Goal: Information Seeking & Learning: Learn about a topic

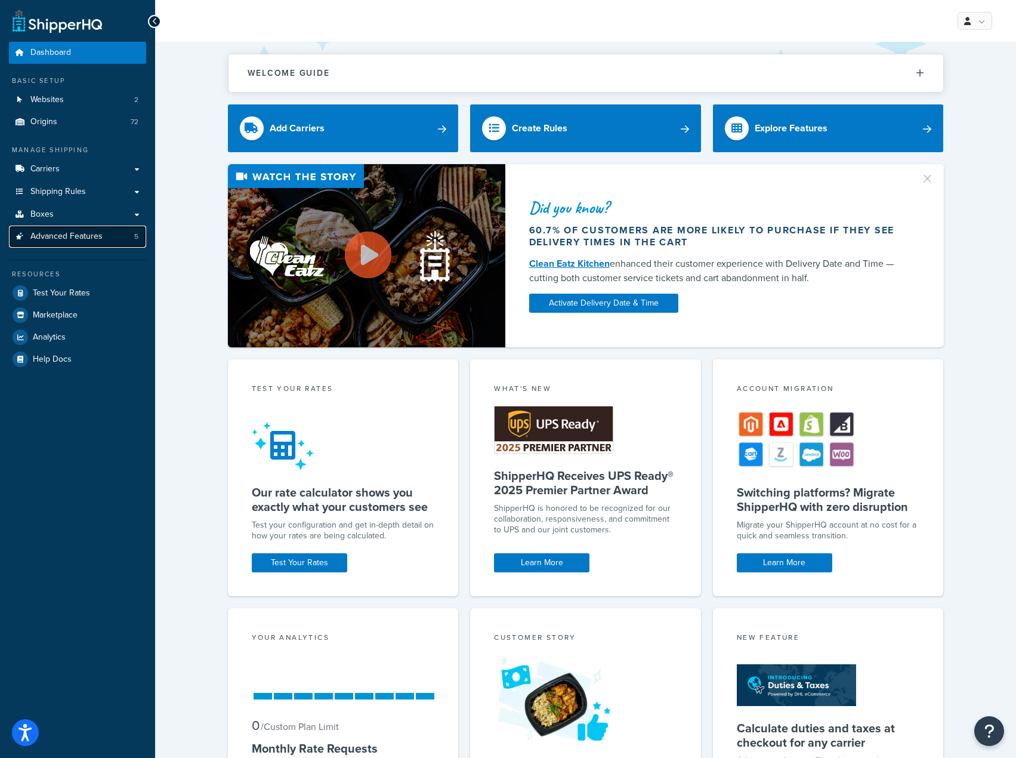
click at [76, 242] on span "Advanced Features" at bounding box center [66, 237] width 72 height 10
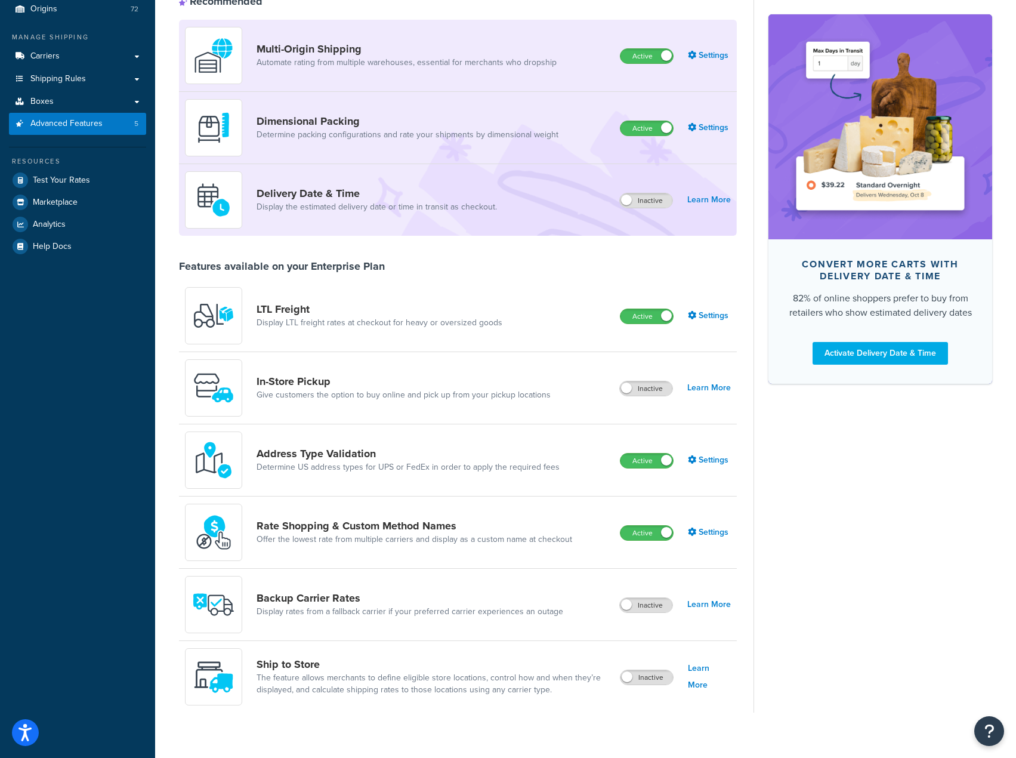
scroll to position [127, 0]
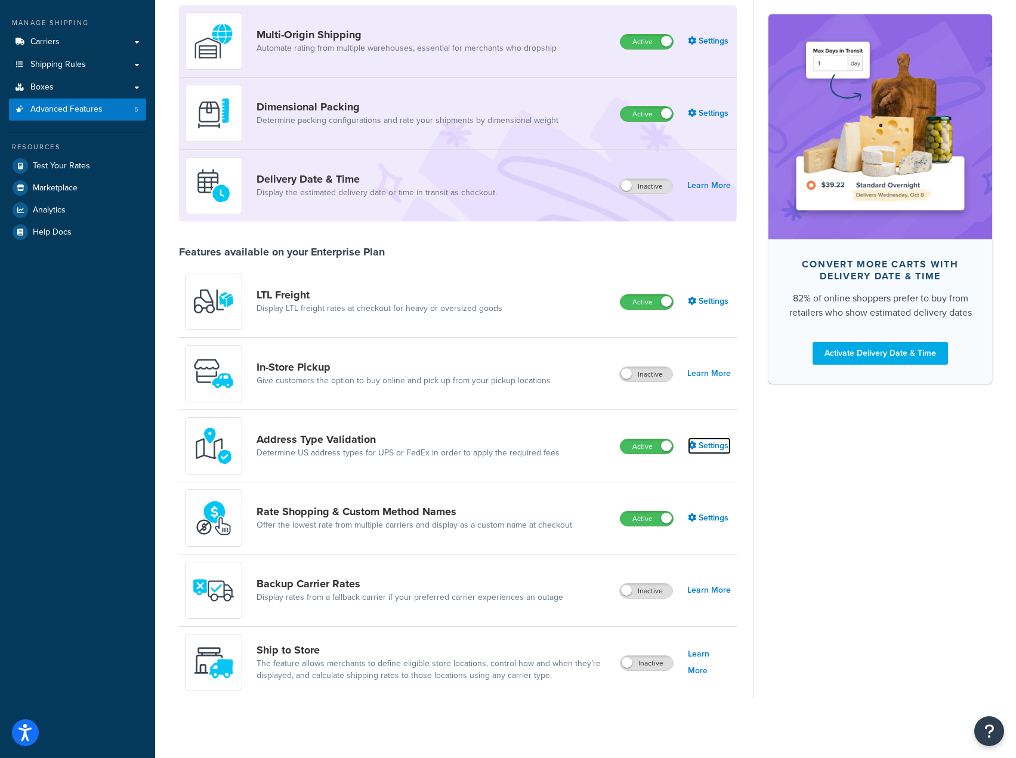
click at [716, 446] on link "Settings" at bounding box center [709, 445] width 43 height 17
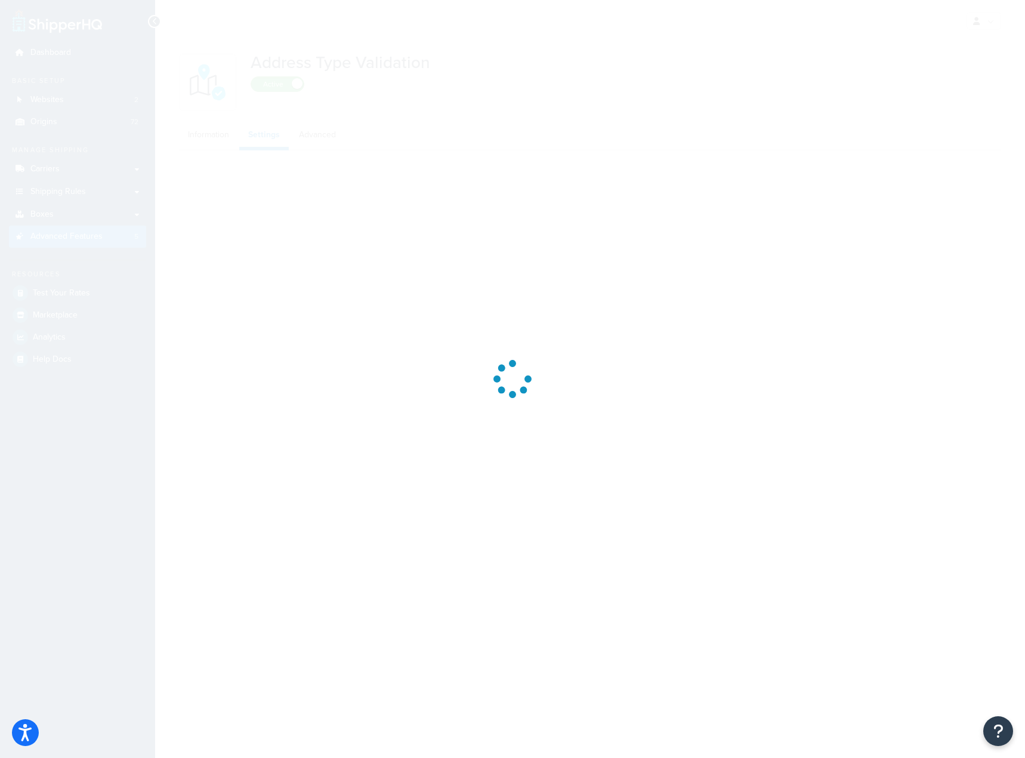
select select "92460"
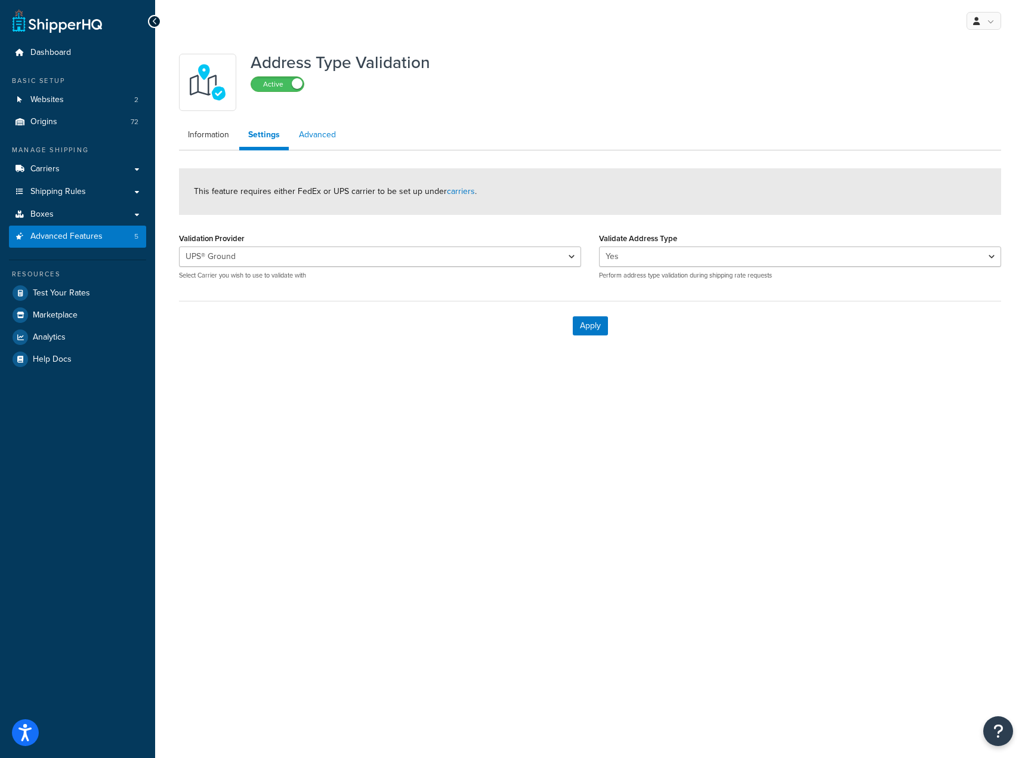
click at [313, 135] on link "Advanced" at bounding box center [317, 135] width 55 height 24
click at [283, 143] on link "Settings" at bounding box center [263, 135] width 48 height 24
select select "92460"
click at [311, 251] on select "UPS® Ground UPS 3 Day Select® UPS 2nd Day Air® UPS Next Day Air®" at bounding box center [380, 256] width 402 height 20
click at [338, 429] on div "My Profile Billing Global Settings Contact Us Logout Address Type Validation Ac…" at bounding box center [590, 379] width 870 height 758
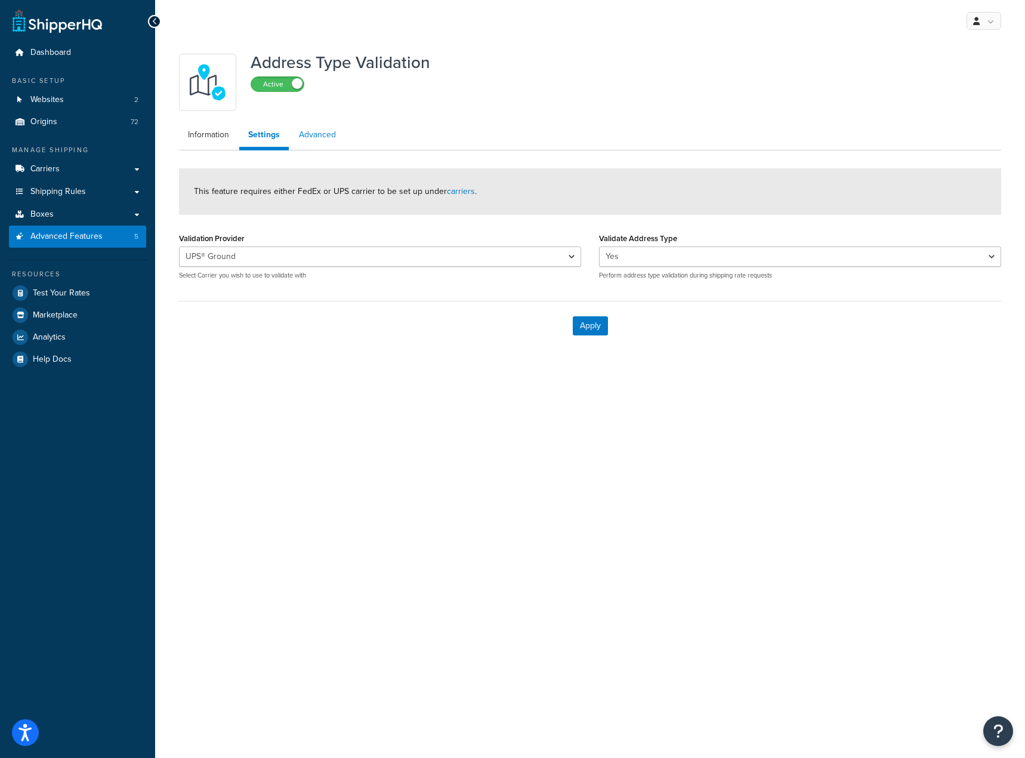
click at [299, 130] on link "Advanced" at bounding box center [317, 135] width 55 height 24
click at [288, 262] on input "100" at bounding box center [369, 256] width 381 height 20
click at [323, 358] on div "Address Type Validation Active Information Settings Advanced Advanced settings,…" at bounding box center [590, 211] width 870 height 338
click at [259, 146] on link "Settings" at bounding box center [263, 135] width 48 height 24
select select "92460"
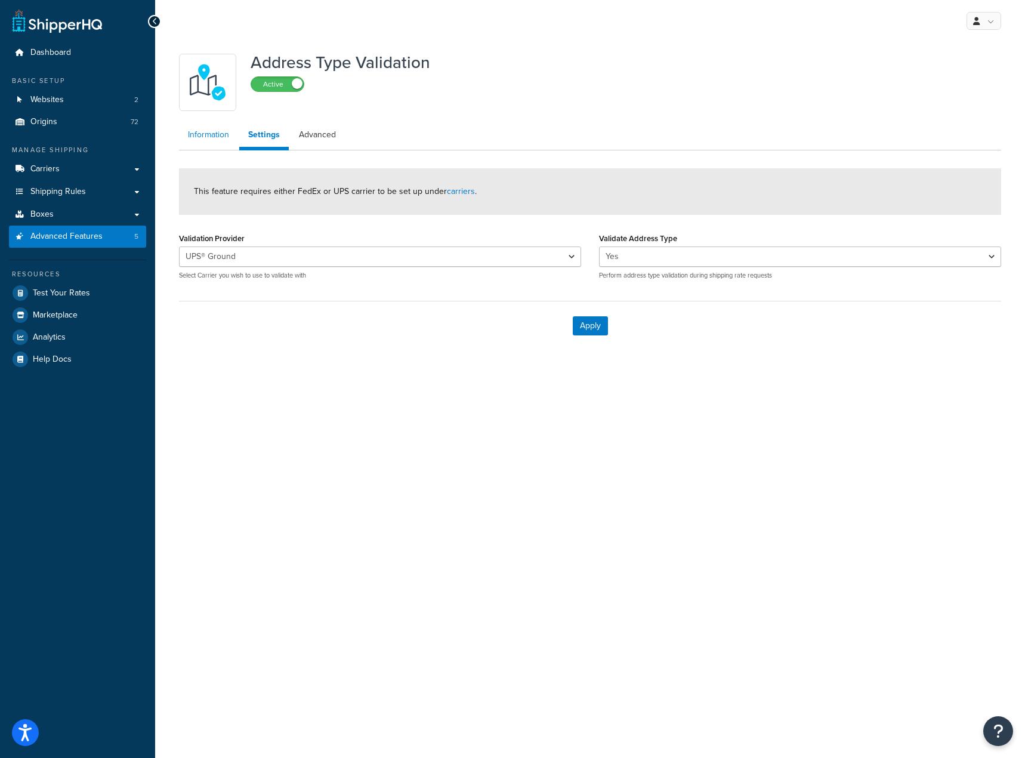
click at [229, 137] on link "Information" at bounding box center [208, 135] width 59 height 24
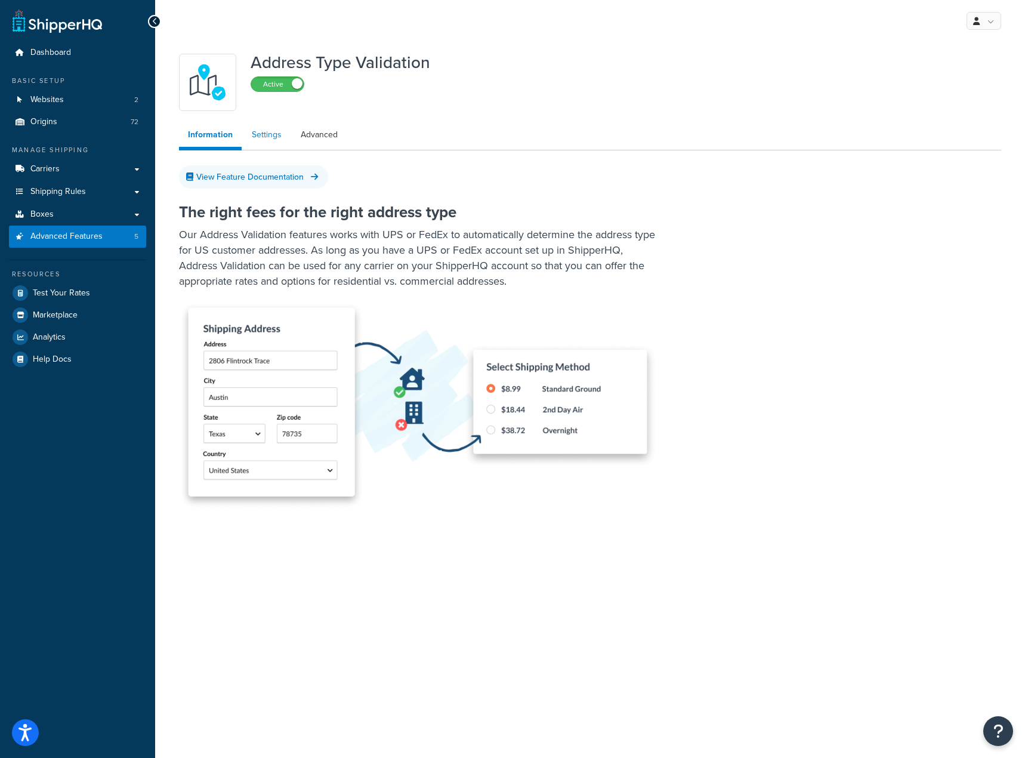
click at [264, 137] on link "Settings" at bounding box center [267, 135] width 48 height 24
select select "92460"
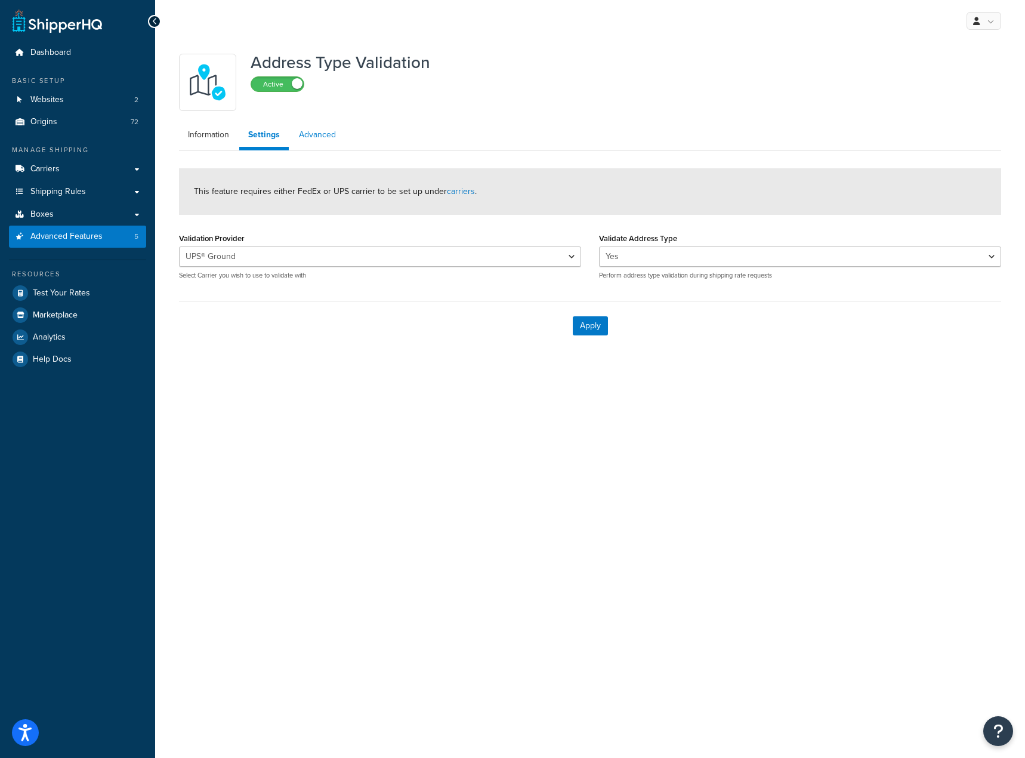
click at [312, 139] on link "Advanced" at bounding box center [317, 135] width 55 height 24
click at [253, 137] on link "Settings" at bounding box center [263, 135] width 48 height 24
select select "92460"
click at [393, 381] on div "My Profile Billing Global Settings Contact Us Logout Address Type Validation Ac…" at bounding box center [590, 379] width 870 height 758
click at [214, 139] on link "Information" at bounding box center [208, 135] width 59 height 24
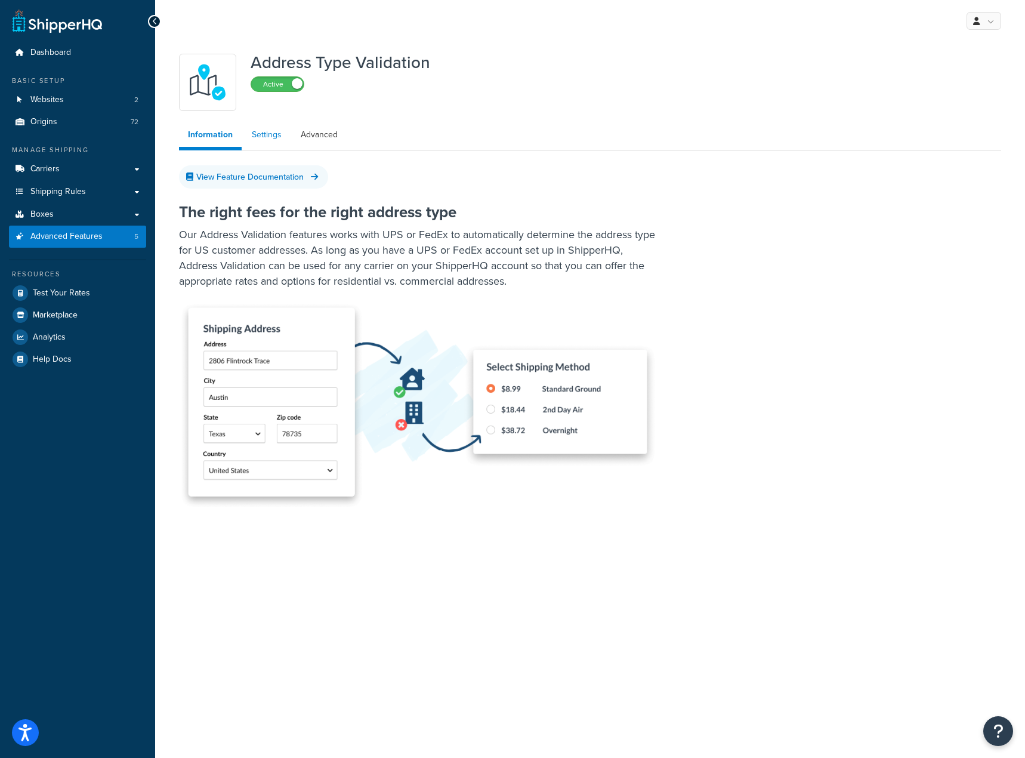
click at [273, 133] on link "Settings" at bounding box center [267, 135] width 48 height 24
select select "92460"
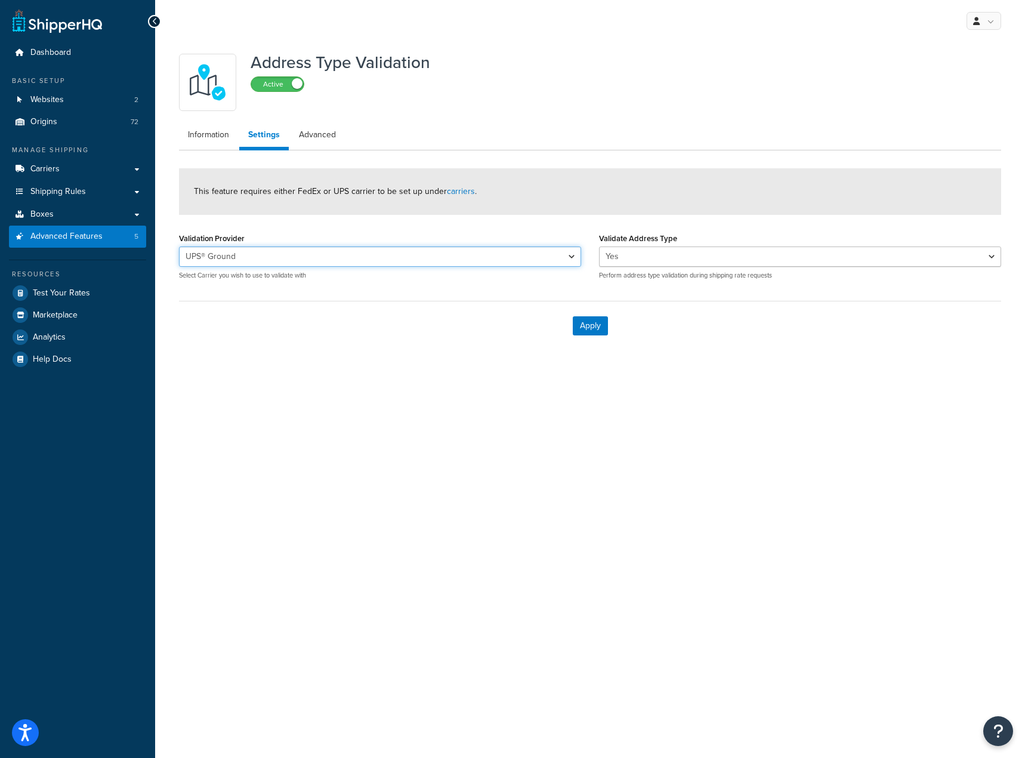
click at [295, 249] on select "UPS® Ground UPS 3 Day Select® UPS 2nd Day Air® UPS Next Day Air®" at bounding box center [380, 256] width 402 height 20
click at [332, 442] on div "My Profile Billing Global Settings Contact Us Logout Address Type Validation Ac…" at bounding box center [590, 379] width 870 height 758
click at [208, 139] on link "Information" at bounding box center [208, 135] width 59 height 24
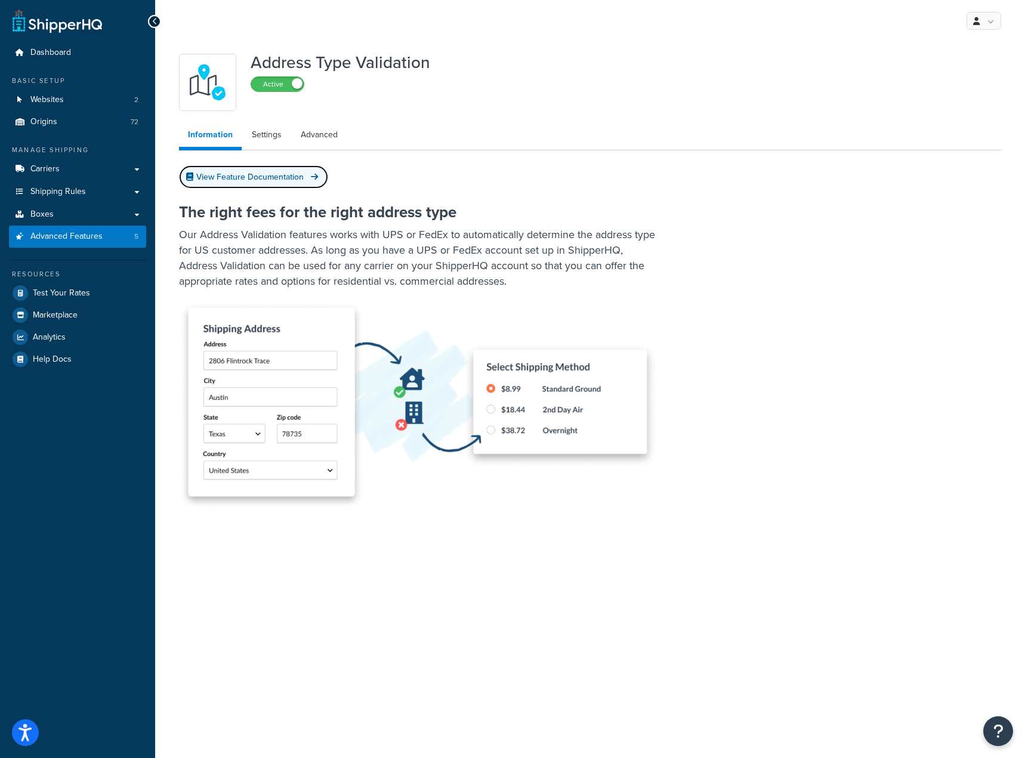
click at [239, 177] on link "View Feature Documentation" at bounding box center [253, 176] width 149 height 23
click at [270, 134] on link "Settings" at bounding box center [267, 135] width 48 height 24
select select "92460"
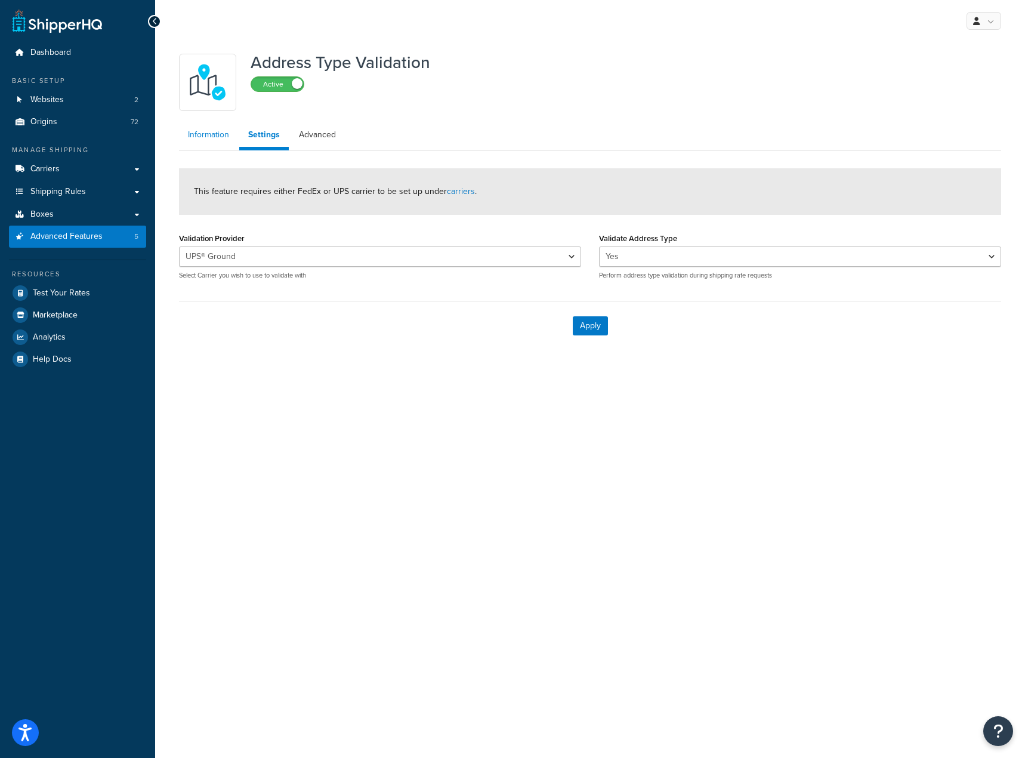
click at [224, 138] on link "Information" at bounding box center [208, 135] width 59 height 24
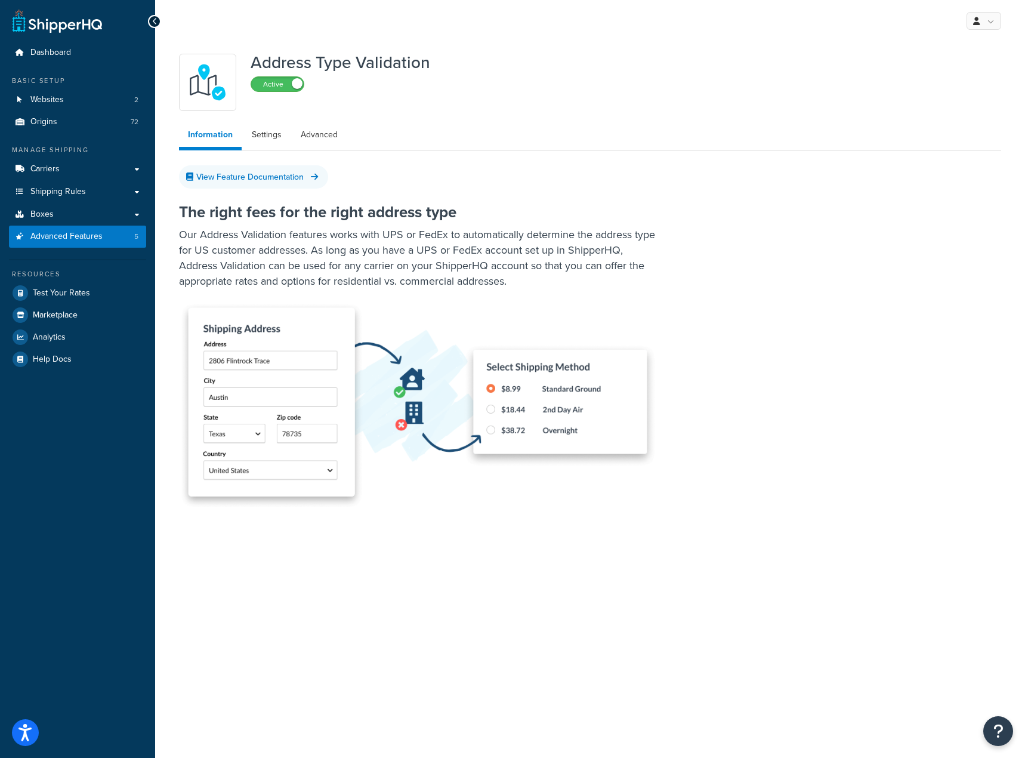
select select "92460"
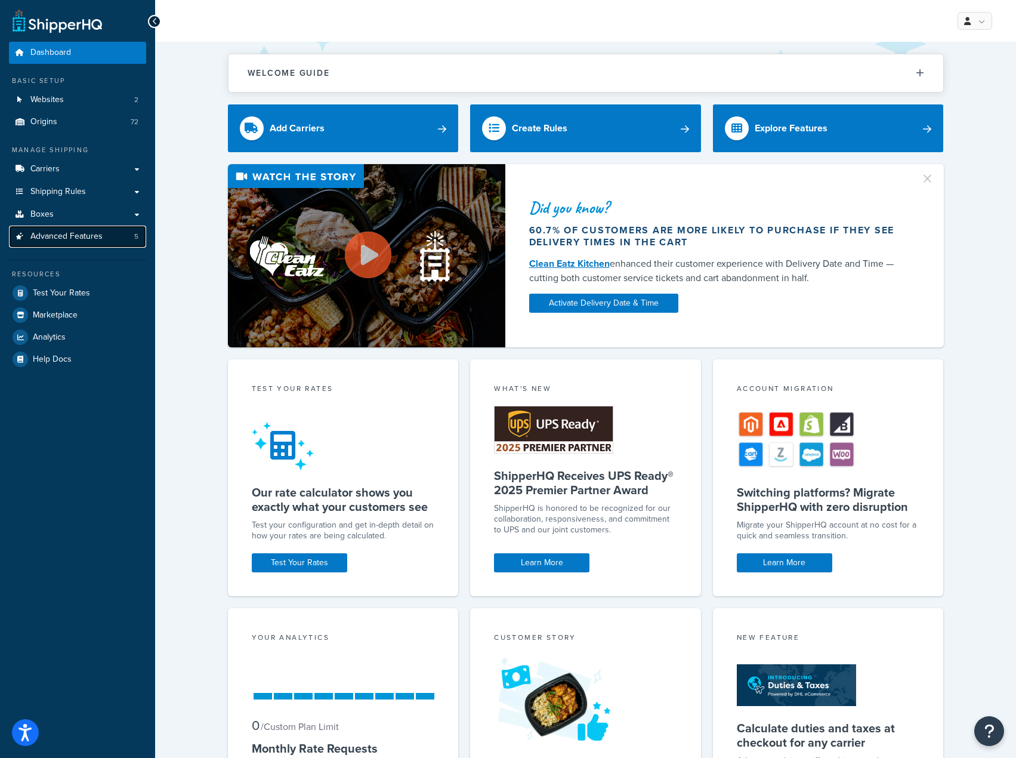
click at [64, 236] on span "Advanced Features" at bounding box center [66, 237] width 72 height 10
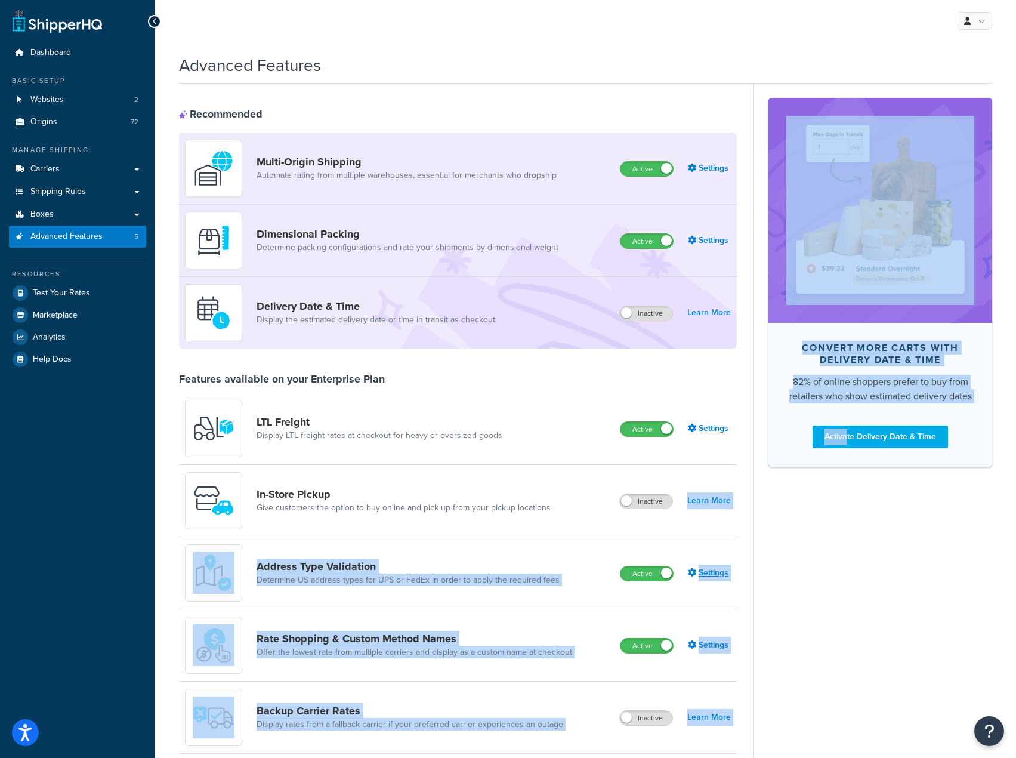
drag, startPoint x: 847, startPoint y: 632, endPoint x: 720, endPoint y: 574, distance: 139.4
click at [639, 536] on div "Recommended Multi-Origin Shipping Automate rating from multiple warehouses, ess…" at bounding box center [585, 455] width 813 height 742
click at [810, 593] on div "Convert more carts with delivery date & time 82% of online shoppers prefer to b…" at bounding box center [873, 455] width 239 height 742
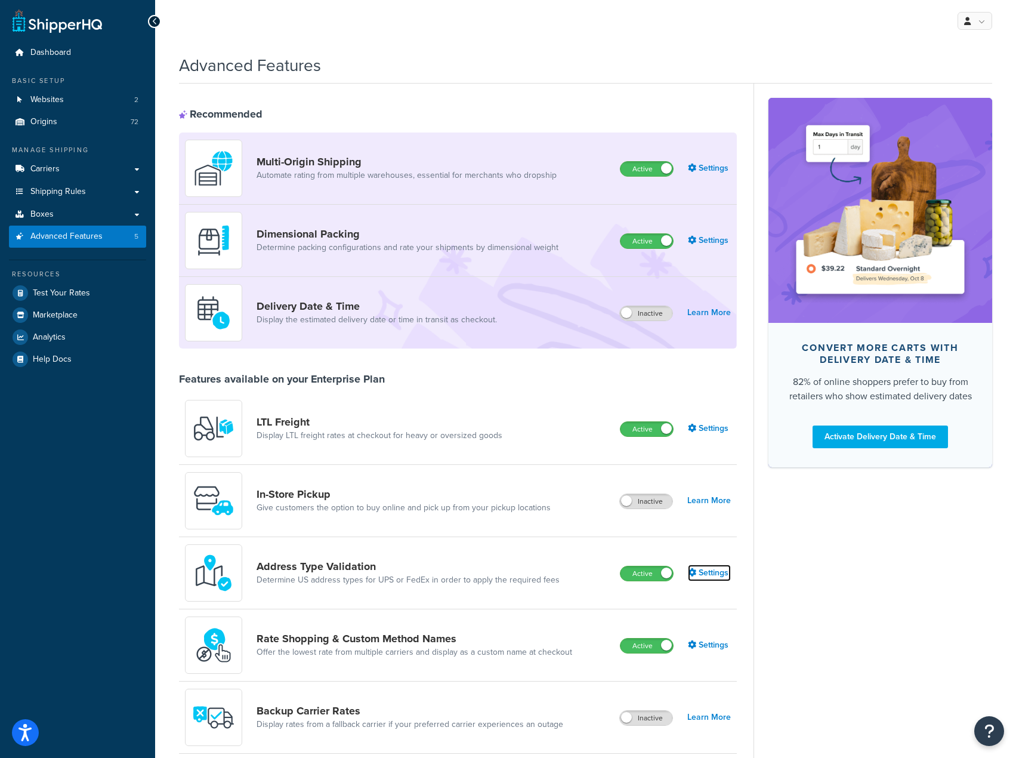
click at [720, 573] on link "Settings" at bounding box center [709, 572] width 43 height 17
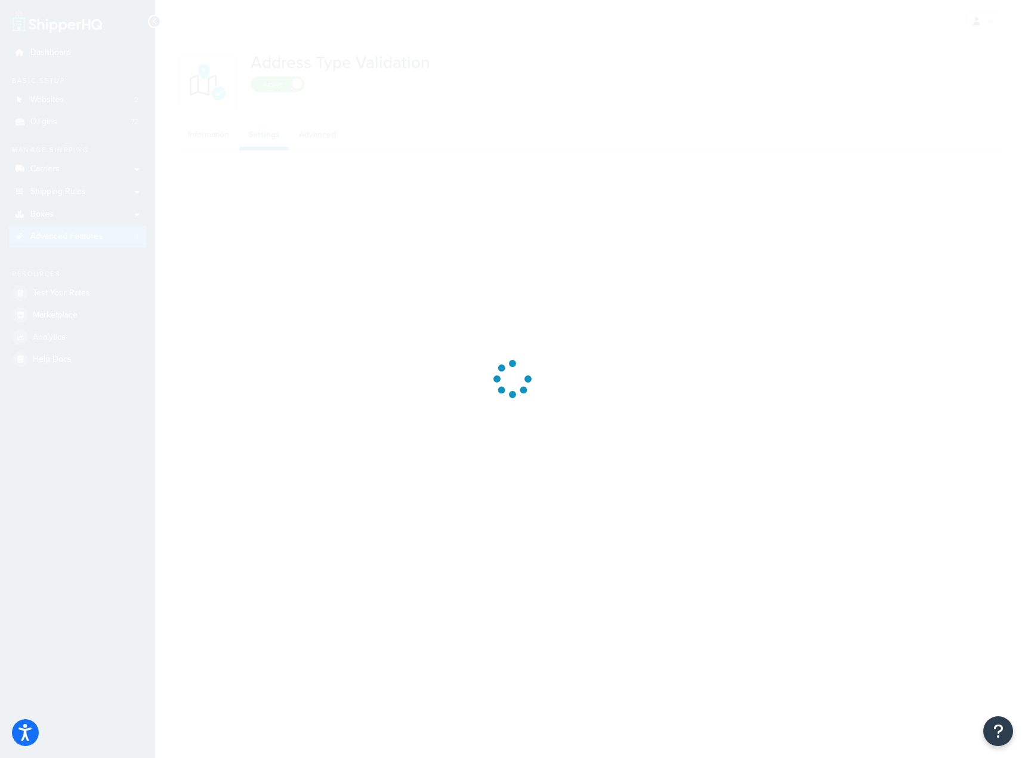
select select "92460"
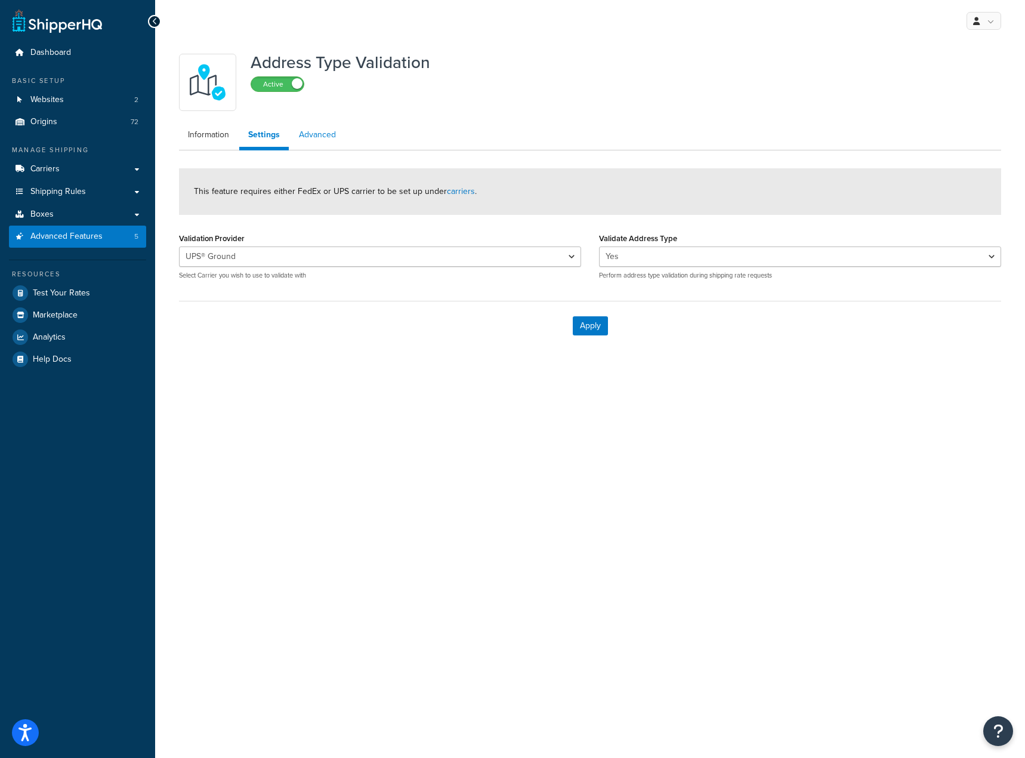
click at [329, 137] on link "Advanced" at bounding box center [317, 135] width 55 height 24
click at [266, 140] on link "Settings" at bounding box center [263, 135] width 48 height 24
select select "92460"
click at [195, 140] on link "Information" at bounding box center [208, 135] width 59 height 24
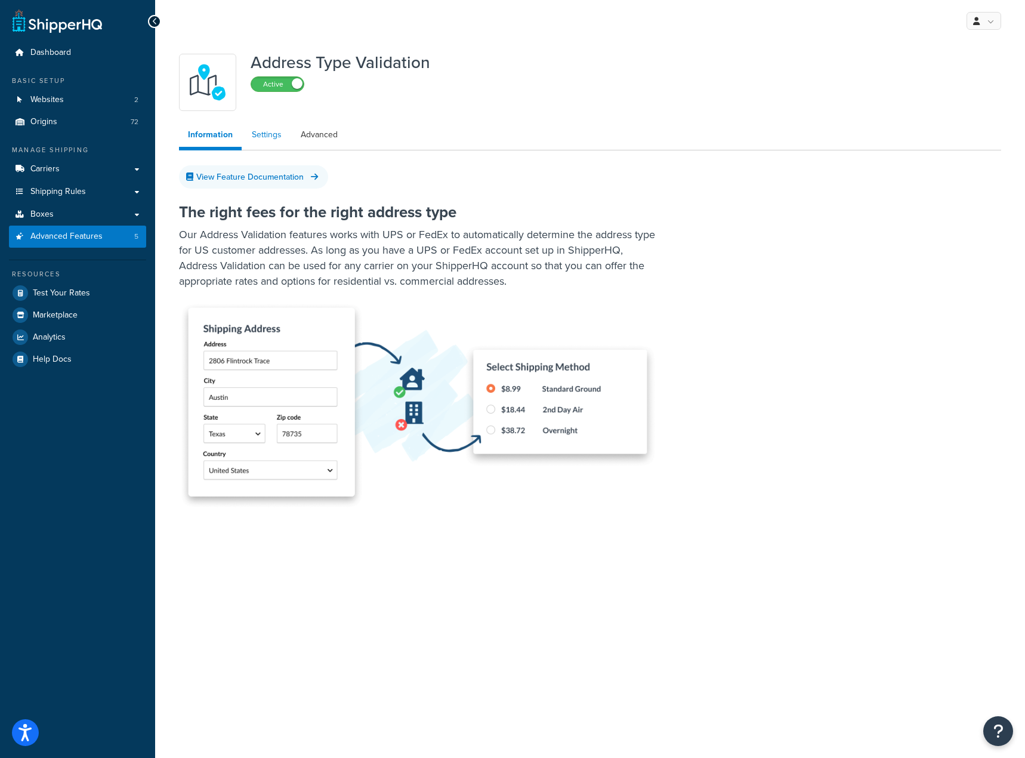
click at [273, 131] on link "Settings" at bounding box center [267, 135] width 48 height 24
select select "92460"
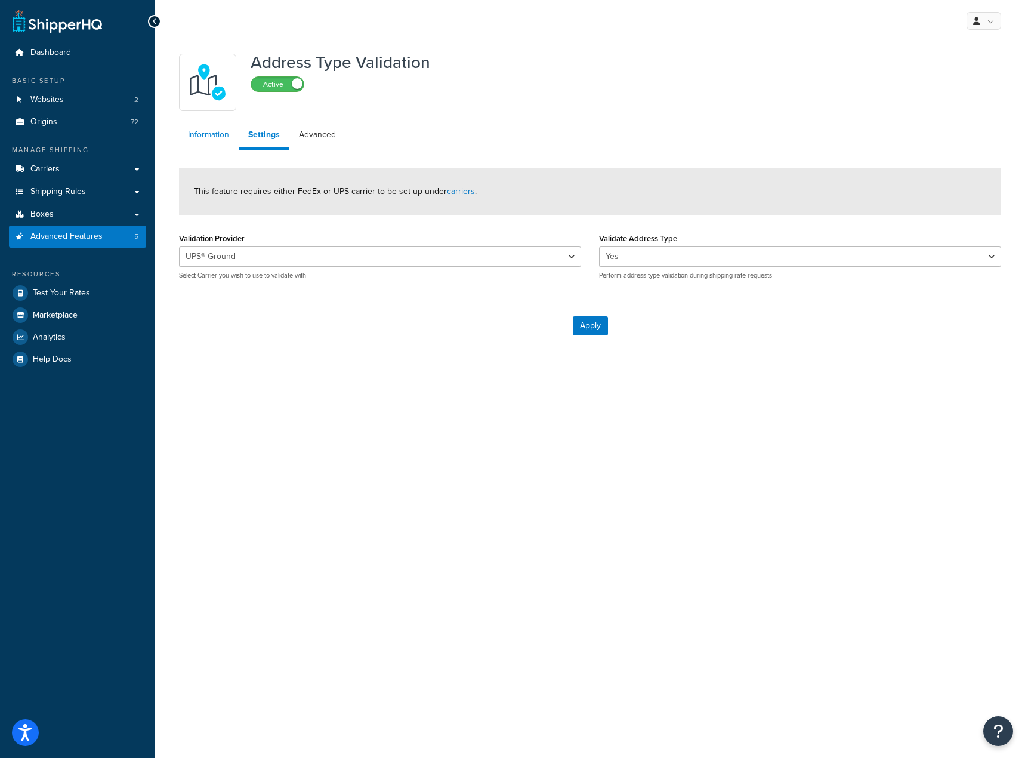
click at [212, 140] on link "Information" at bounding box center [208, 135] width 59 height 24
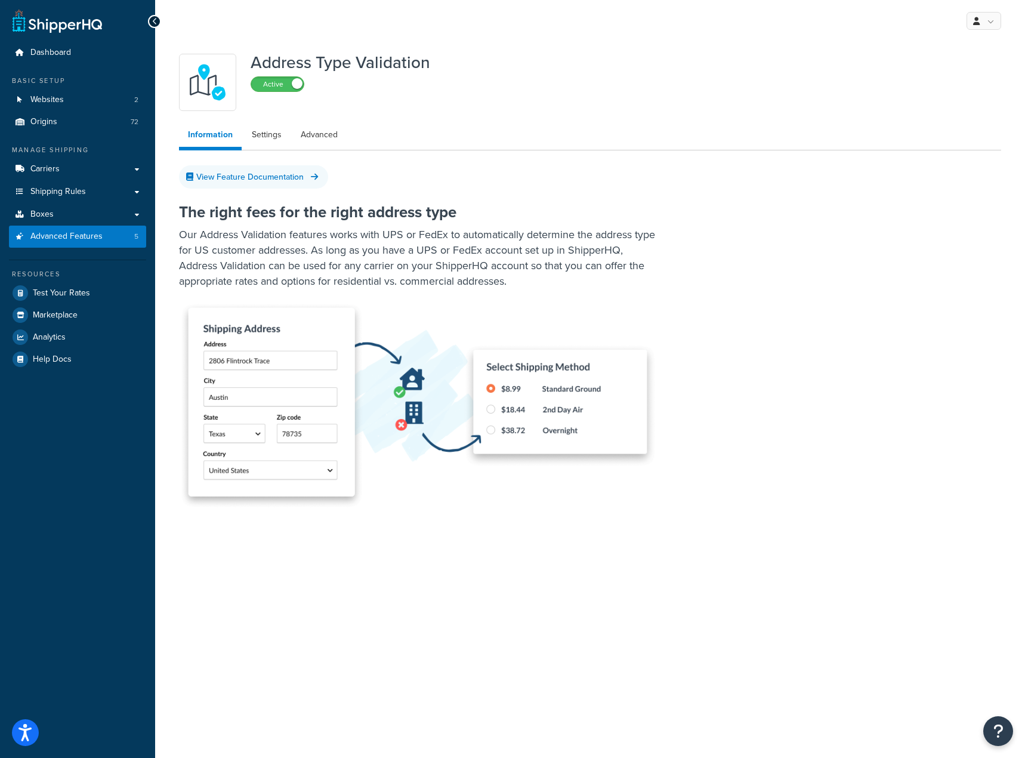
click at [380, 560] on div "Address Type Validation Active Information Settings Advanced View Feature Docum…" at bounding box center [590, 311] width 870 height 539
click at [448, 537] on div "The right fees for the right address type Our Address Validation features works…" at bounding box center [590, 365] width 822 height 358
click at [72, 291] on span "Test Your Rates" at bounding box center [61, 293] width 57 height 10
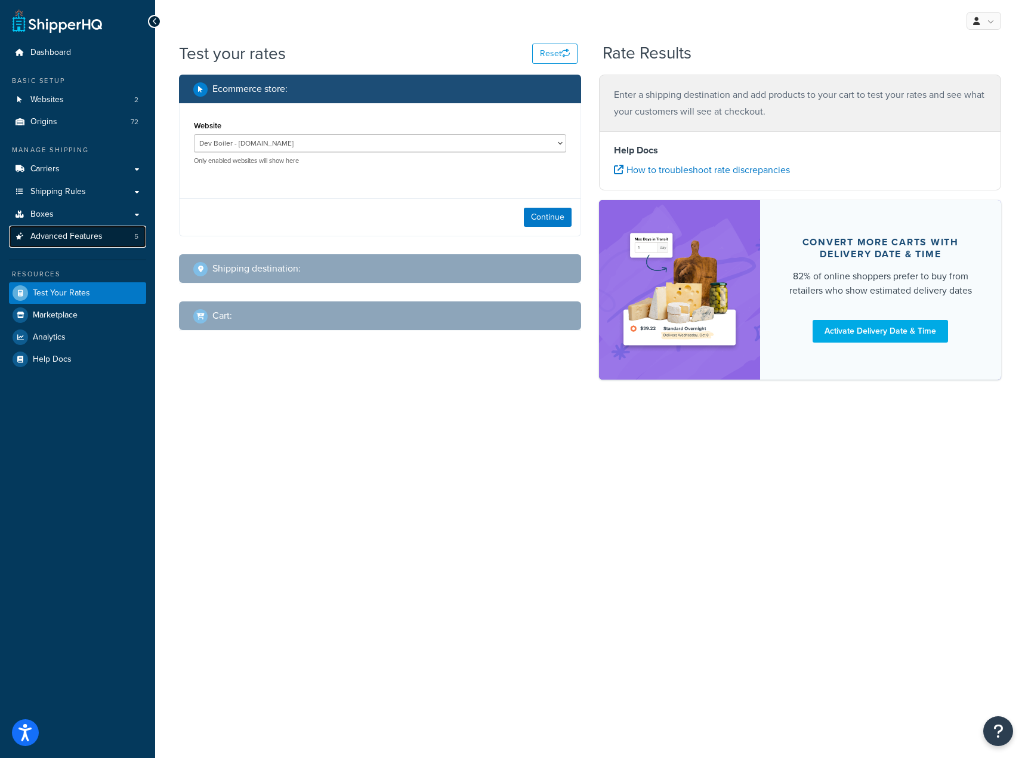
click at [90, 239] on span "Advanced Features" at bounding box center [66, 237] width 72 height 10
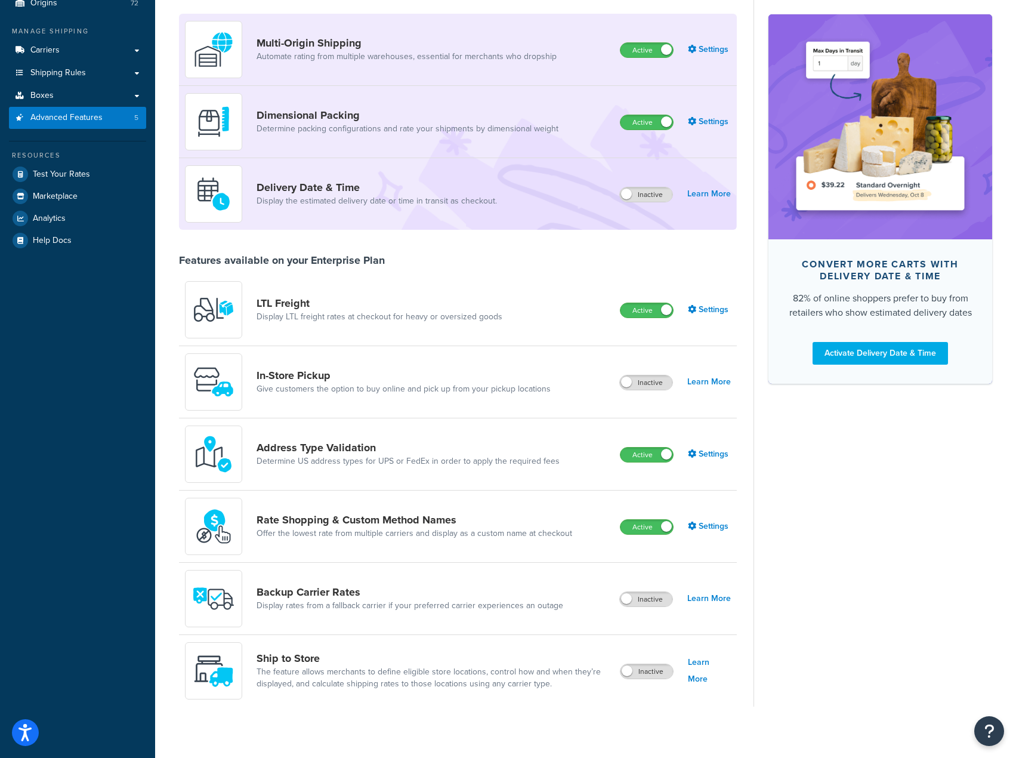
scroll to position [127, 0]
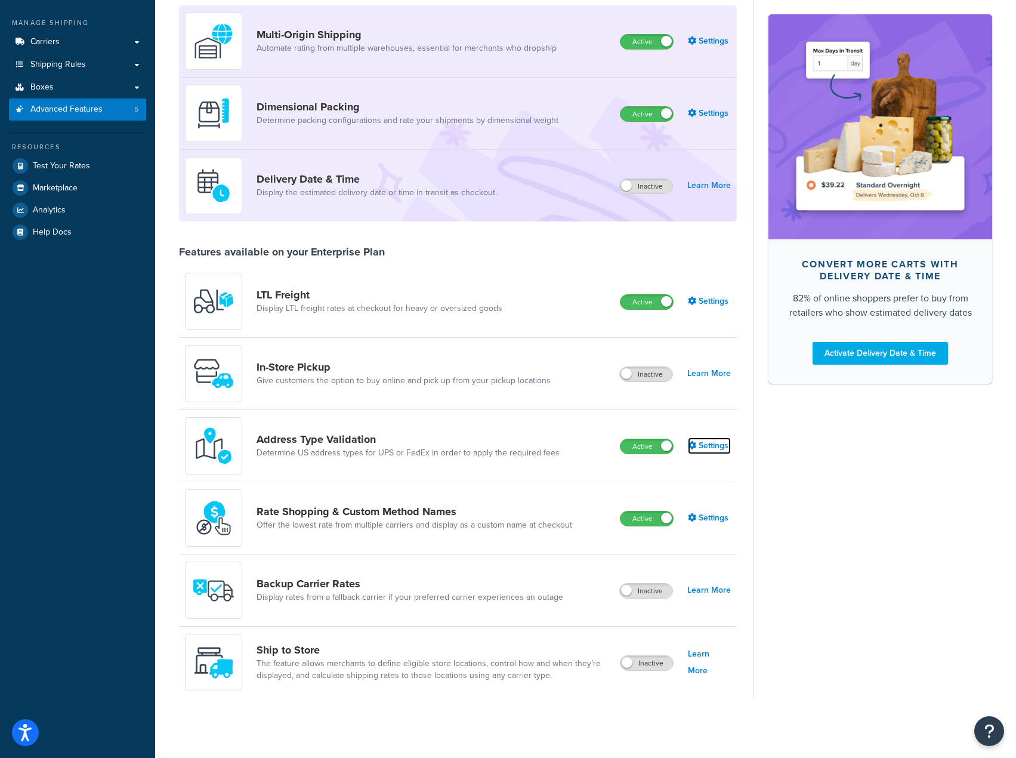
click at [699, 447] on link "Settings" at bounding box center [709, 445] width 43 height 17
select select "92460"
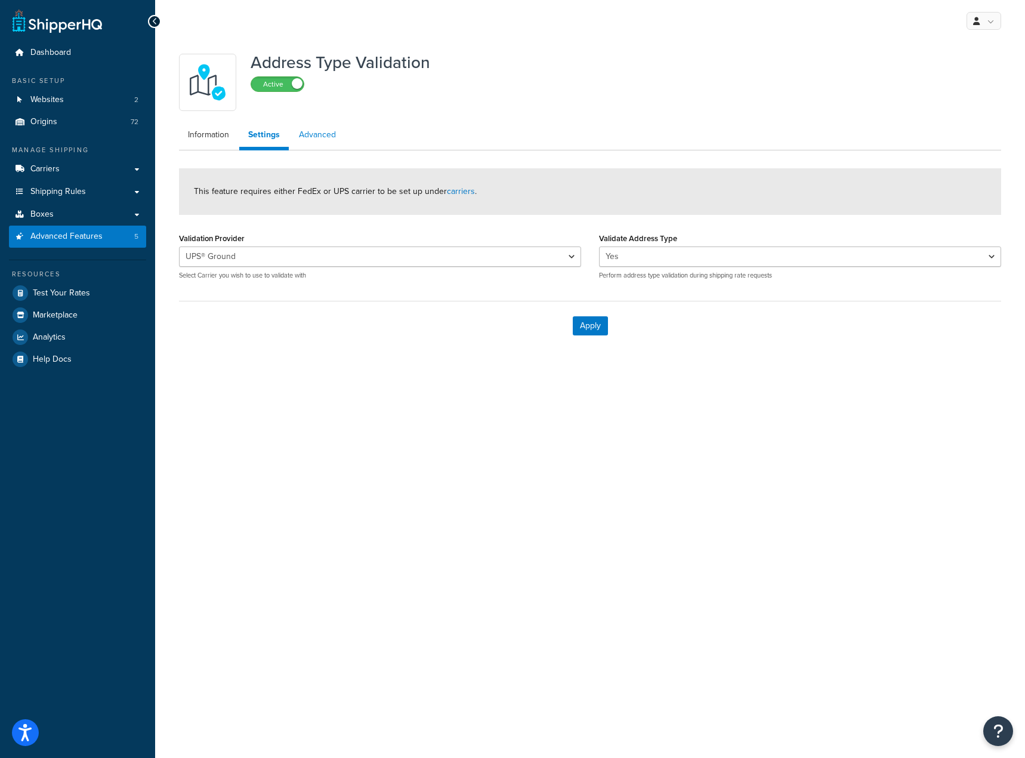
click at [318, 143] on link "Advanced" at bounding box center [317, 135] width 55 height 24
click at [274, 127] on link "Settings" at bounding box center [263, 135] width 48 height 24
select select "92460"
click at [215, 130] on link "Information" at bounding box center [208, 135] width 59 height 24
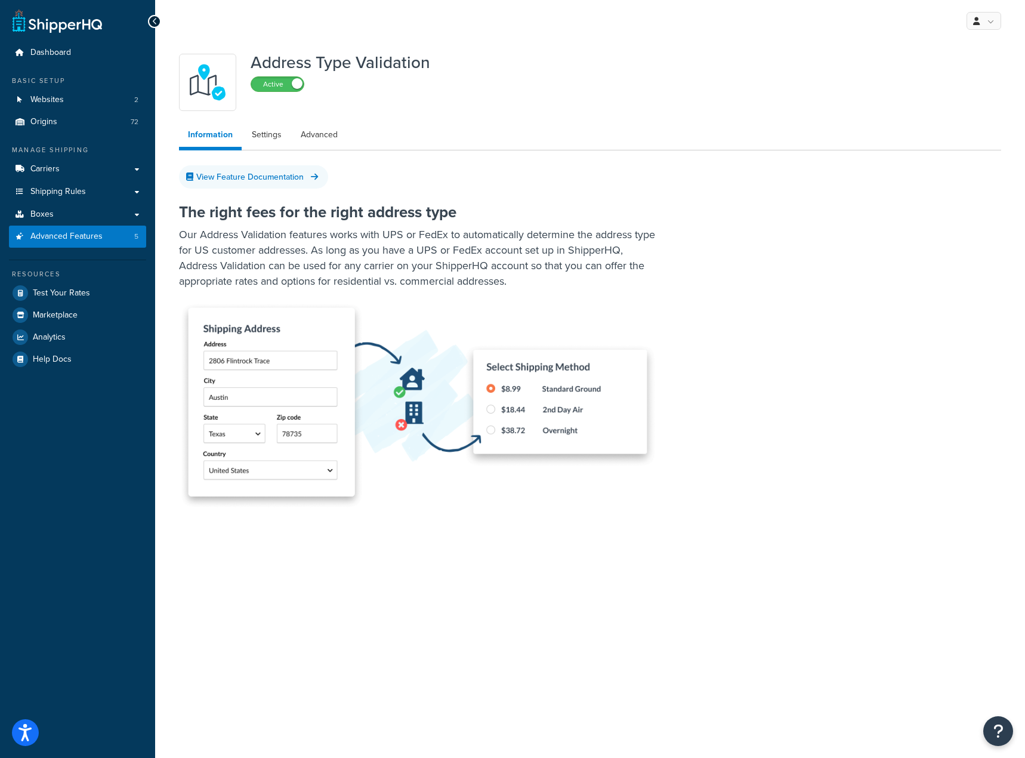
drag, startPoint x: 514, startPoint y: 595, endPoint x: 368, endPoint y: 288, distance: 340.3
click at [375, 300] on div "My Profile Billing Global Settings Contact Us Logout Address Type Validation Ac…" at bounding box center [590, 379] width 870 height 758
click at [255, 137] on link "Settings" at bounding box center [267, 135] width 48 height 24
select select "92460"
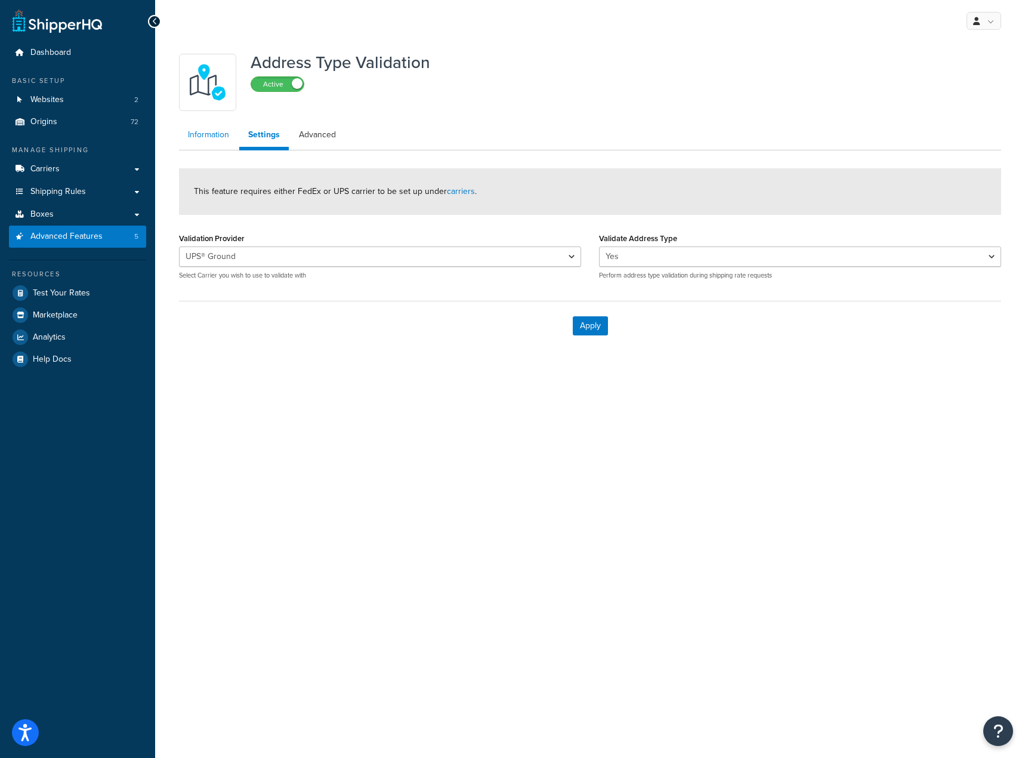
click at [227, 137] on link "Information" at bounding box center [208, 135] width 59 height 24
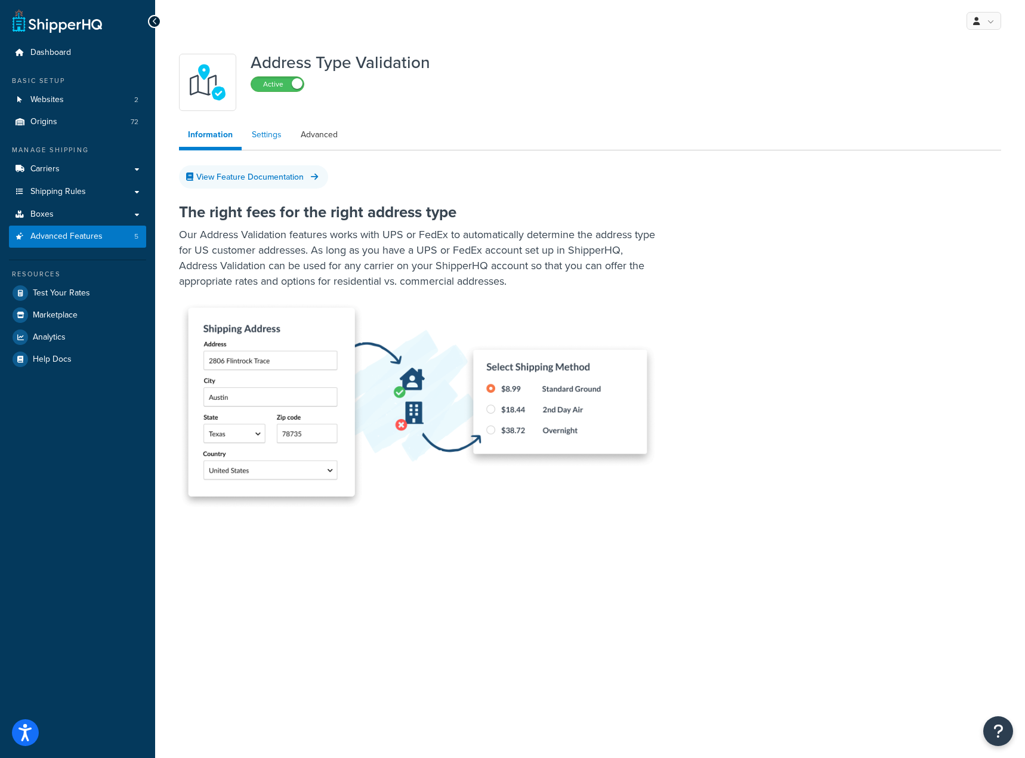
click at [273, 133] on link "Settings" at bounding box center [267, 135] width 48 height 24
select select "92460"
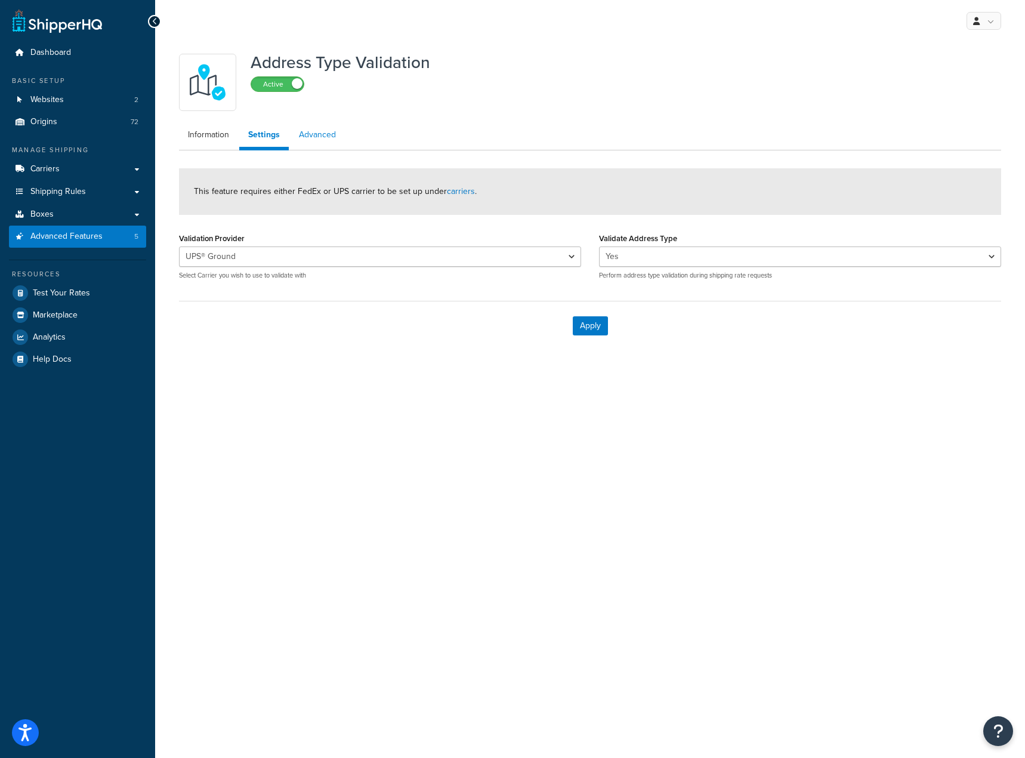
click at [314, 139] on link "Advanced" at bounding box center [317, 135] width 55 height 24
click at [271, 138] on link "Settings" at bounding box center [263, 135] width 48 height 24
select select "92460"
click at [217, 134] on link "Information" at bounding box center [208, 135] width 59 height 24
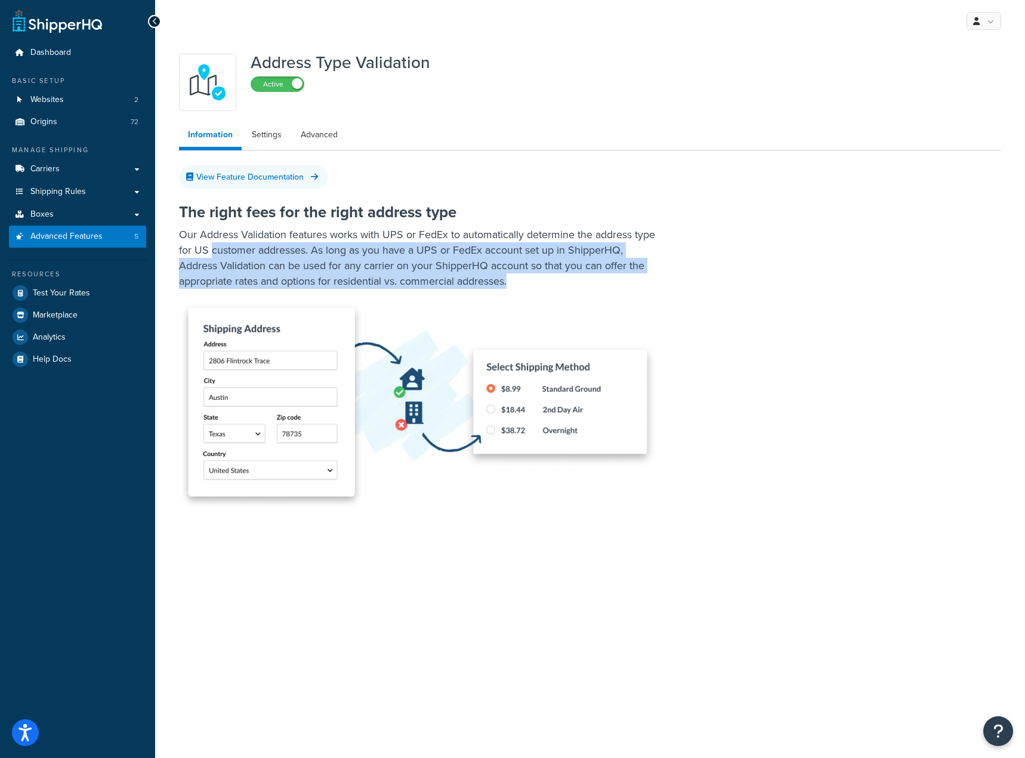
drag, startPoint x: 592, startPoint y: 527, endPoint x: 235, endPoint y: 243, distance: 456.1
click at [235, 243] on div "The right fees for the right address type Our Address Validation features works…" at bounding box center [590, 365] width 822 height 358
click at [621, 508] on div "The right fees for the right address type Our Address Validation features works…" at bounding box center [590, 365] width 822 height 358
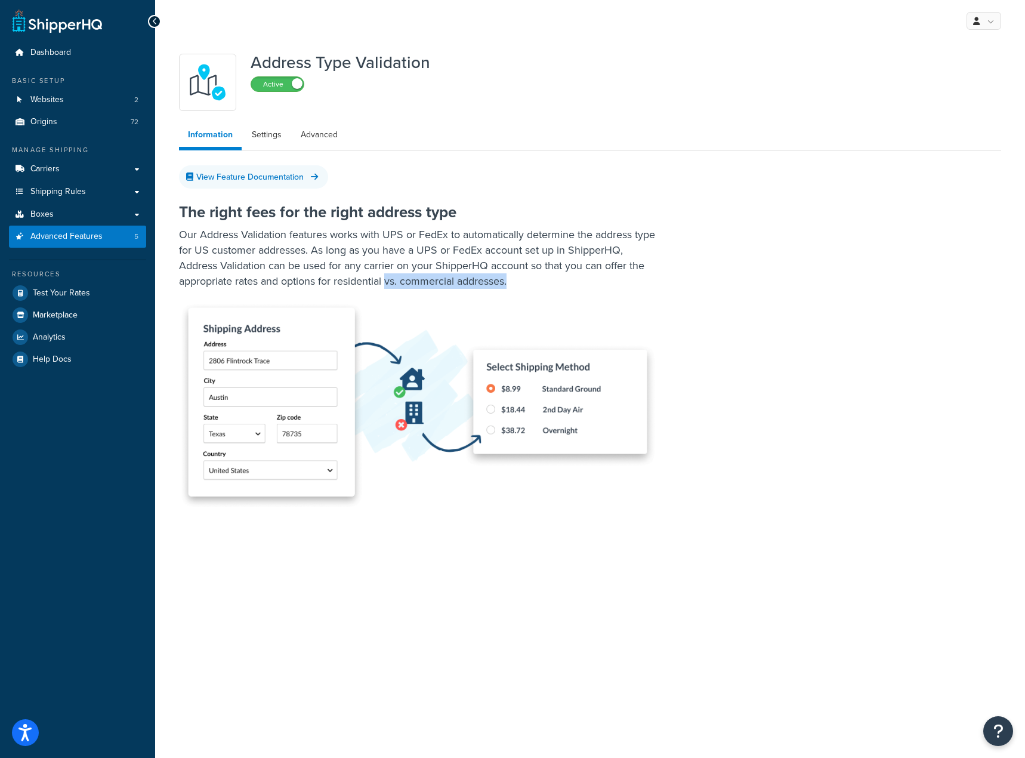
drag, startPoint x: 562, startPoint y: 441, endPoint x: 390, endPoint y: 286, distance: 231.6
click at [390, 286] on div "The right fees for the right address type Our Address Validation features works…" at bounding box center [590, 365] width 822 height 358
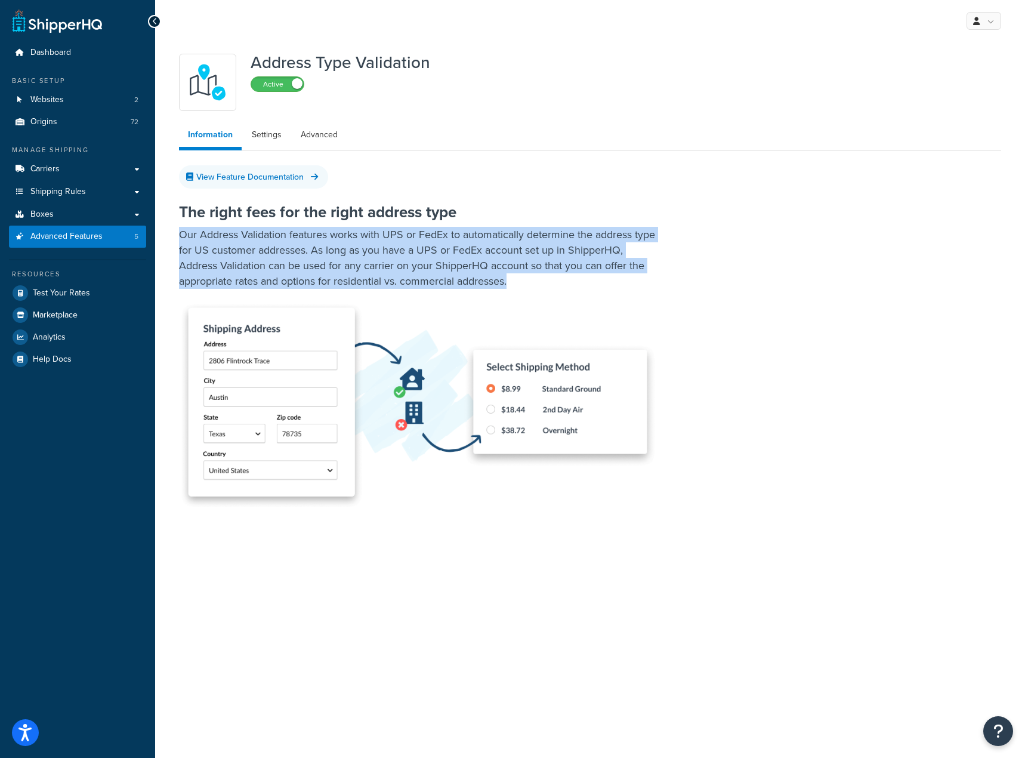
drag, startPoint x: 169, startPoint y: 227, endPoint x: 579, endPoint y: 283, distance: 413.7
click at [579, 283] on div "Address Type Validation Active Information Settings Advanced View Feature Docum…" at bounding box center [590, 311] width 870 height 539
click at [568, 288] on p "Our Address Validation features works with UPS or FedEx to automatically determ…" at bounding box center [417, 258] width 477 height 62
drag, startPoint x: 568, startPoint y: 288, endPoint x: 180, endPoint y: 236, distance: 391.4
click at [180, 236] on p "Our Address Validation features works with UPS or FedEx to automatically determ…" at bounding box center [417, 258] width 477 height 62
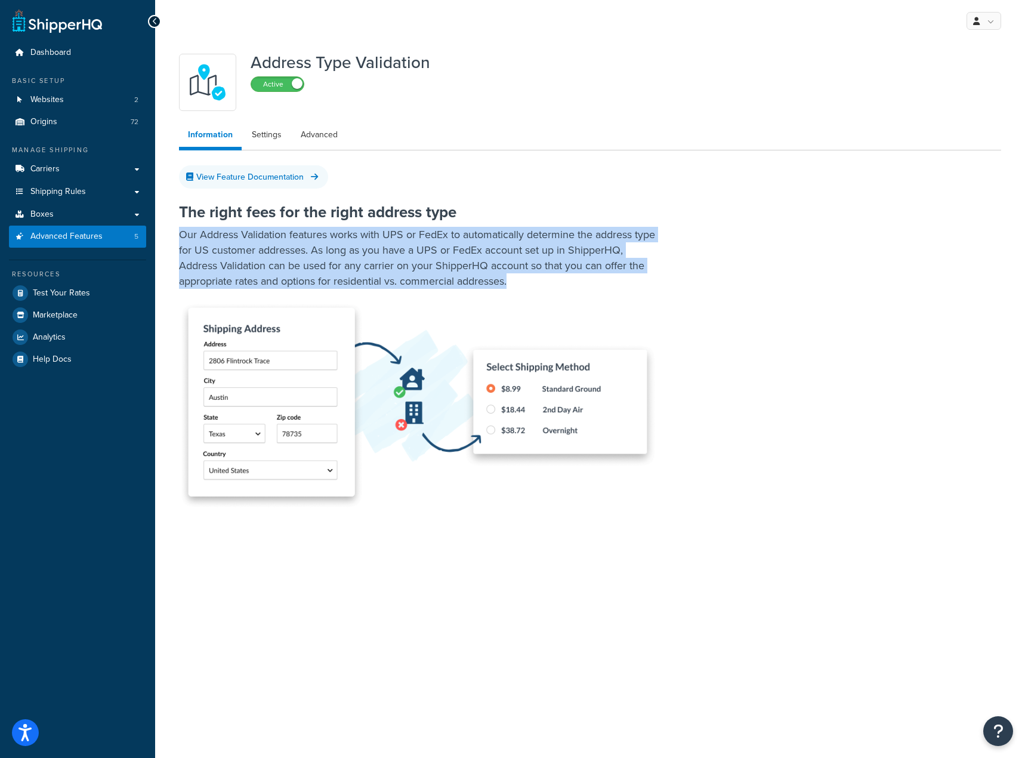
click at [548, 289] on div "The right fees for the right address type Our Address Validation features works…" at bounding box center [572, 350] width 786 height 316
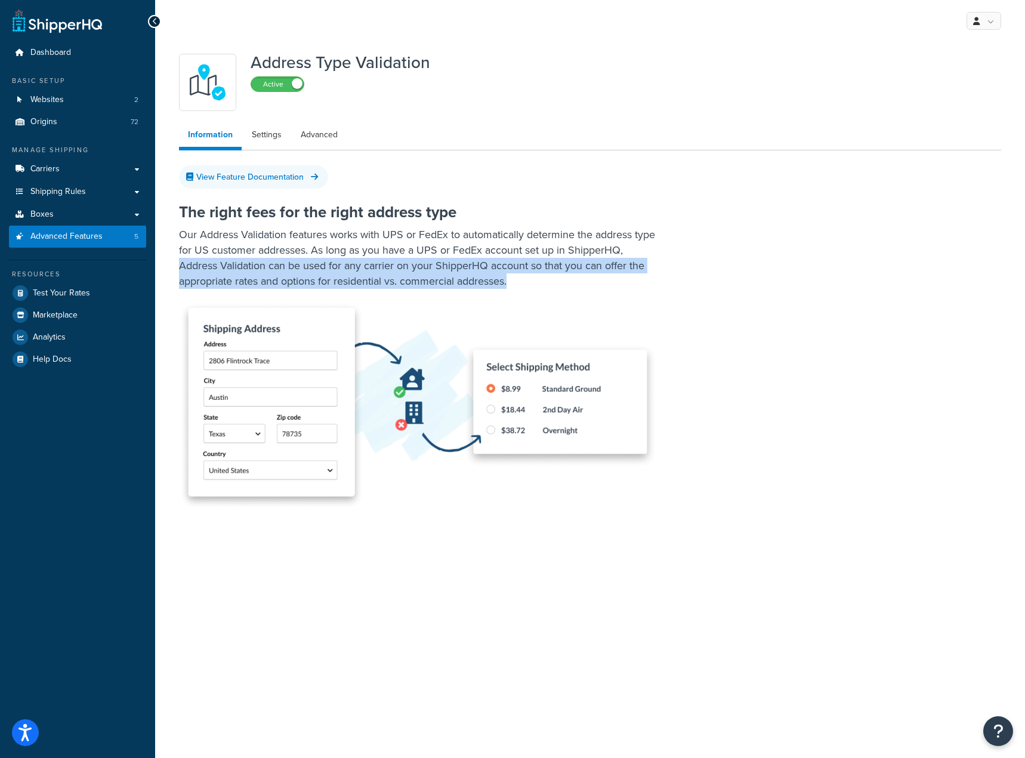
drag, startPoint x: 548, startPoint y: 289, endPoint x: 177, endPoint y: 264, distance: 371.4
click at [177, 264] on div "Address Type Validation Active Information Settings Advanced View Feature Docum…" at bounding box center [590, 296] width 840 height 496
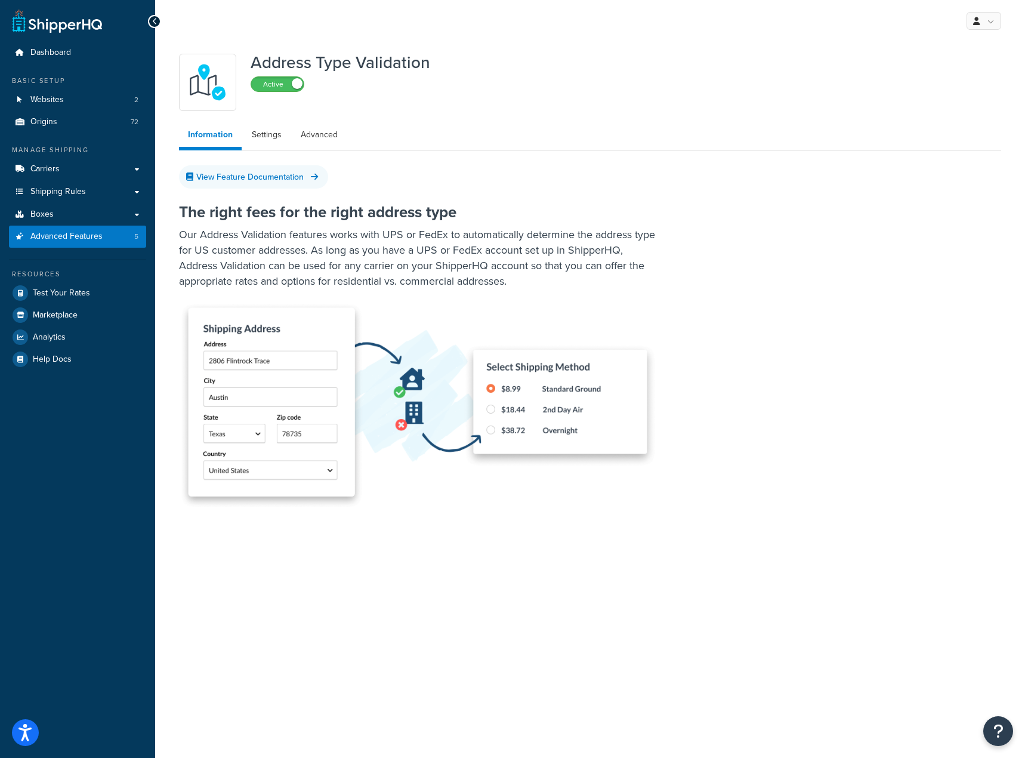
click at [261, 242] on p "Our Address Validation features works with UPS or FedEx to automatically determ…" at bounding box center [417, 258] width 477 height 62
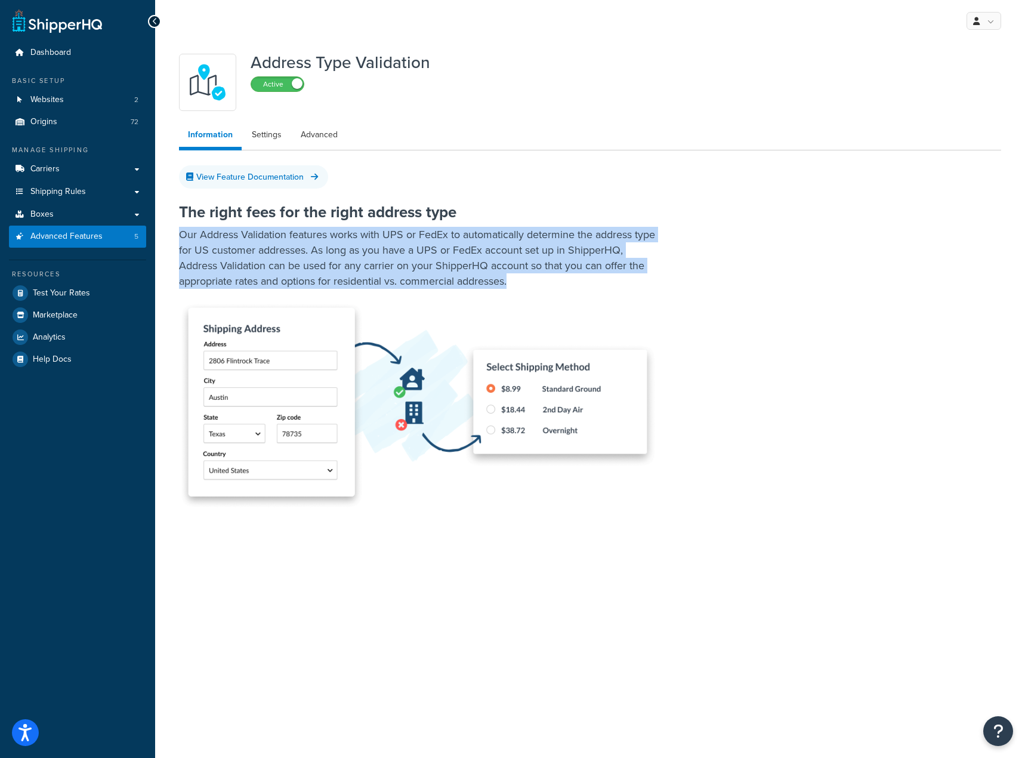
drag, startPoint x: 180, startPoint y: 234, endPoint x: 555, endPoint y: 280, distance: 378.0
click at [555, 280] on p "Our Address Validation features works with UPS or FedEx to automatically determ…" at bounding box center [417, 258] width 477 height 62
click at [541, 279] on p "Our Address Validation features works with UPS or FedEx to automatically determ…" at bounding box center [417, 258] width 477 height 62
drag, startPoint x: 541, startPoint y: 279, endPoint x: 585, endPoint y: 279, distance: 44.2
click at [585, 279] on p "Our Address Validation features works with UPS or FedEx to automatically determ…" at bounding box center [417, 258] width 477 height 62
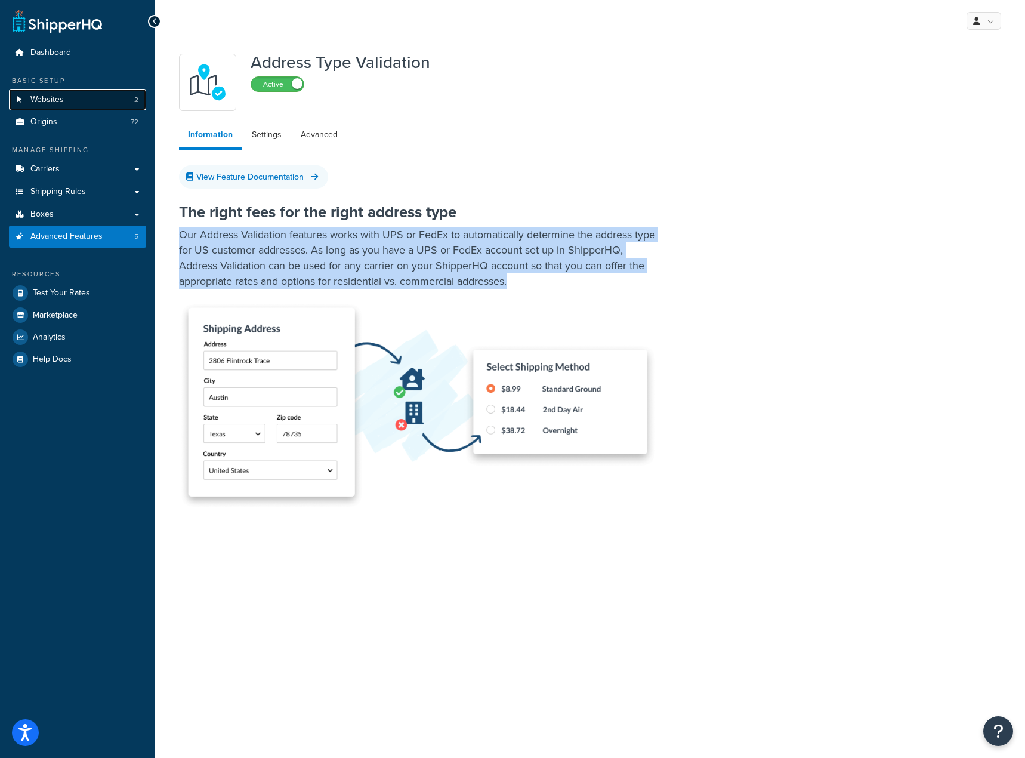
click at [88, 101] on link "Websites 2" at bounding box center [77, 100] width 137 height 22
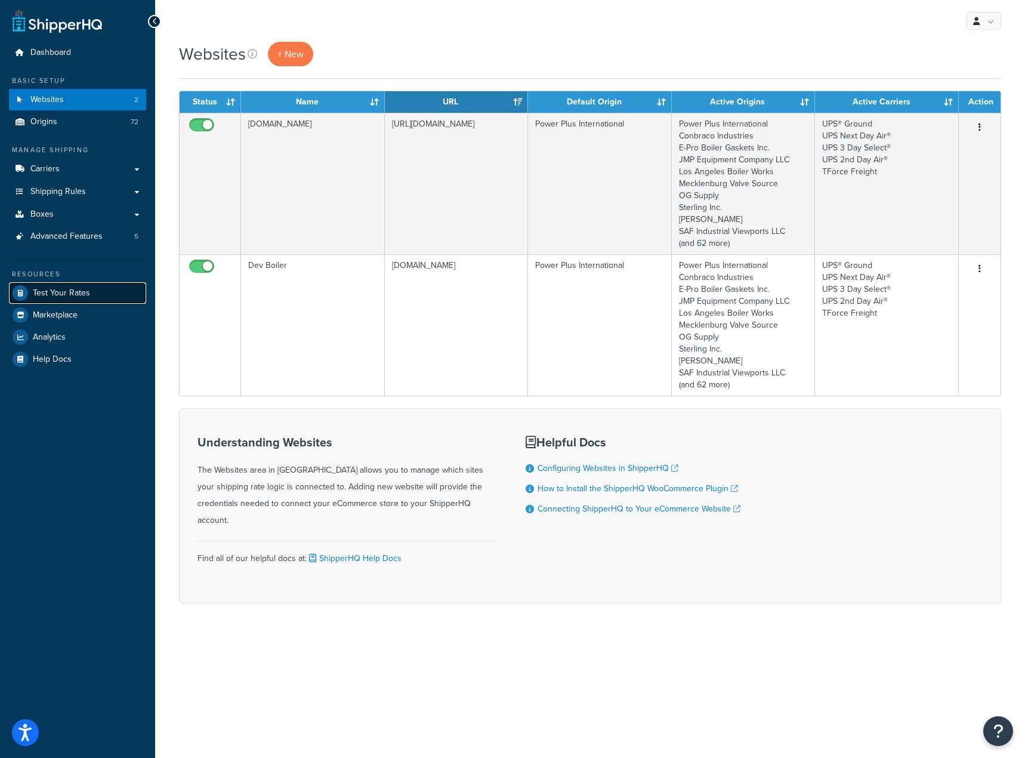
click at [88, 290] on span "Test Your Rates" at bounding box center [61, 293] width 57 height 10
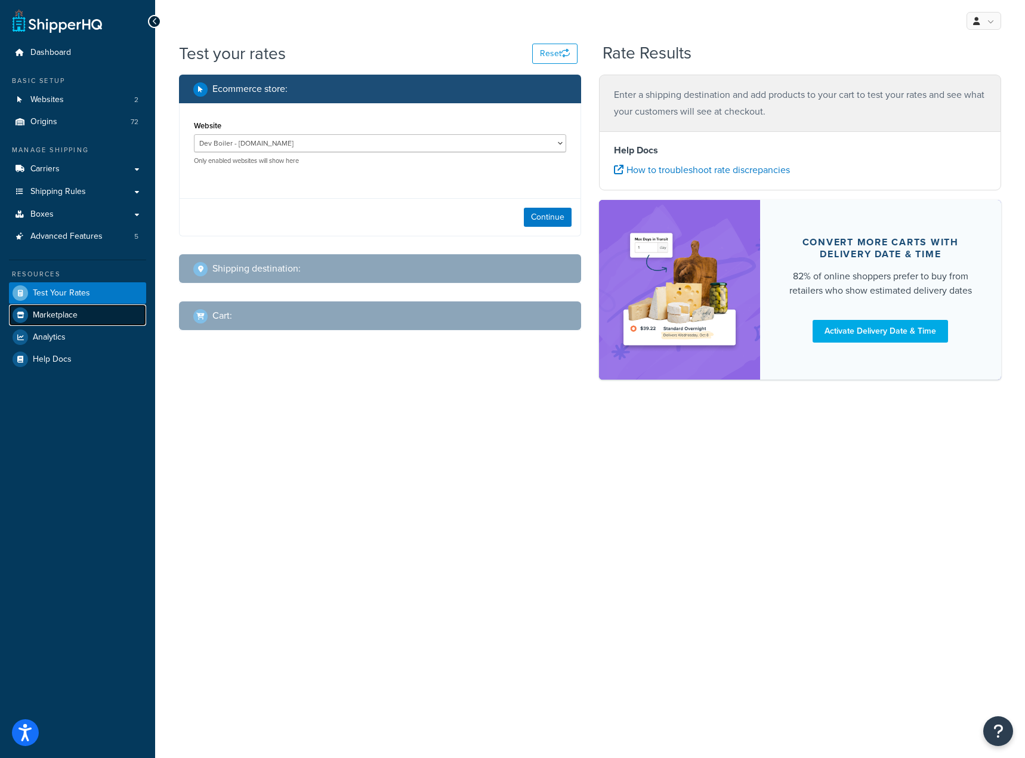
click at [60, 313] on span "Marketplace" at bounding box center [55, 315] width 45 height 10
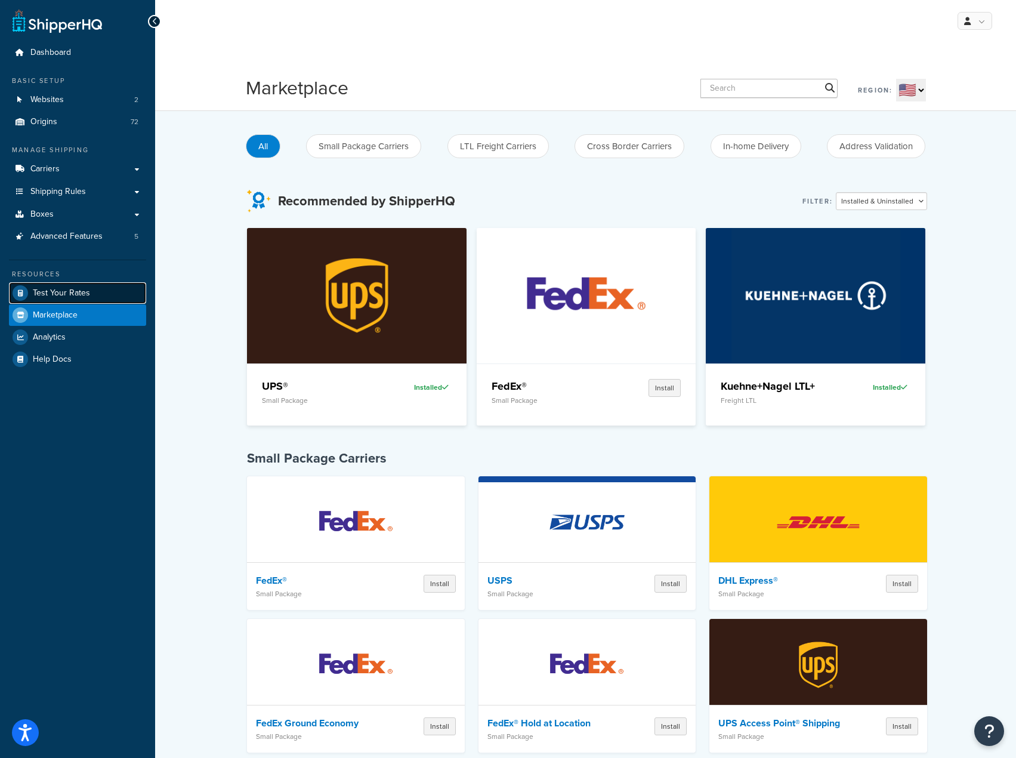
click at [51, 294] on span "Test Your Rates" at bounding box center [61, 293] width 57 height 10
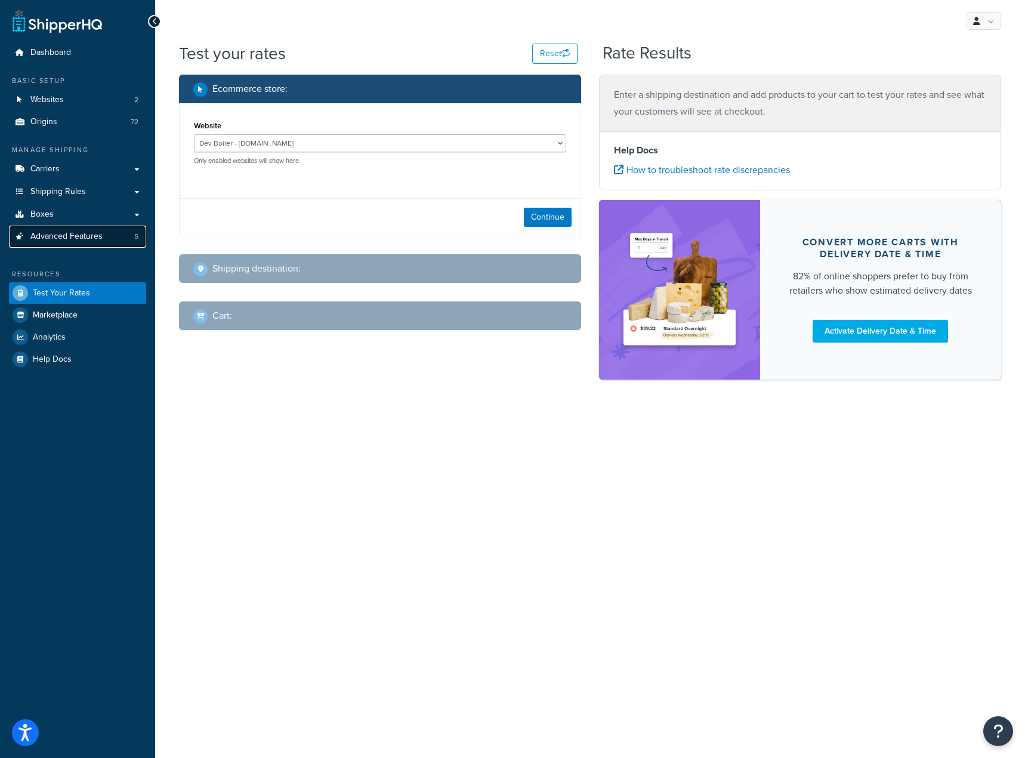
click at [70, 237] on span "Advanced Features" at bounding box center [66, 237] width 72 height 10
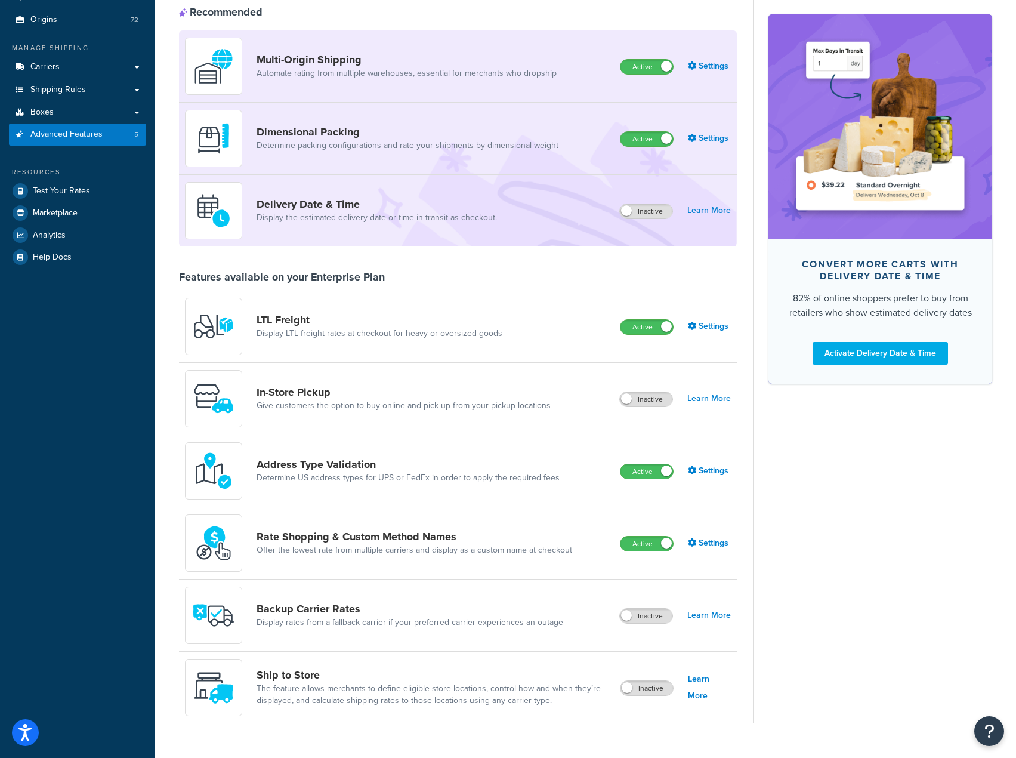
scroll to position [127, 0]
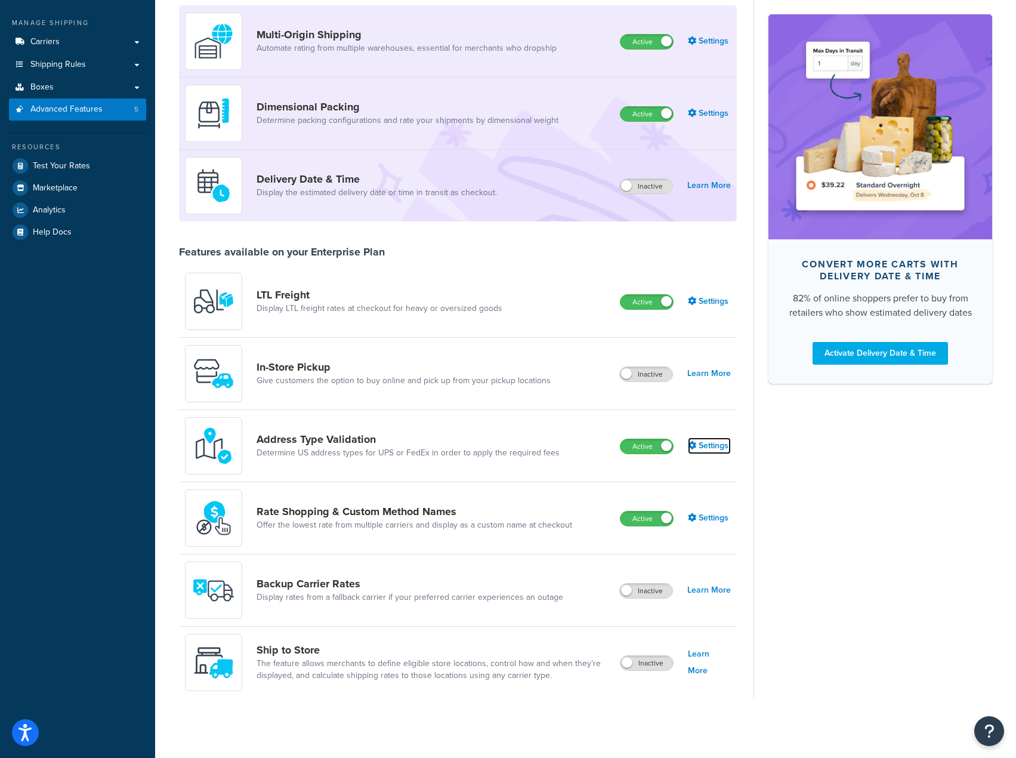
click at [714, 440] on link "Settings" at bounding box center [709, 445] width 43 height 17
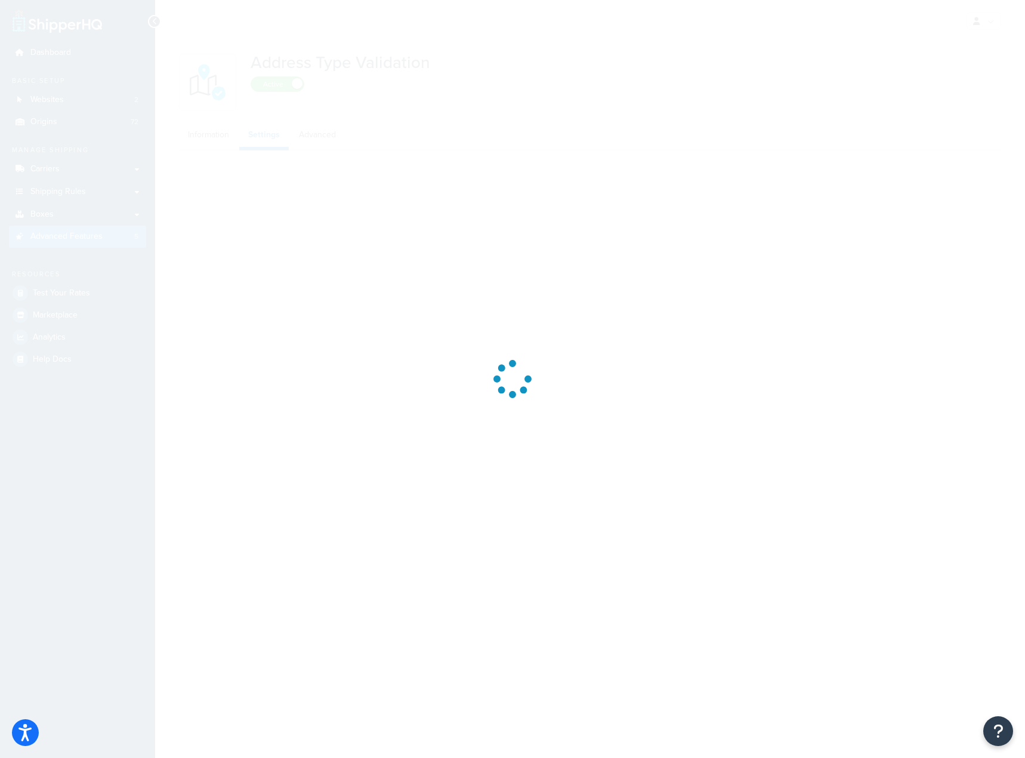
select select "92460"
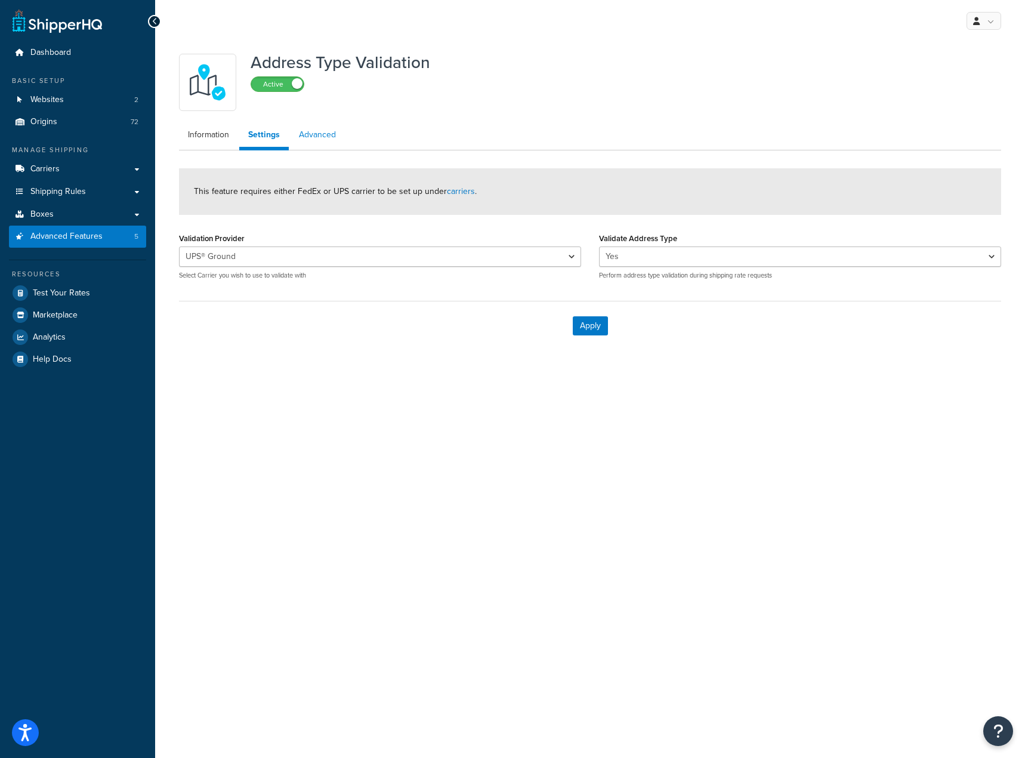
click at [314, 129] on link "Advanced" at bounding box center [317, 135] width 55 height 24
click at [264, 144] on link "Settings" at bounding box center [263, 135] width 48 height 24
select select "92460"
click at [221, 132] on link "Information" at bounding box center [208, 135] width 59 height 24
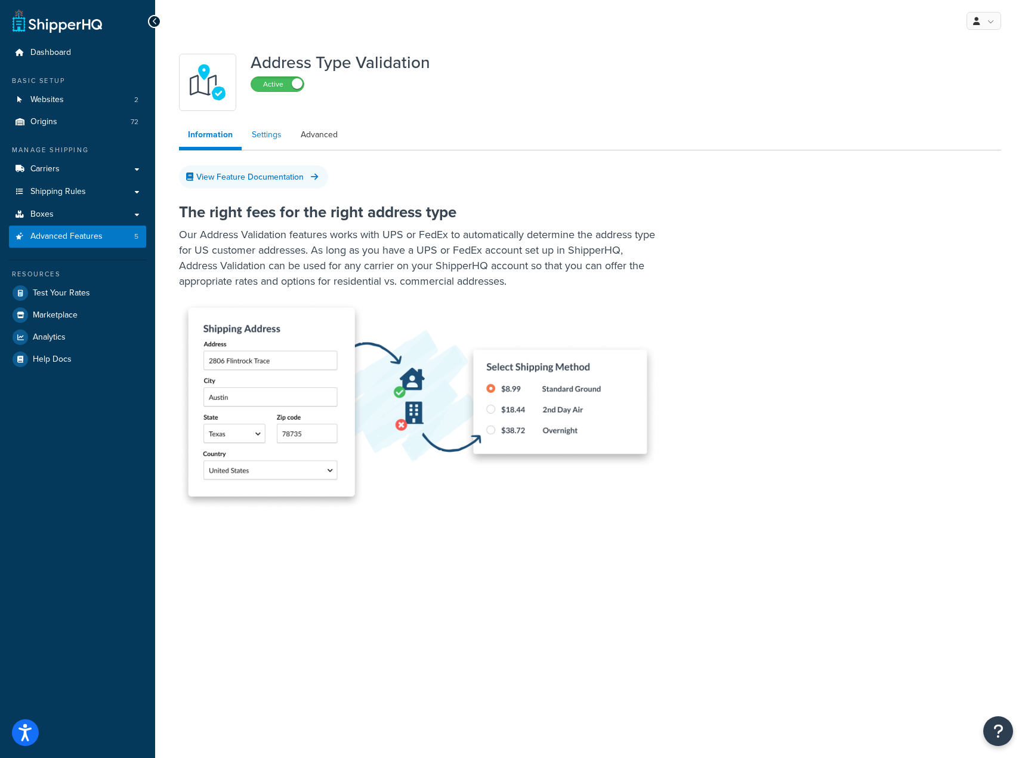
click at [261, 140] on link "Settings" at bounding box center [267, 135] width 48 height 24
select select "92460"
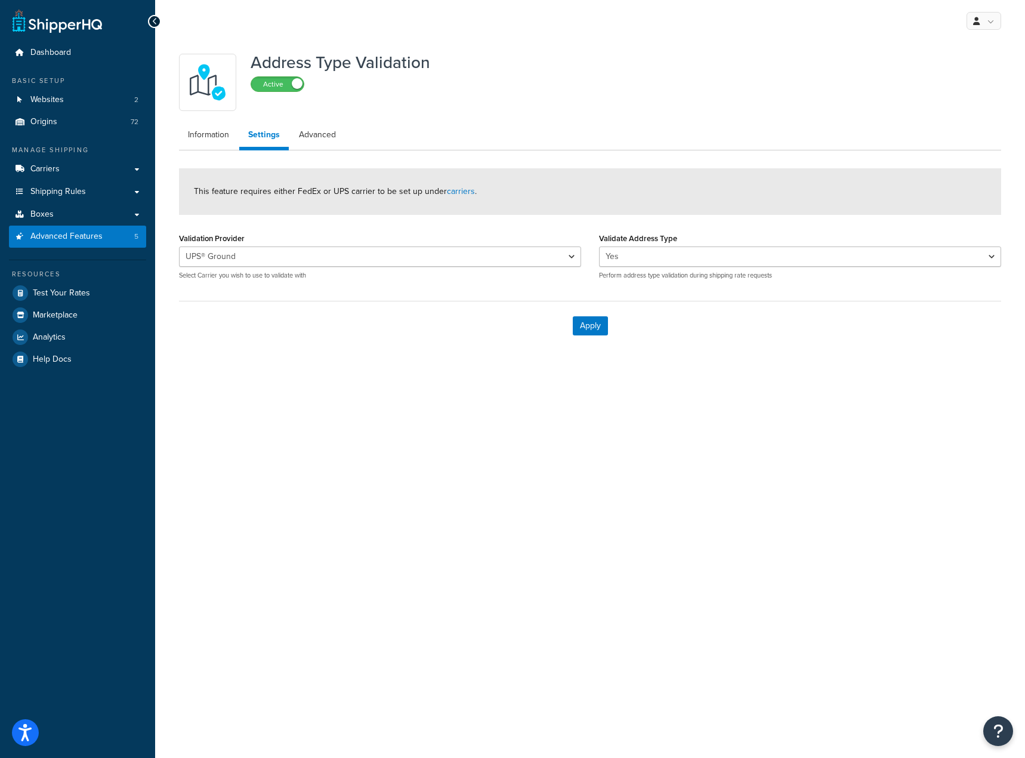
click at [346, 127] on ul "Information Settings Advanced" at bounding box center [590, 136] width 822 height 27
click at [222, 130] on link "Information" at bounding box center [208, 135] width 59 height 24
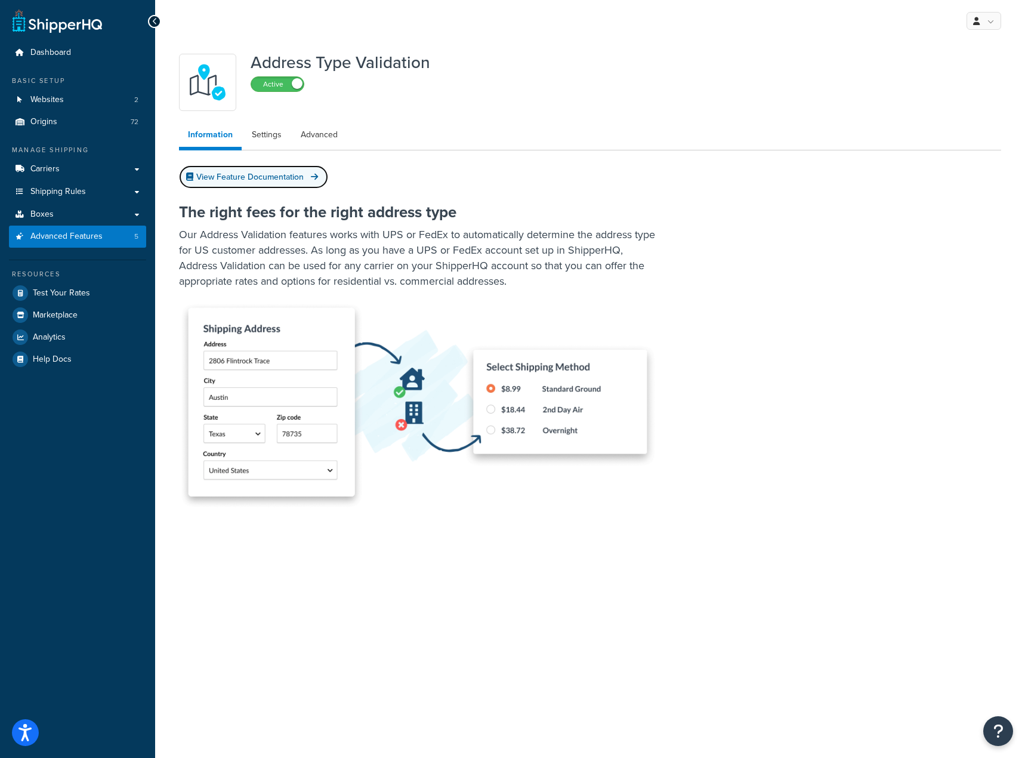
click at [267, 177] on link "View Feature Documentation" at bounding box center [253, 176] width 149 height 23
click at [303, 144] on link "Advanced" at bounding box center [319, 135] width 55 height 24
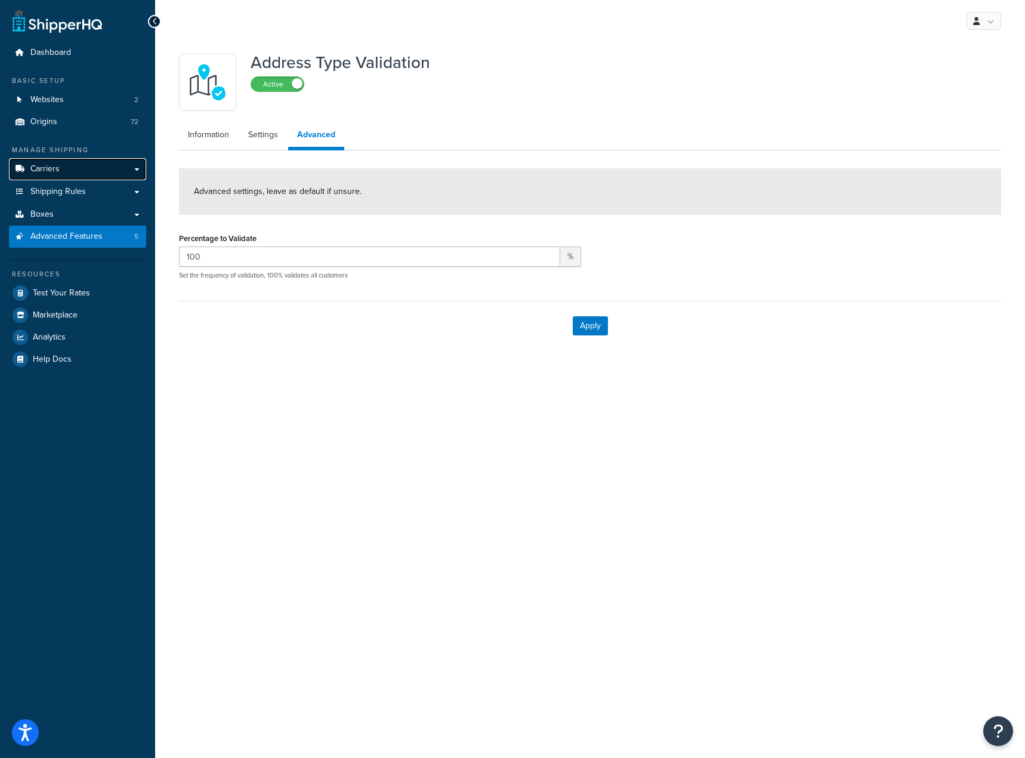
click at [95, 163] on link "Carriers" at bounding box center [77, 169] width 137 height 22
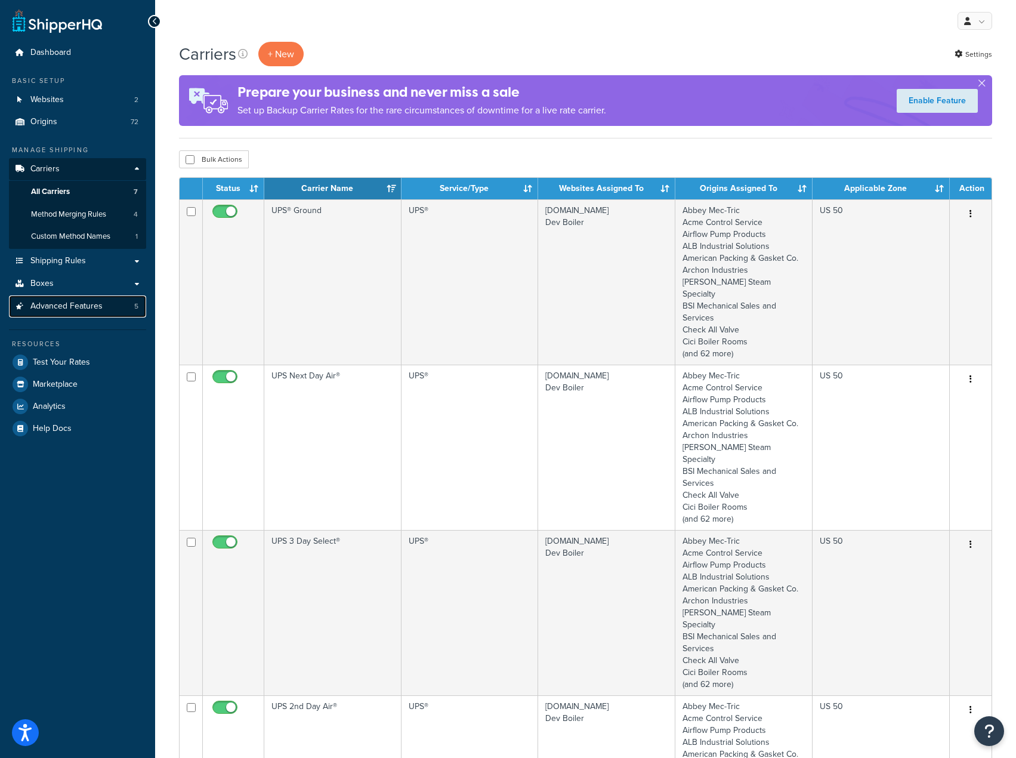
click at [73, 305] on span "Advanced Features" at bounding box center [66, 306] width 72 height 10
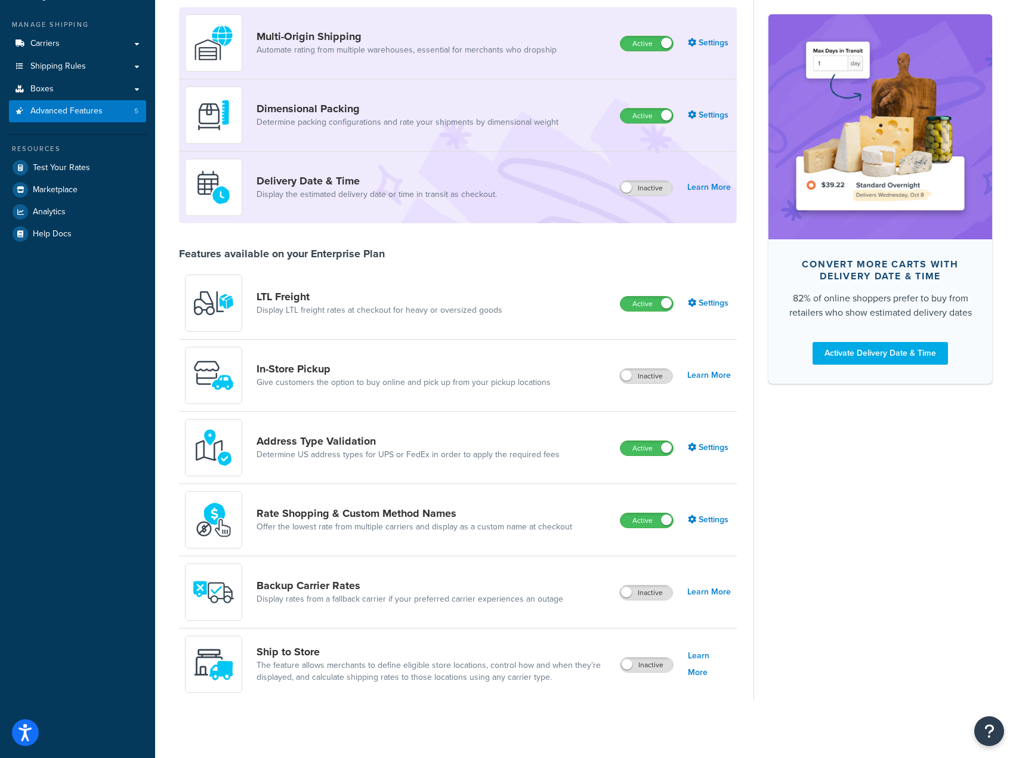
scroll to position [127, 0]
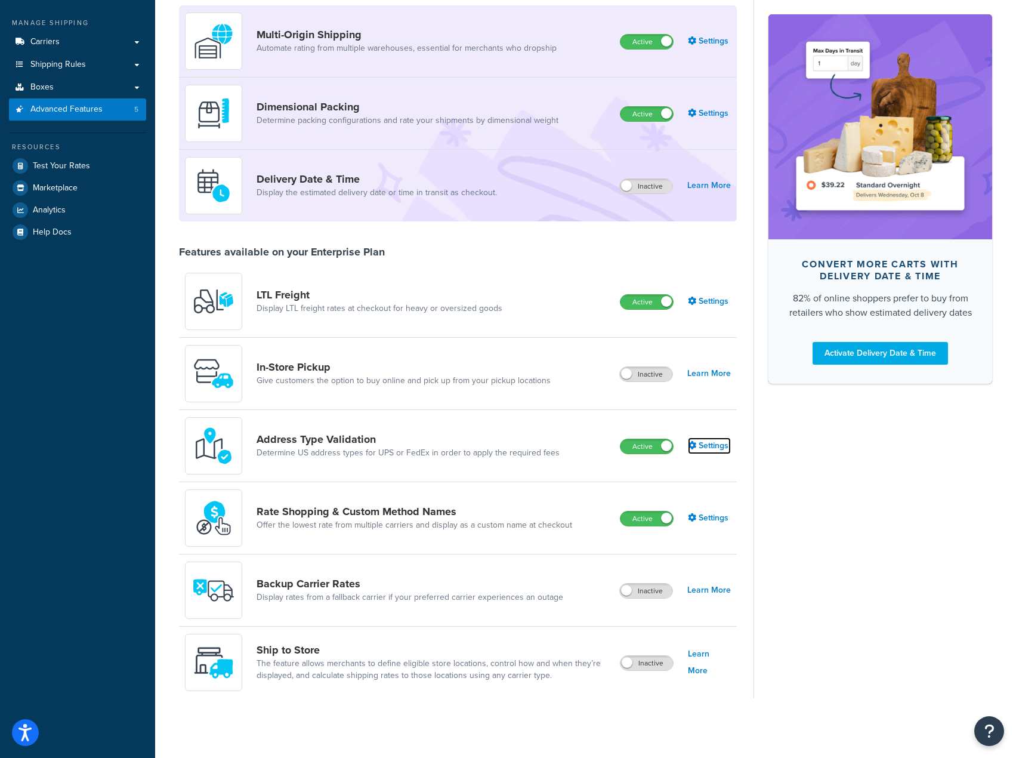
click at [709, 445] on link "Settings" at bounding box center [709, 445] width 43 height 17
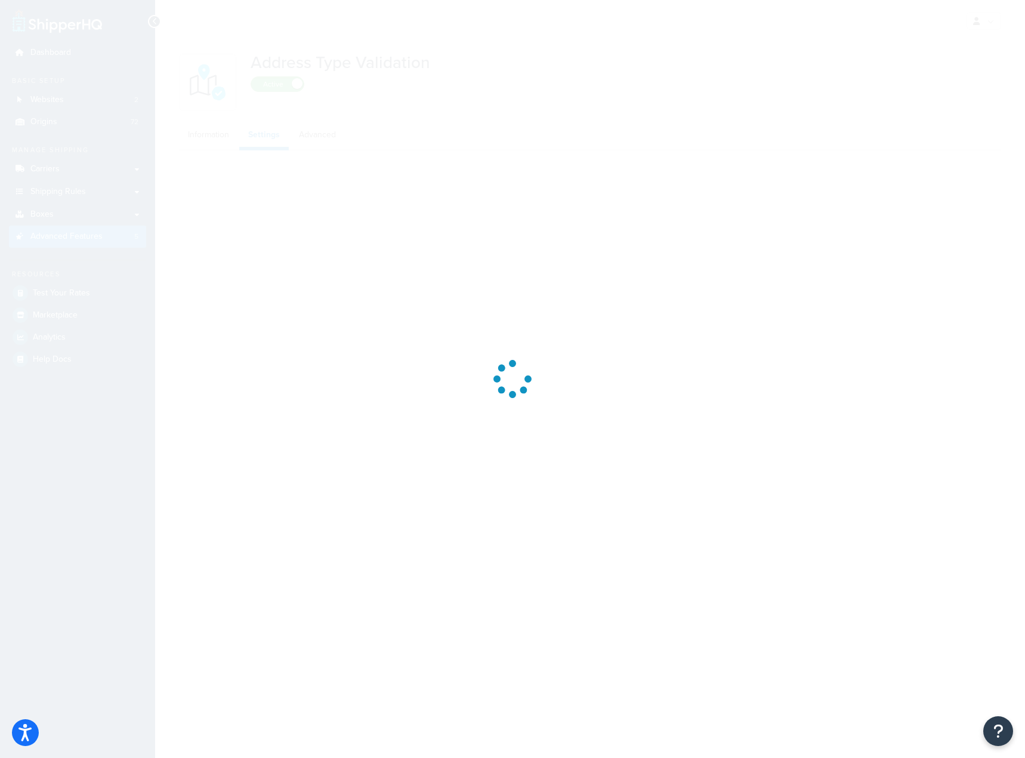
select select "92460"
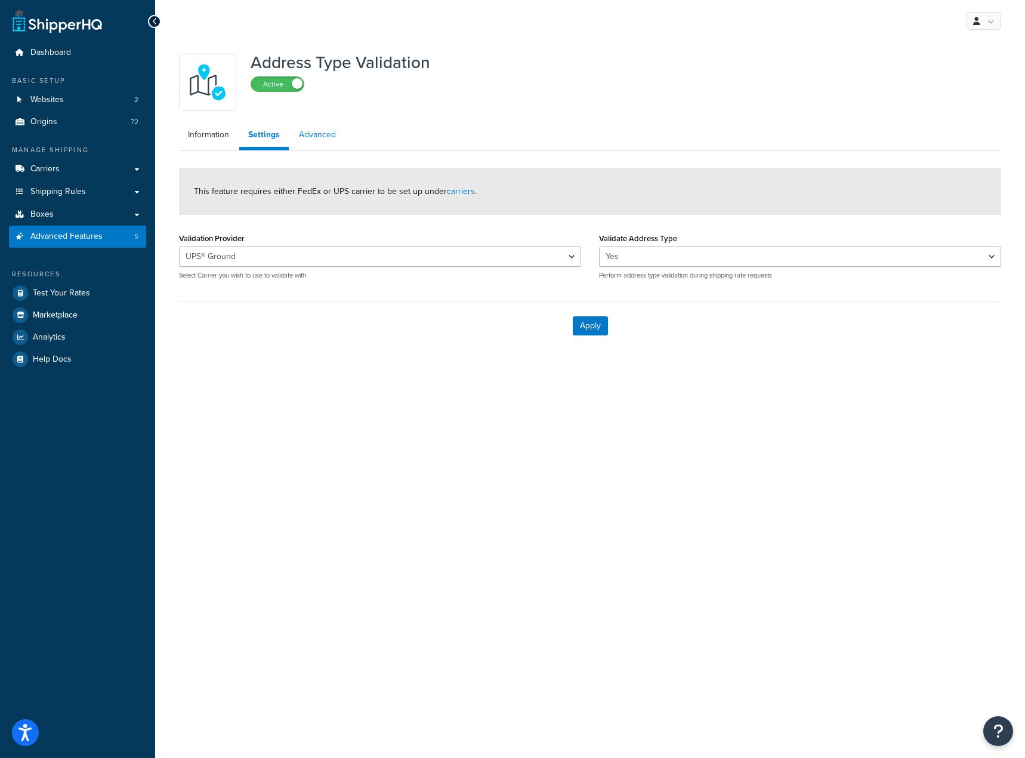
click at [325, 137] on link "Advanced" at bounding box center [317, 135] width 55 height 24
click at [279, 143] on link "Settings" at bounding box center [263, 135] width 48 height 24
select select "92460"
click at [218, 134] on link "Information" at bounding box center [208, 135] width 59 height 24
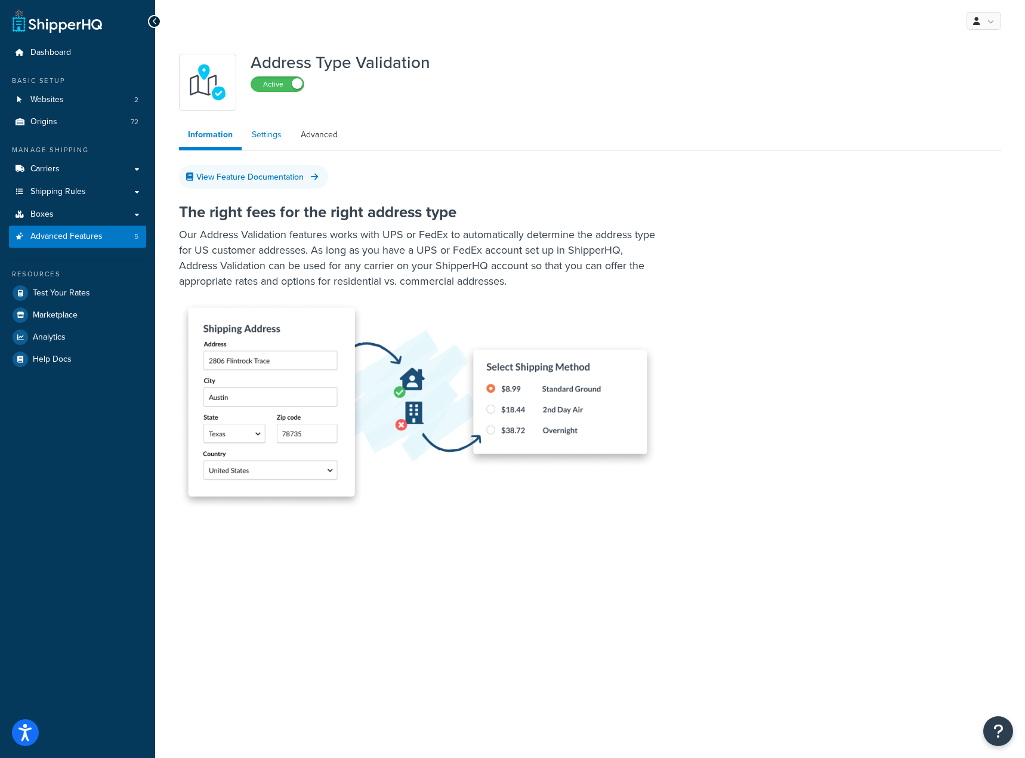
click at [251, 134] on link "Settings" at bounding box center [267, 135] width 48 height 24
select select "92460"
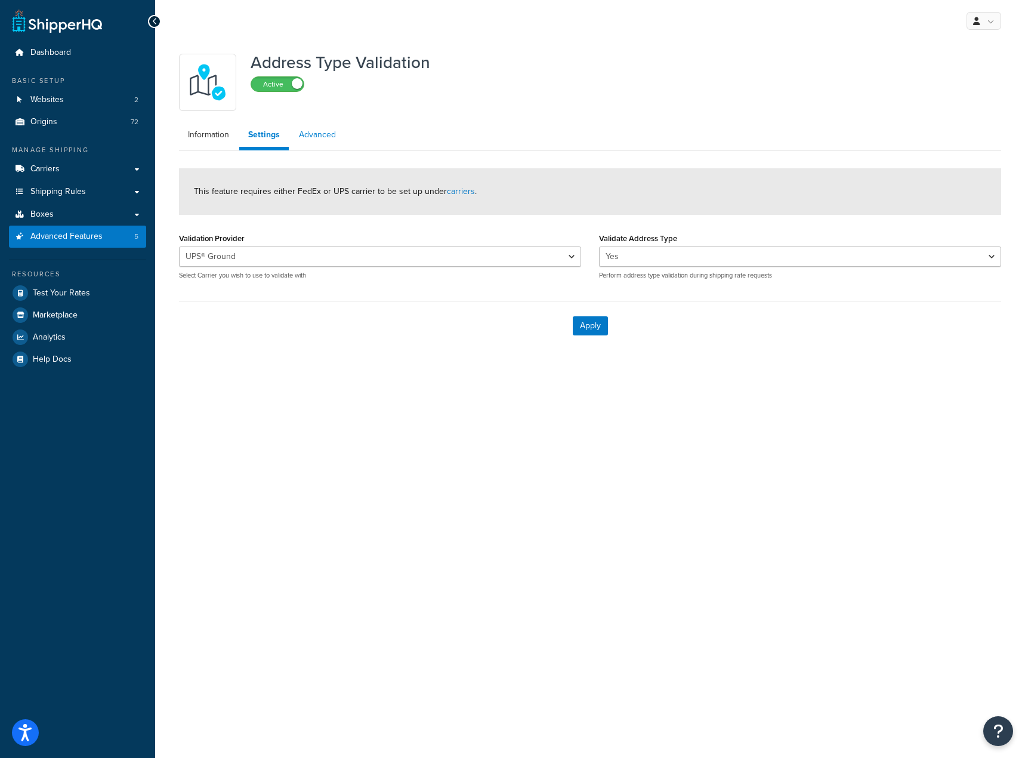
click at [310, 135] on link "Advanced" at bounding box center [317, 135] width 55 height 24
click at [271, 139] on link "Settings" at bounding box center [263, 135] width 48 height 24
select select "92460"
click at [209, 131] on link "Information" at bounding box center [208, 135] width 59 height 24
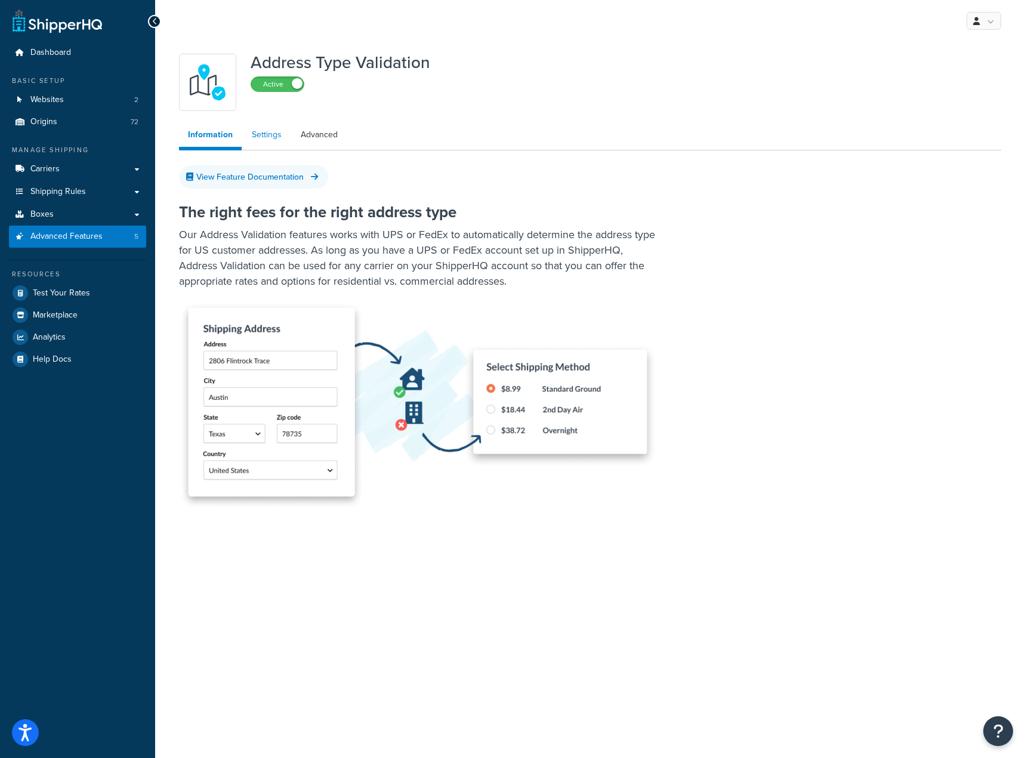
click at [257, 137] on link "Settings" at bounding box center [267, 135] width 48 height 24
select select "92460"
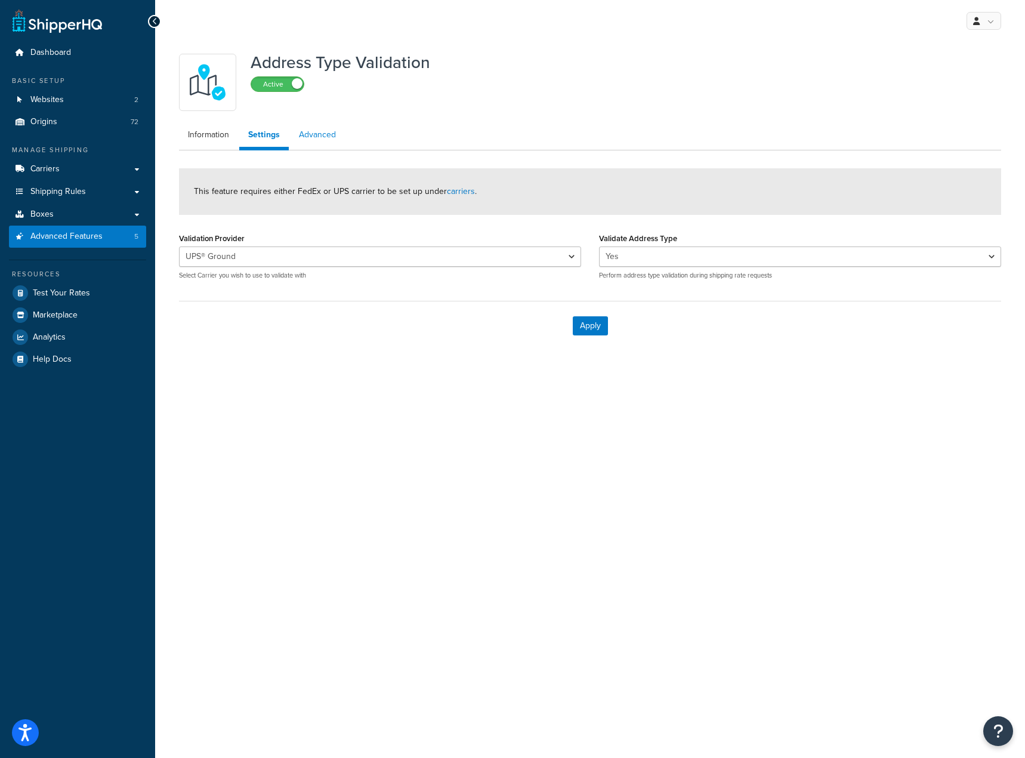
click at [320, 135] on link "Advanced" at bounding box center [317, 135] width 55 height 24
click at [260, 140] on link "Settings" at bounding box center [263, 135] width 48 height 24
select select "92460"
click at [225, 138] on link "Information" at bounding box center [208, 135] width 59 height 24
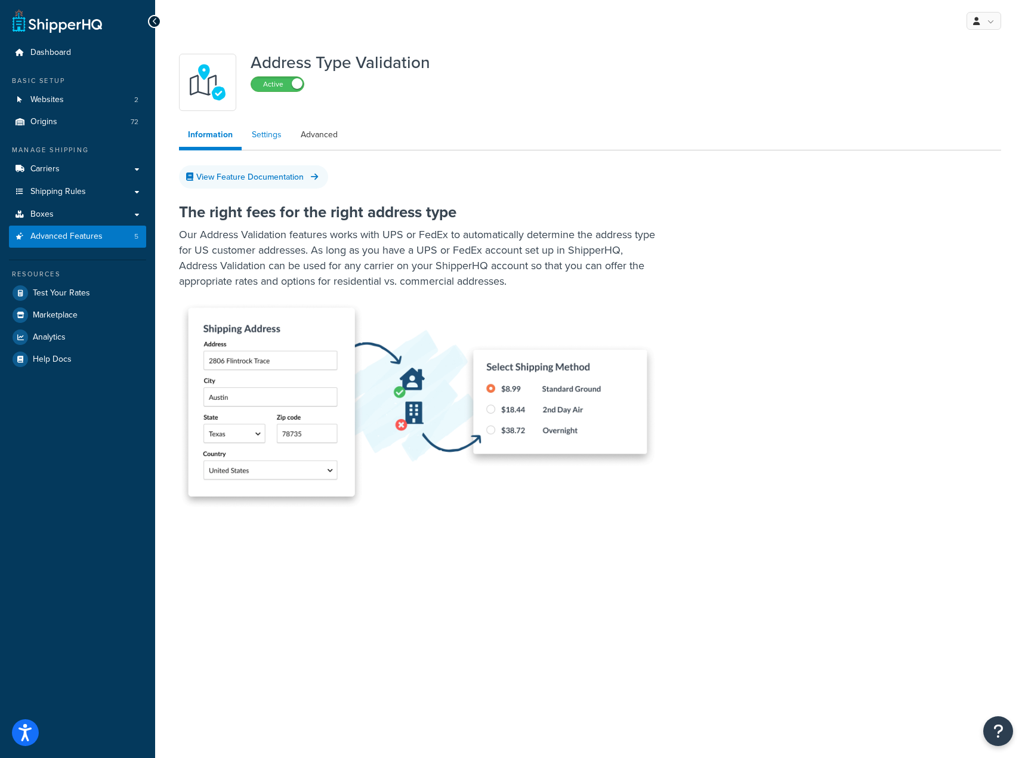
click at [257, 137] on link "Settings" at bounding box center [267, 135] width 48 height 24
select select "92460"
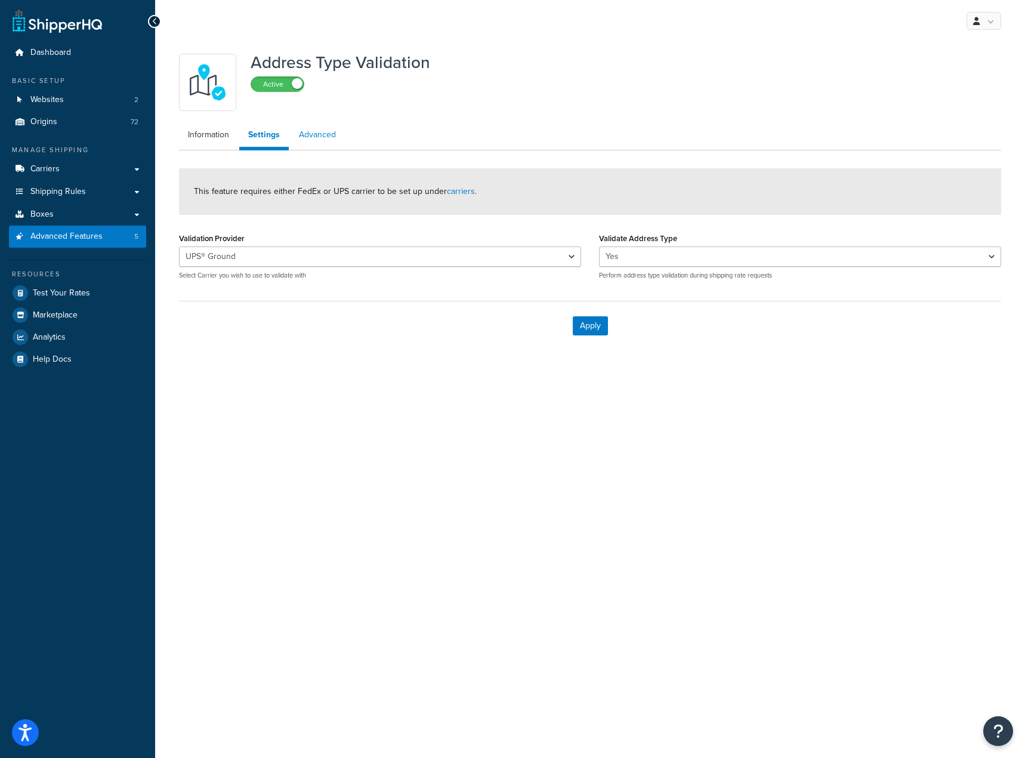
click at [313, 134] on link "Advanced" at bounding box center [317, 135] width 55 height 24
click at [266, 141] on link "Settings" at bounding box center [263, 135] width 48 height 24
select select "92460"
click at [213, 134] on link "Information" at bounding box center [208, 135] width 59 height 24
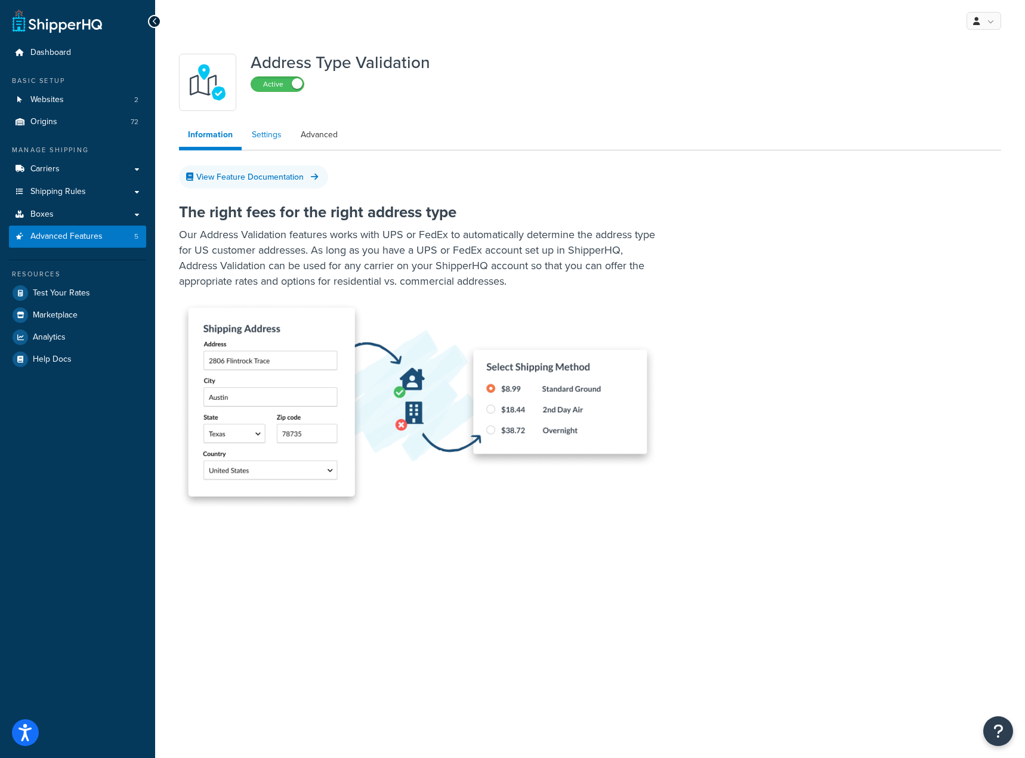
click at [263, 143] on link "Settings" at bounding box center [267, 135] width 48 height 24
select select "92460"
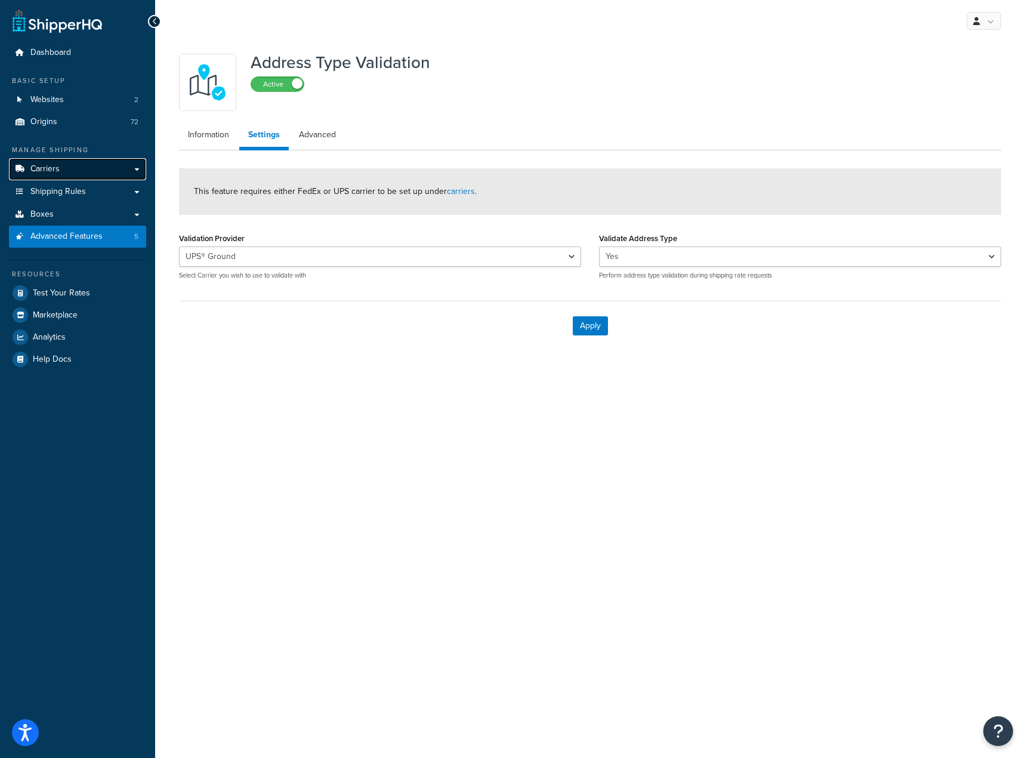
click at [100, 171] on link "Carriers" at bounding box center [77, 169] width 137 height 22
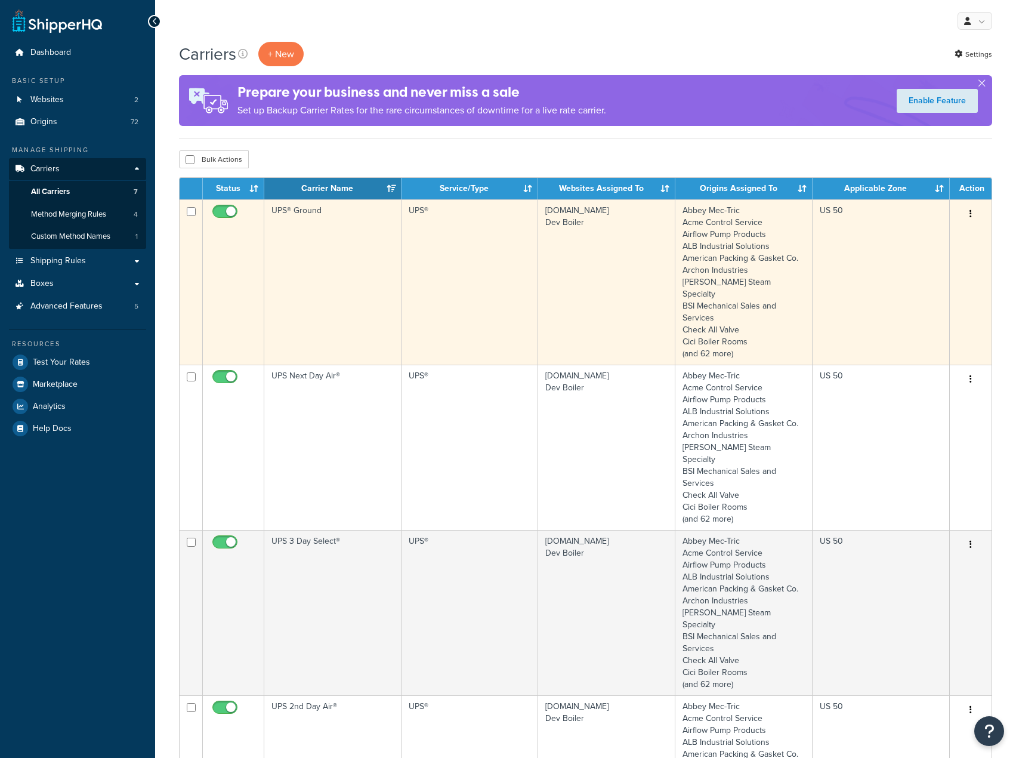
click at [377, 280] on td "UPS® Ground" at bounding box center [332, 281] width 137 height 165
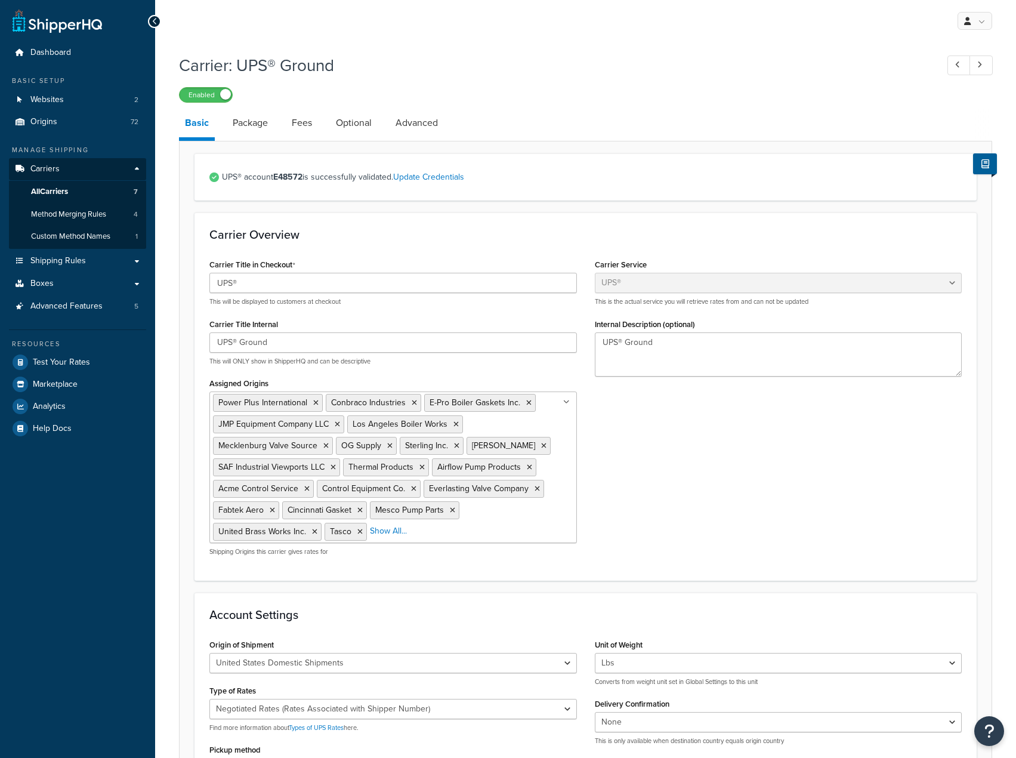
select select "ups"
click at [268, 126] on link "Package" at bounding box center [250, 123] width 47 height 29
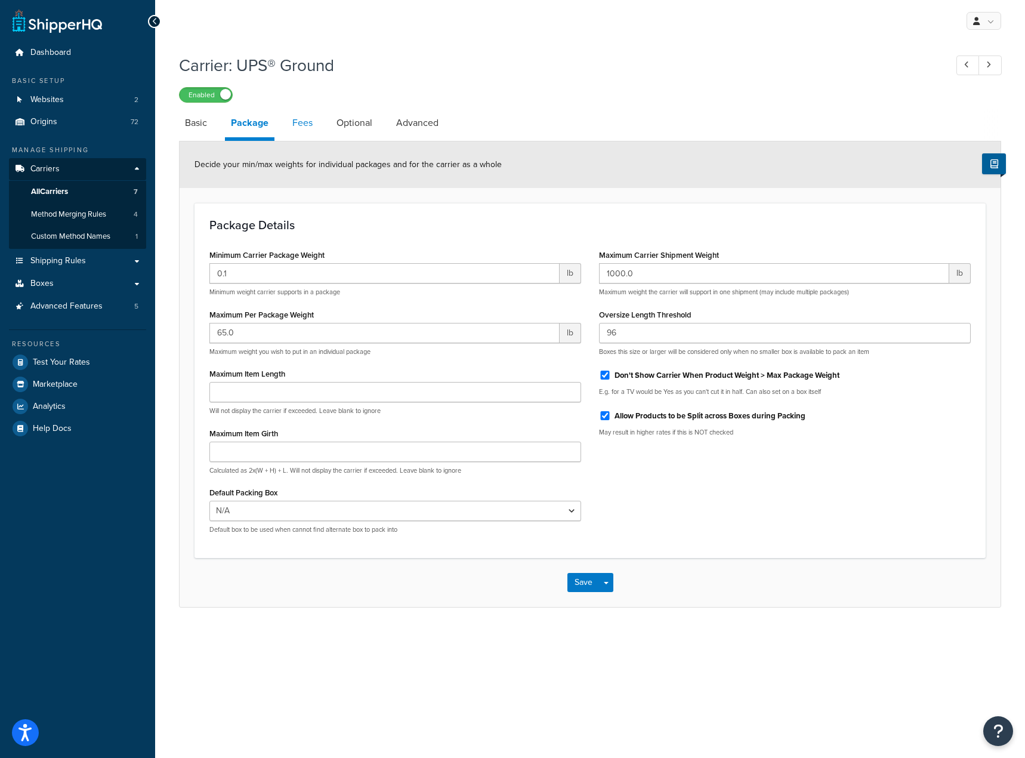
click at [289, 126] on link "Fees" at bounding box center [302, 123] width 32 height 29
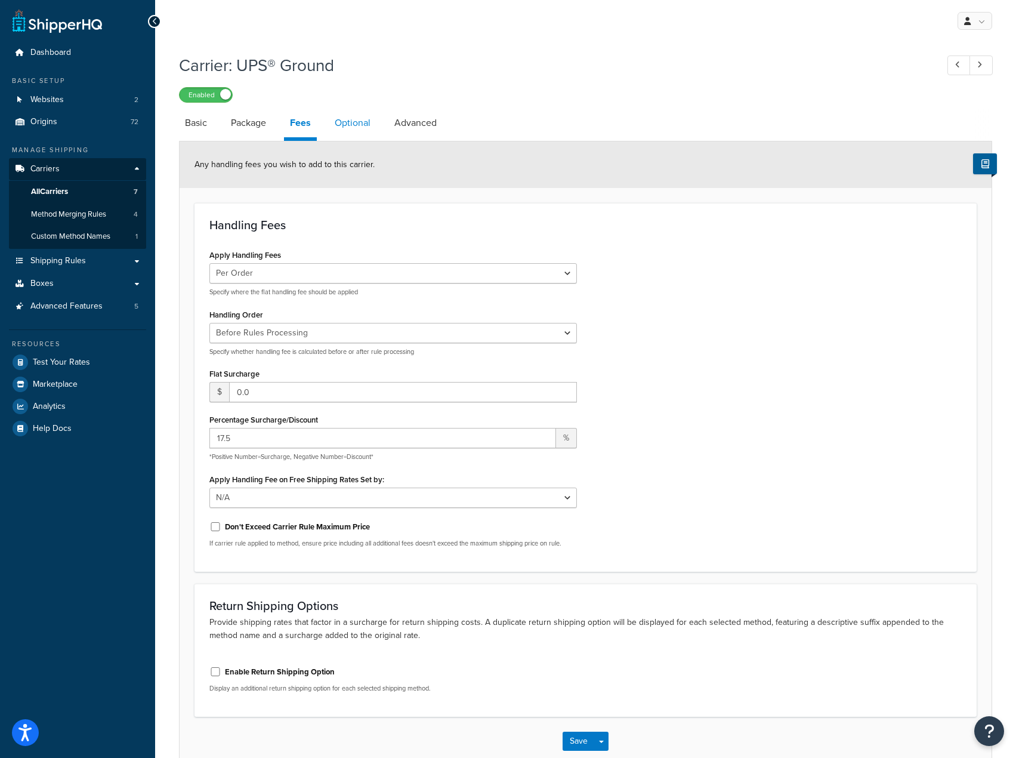
click at [344, 130] on link "Optional" at bounding box center [353, 123] width 48 height 29
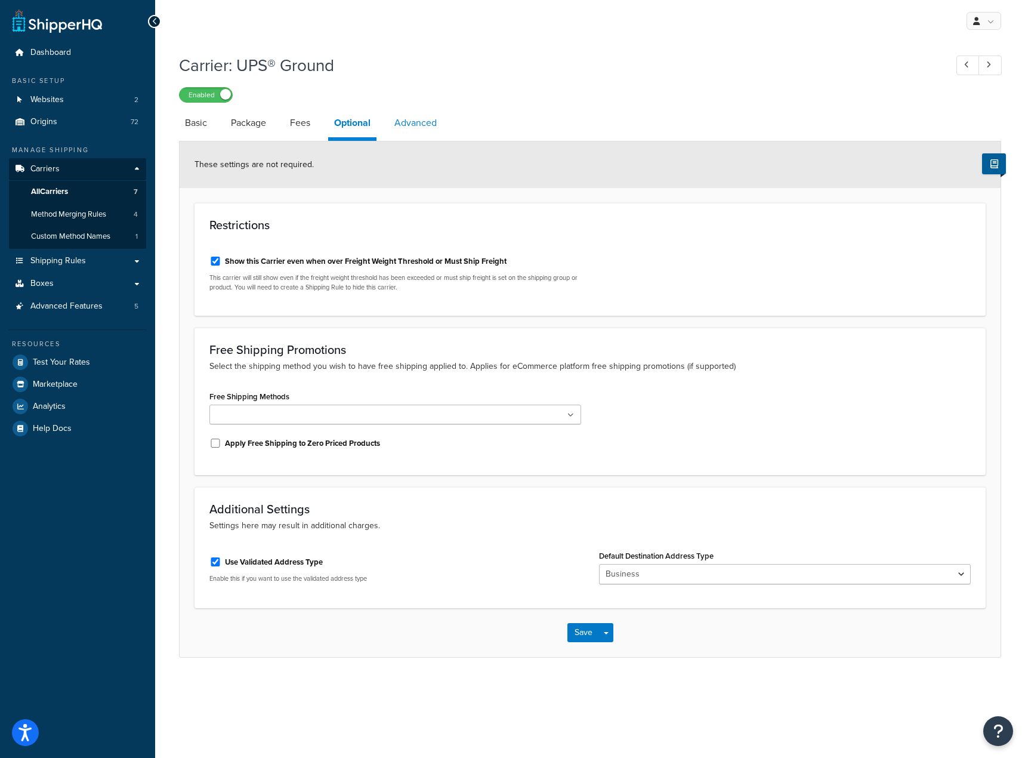
click at [415, 115] on link "Advanced" at bounding box center [415, 123] width 54 height 29
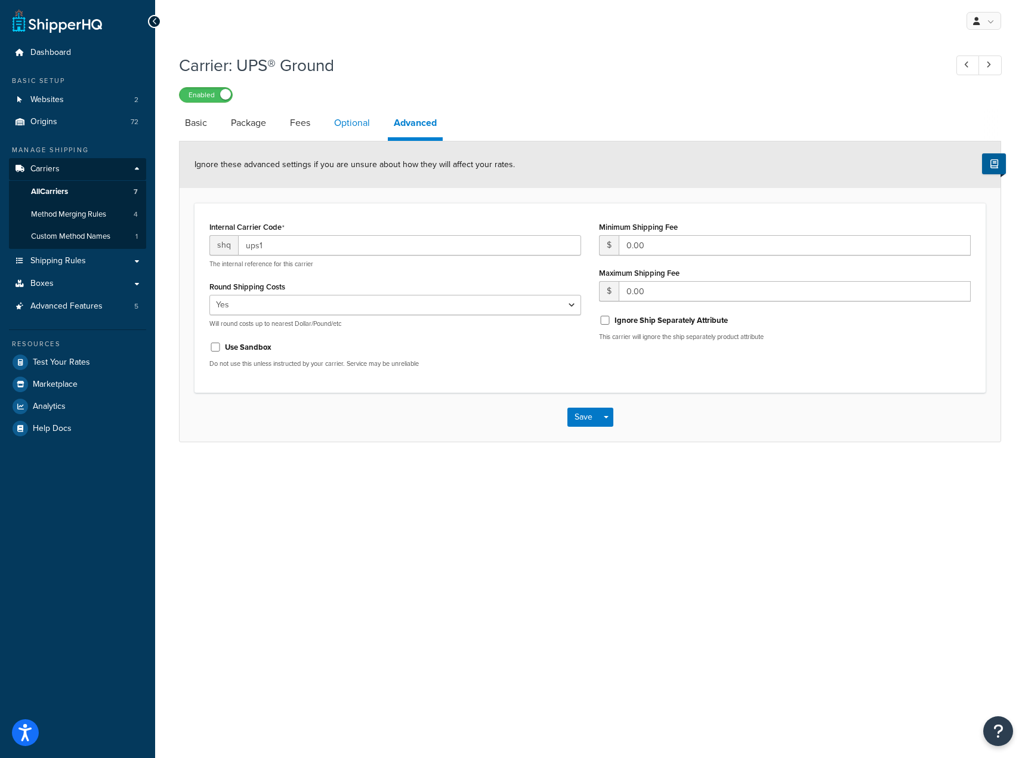
click at [346, 128] on link "Optional" at bounding box center [352, 123] width 48 height 29
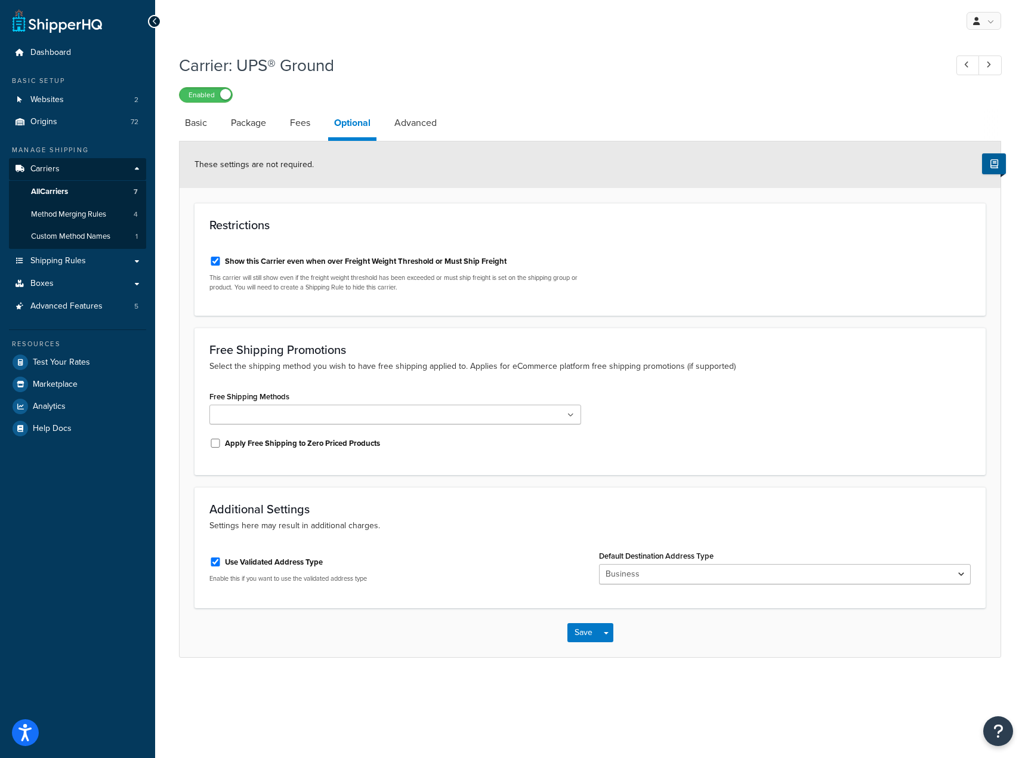
click at [899, 100] on div "Enabled" at bounding box center [590, 94] width 822 height 17
click at [459, 687] on div "Carrier: UPS® Ground Enabled Basic Package Fees Optional Advanced These setting…" at bounding box center [590, 368] width 870 height 640
click at [73, 310] on span "Advanced Features" at bounding box center [66, 306] width 72 height 10
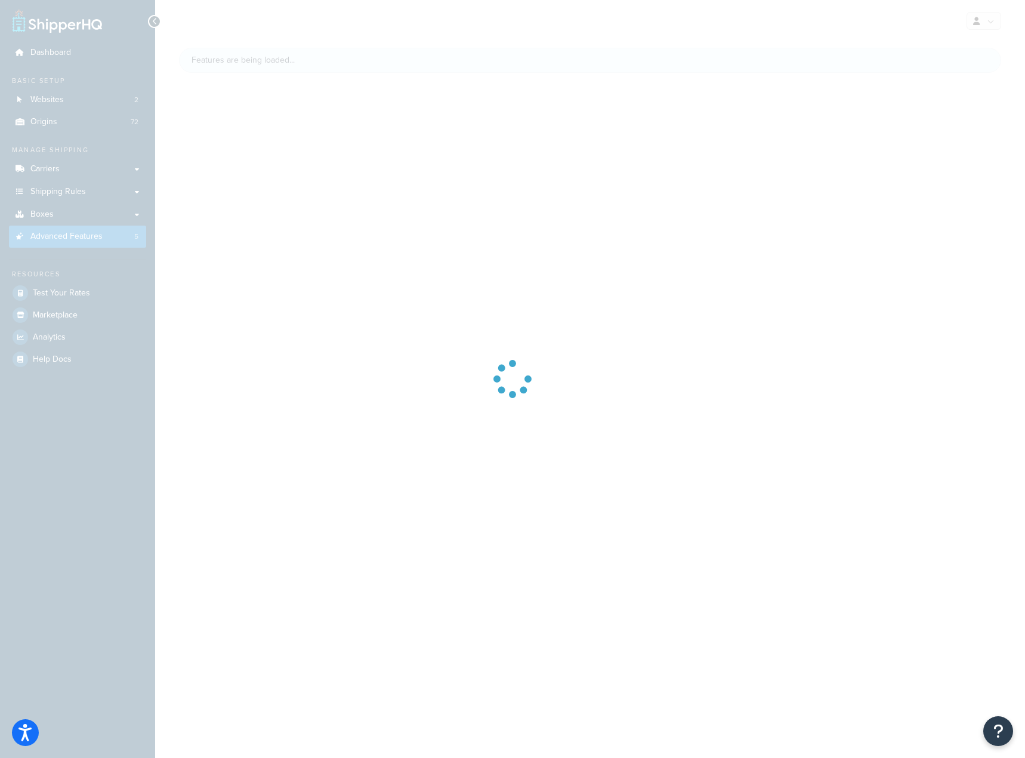
click at [61, 169] on div at bounding box center [512, 379] width 1025 height 758
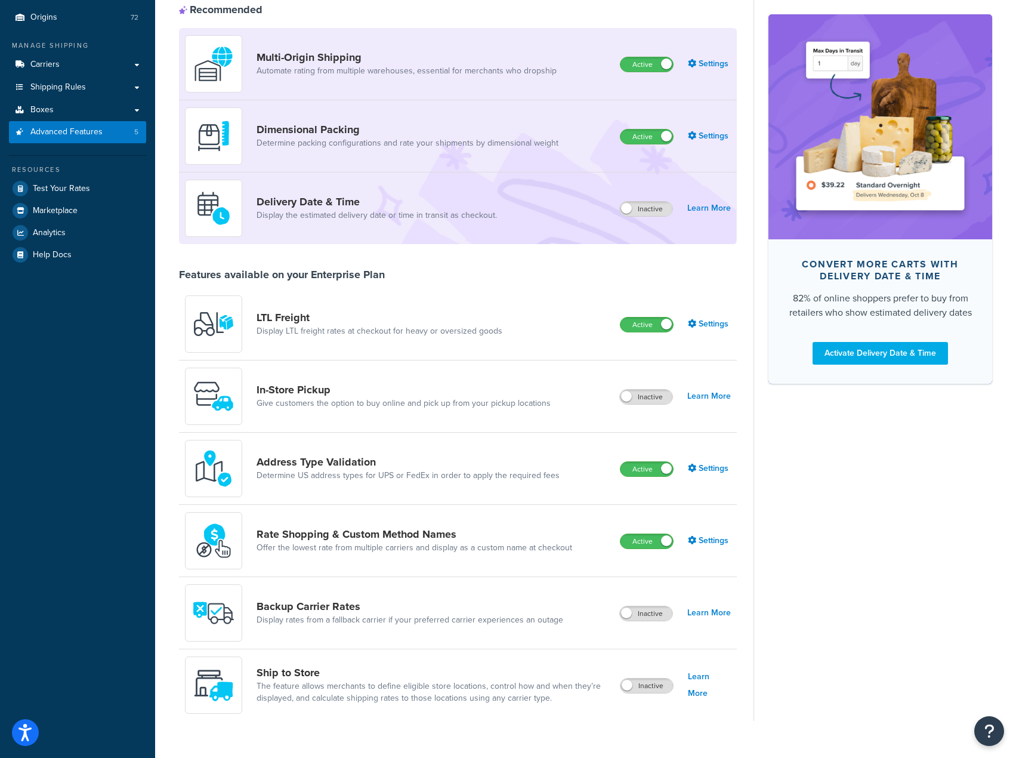
scroll to position [119, 0]
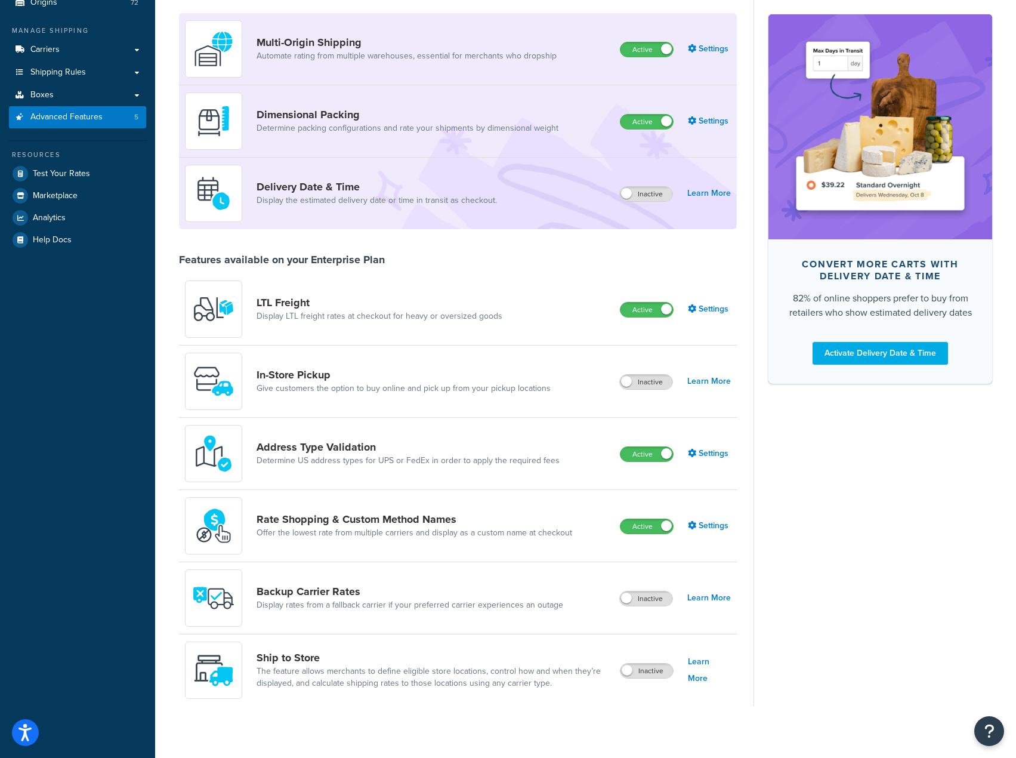
click at [702, 439] on div "Address Type Validation Determine US address types for UPS or FedEx in order to…" at bounding box center [458, 454] width 558 height 72
click at [701, 445] on link "Settings" at bounding box center [709, 453] width 43 height 17
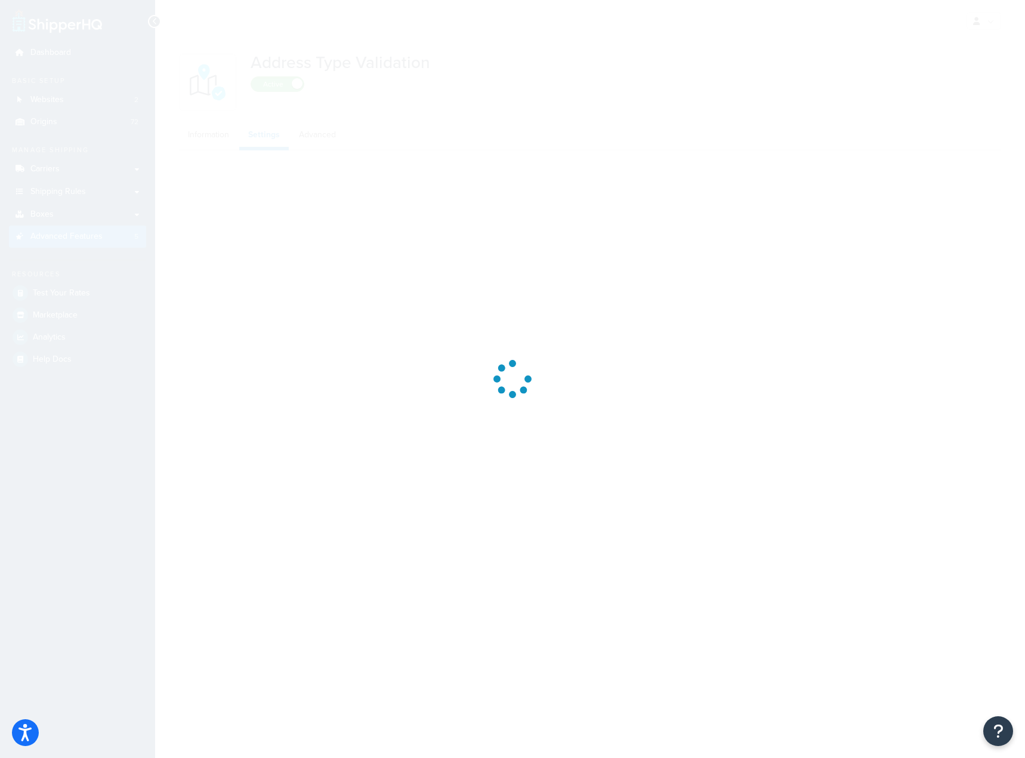
click at [307, 140] on div at bounding box center [512, 379] width 1025 height 758
select select "92460"
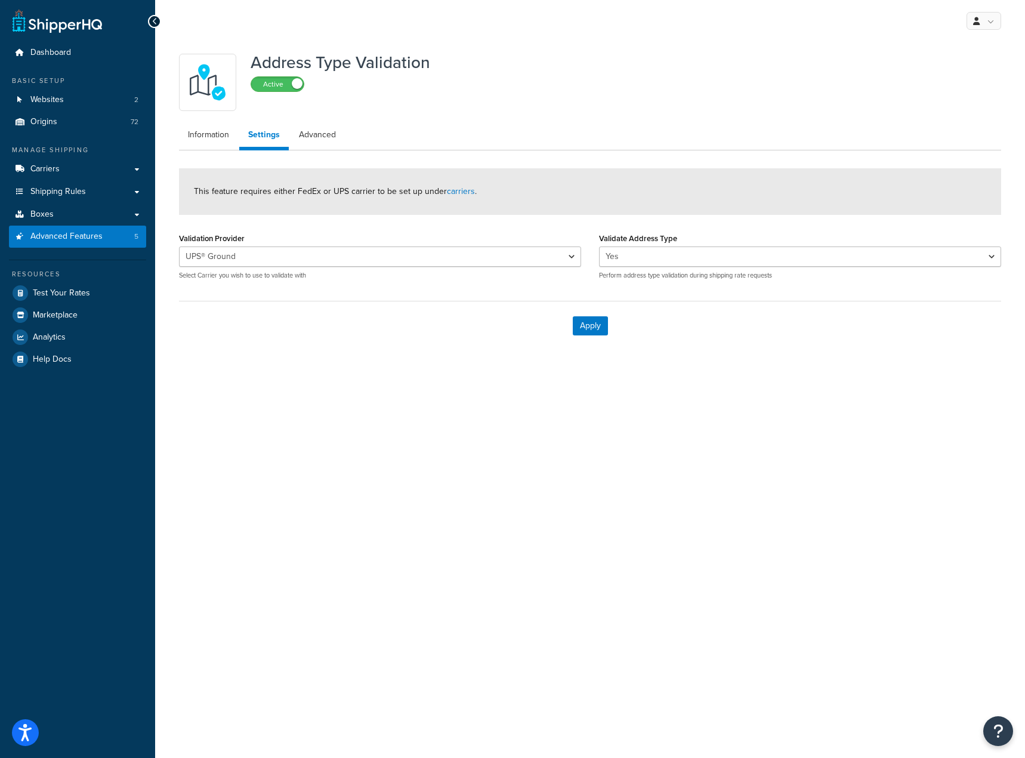
click at [341, 267] on div "UPS® Ground UPS 3 Day Select® UPS 2nd Day Air® UPS Next Day Air® Select Carrier…" at bounding box center [380, 262] width 402 height 33
click at [339, 260] on select "UPS® Ground UPS 3 Day Select® UPS 2nd Day Air® UPS Next Day Air®" at bounding box center [380, 256] width 402 height 20
click at [413, 449] on div "My Profile Billing Global Settings Contact Us Logout Address Type Validation Ac…" at bounding box center [590, 379] width 870 height 758
click at [228, 143] on link "Information" at bounding box center [208, 135] width 59 height 24
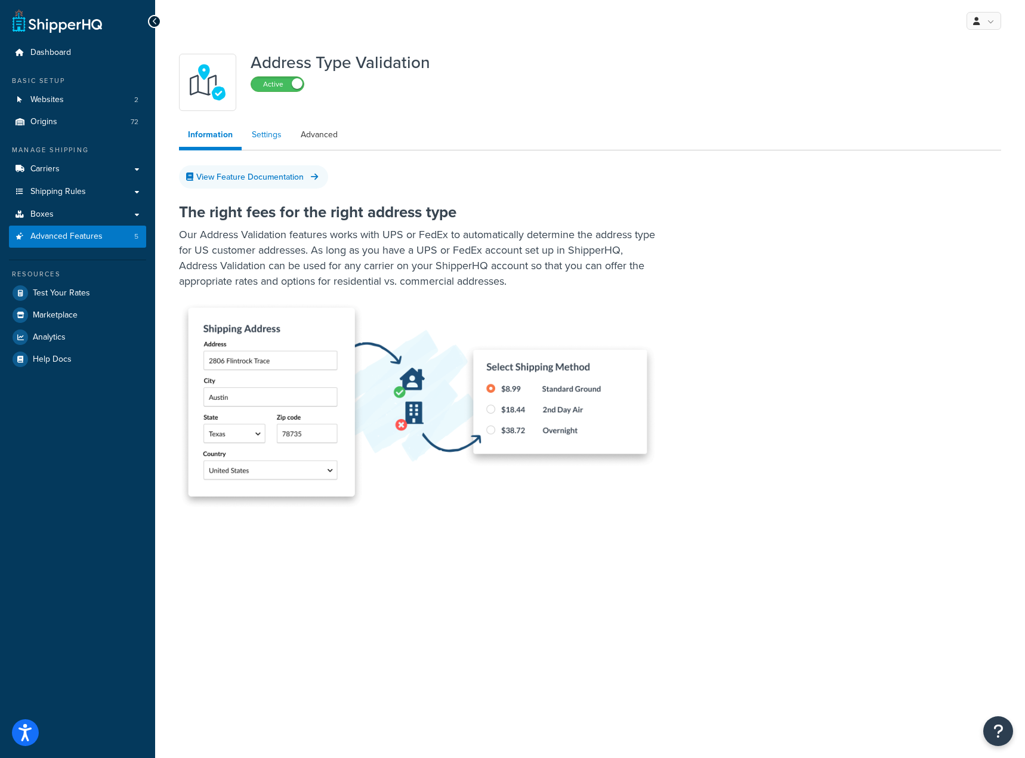
click at [252, 143] on link "Settings" at bounding box center [267, 135] width 48 height 24
select select "92460"
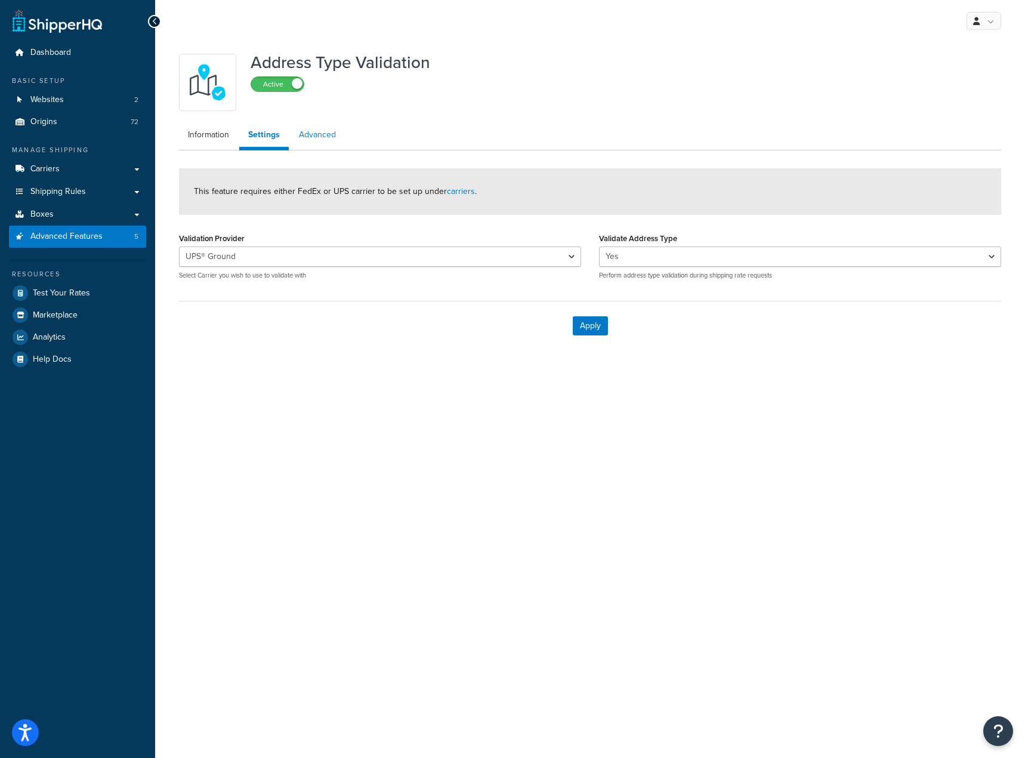
click at [304, 140] on link "Advanced" at bounding box center [317, 135] width 55 height 24
click at [249, 139] on link "Settings" at bounding box center [263, 135] width 48 height 24
select select "92460"
click at [214, 142] on link "Information" at bounding box center [208, 135] width 59 height 24
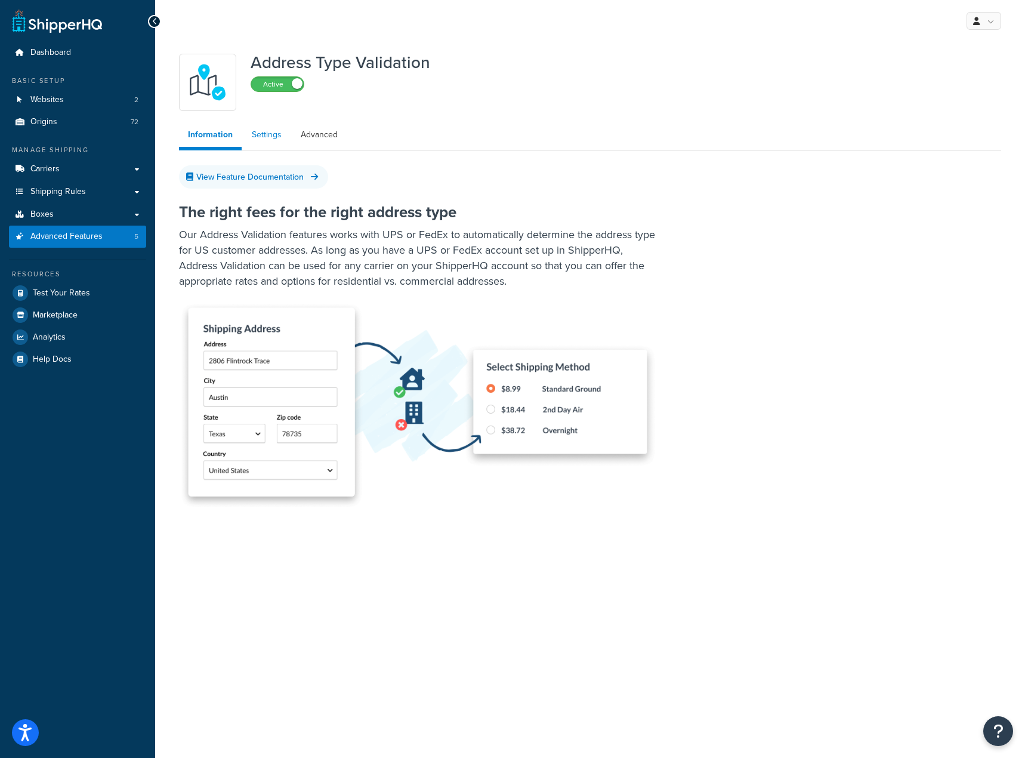
click at [259, 143] on link "Settings" at bounding box center [267, 135] width 48 height 24
select select "92460"
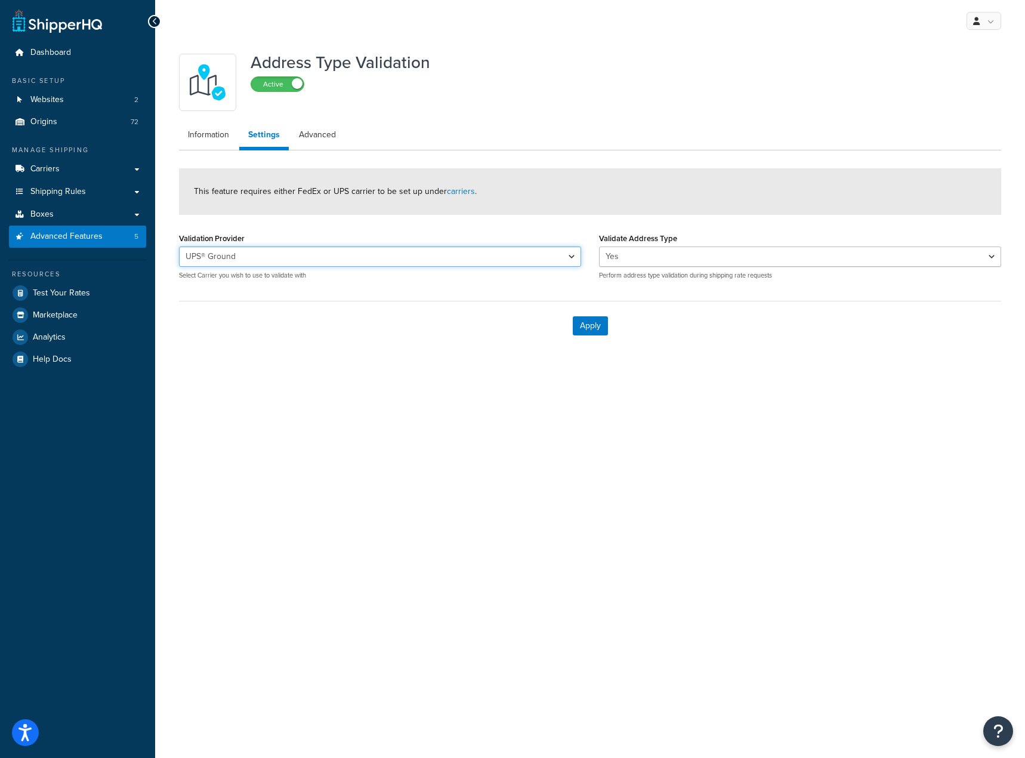
click at [304, 264] on select "UPS® Ground UPS 3 Day Select® UPS 2nd Day Air® UPS Next Day Air®" at bounding box center [380, 256] width 402 height 20
click at [409, 446] on div "My Profile Billing Global Settings Contact Us Logout Address Type Validation Ac…" at bounding box center [590, 379] width 870 height 758
click at [624, 261] on select "Yes No" at bounding box center [800, 256] width 402 height 20
click at [664, 439] on div "My Profile Billing Global Settings Contact Us Logout Address Type Validation Ac…" at bounding box center [590, 379] width 870 height 758
click at [461, 366] on div "Address Type Validation Active Information Settings Advanced This feature requi…" at bounding box center [590, 211] width 870 height 338
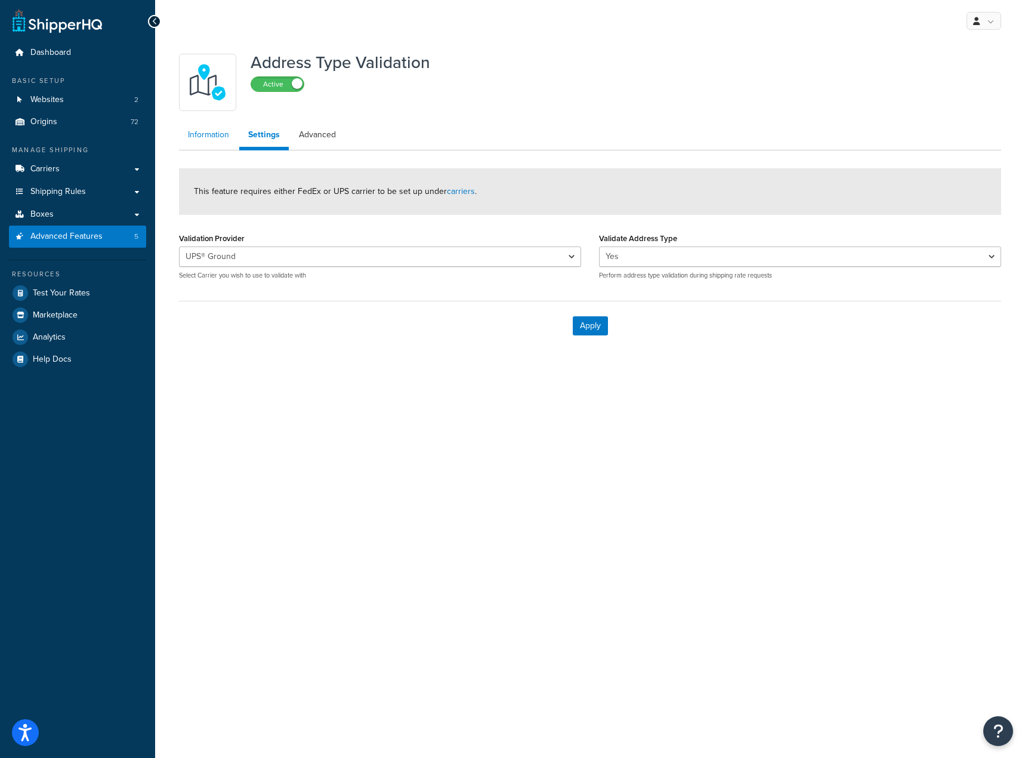
click at [213, 143] on link "Information" at bounding box center [208, 135] width 59 height 24
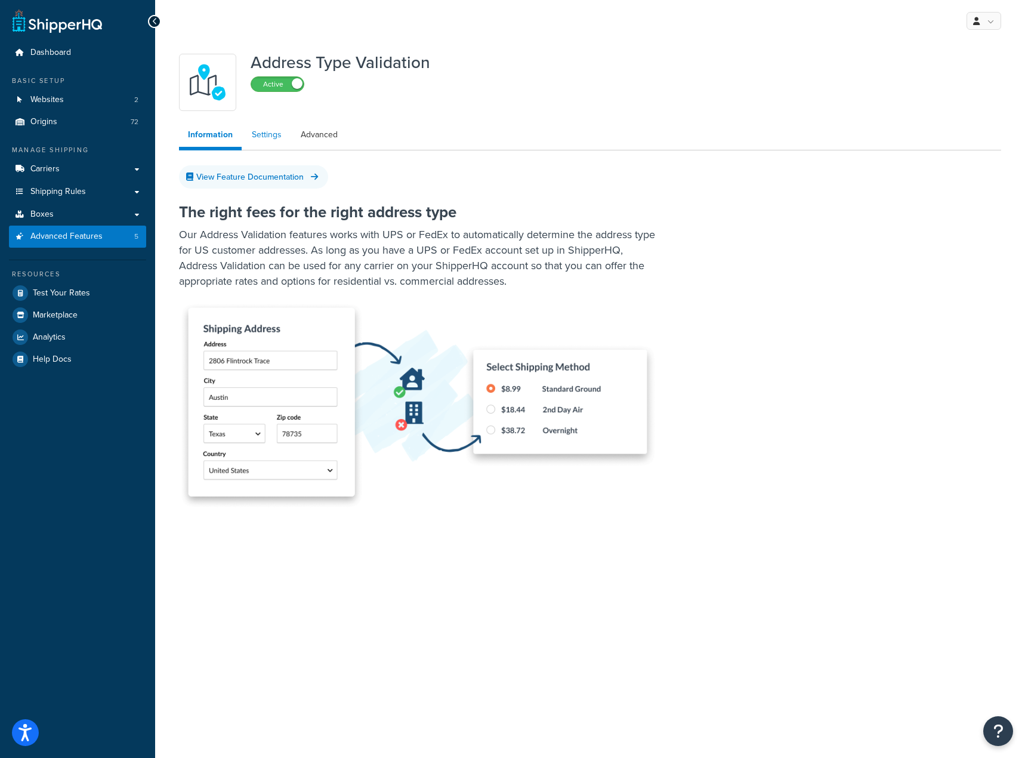
click at [257, 140] on link "Settings" at bounding box center [267, 135] width 48 height 24
select select "92460"
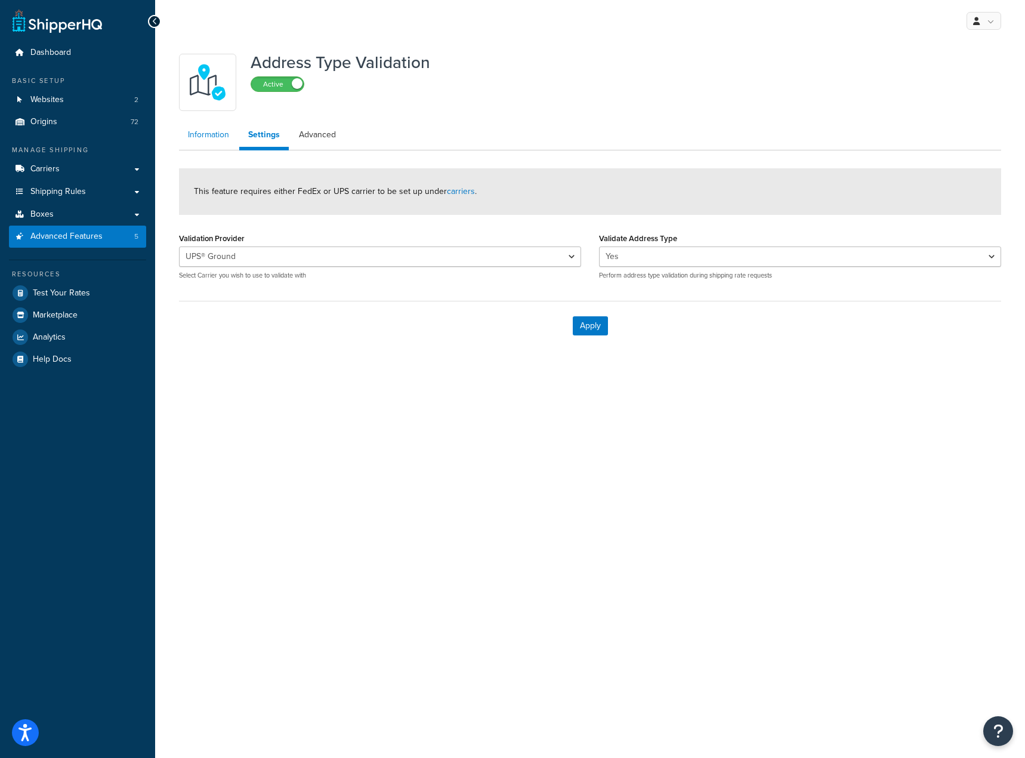
click at [212, 129] on link "Information" at bounding box center [208, 135] width 59 height 24
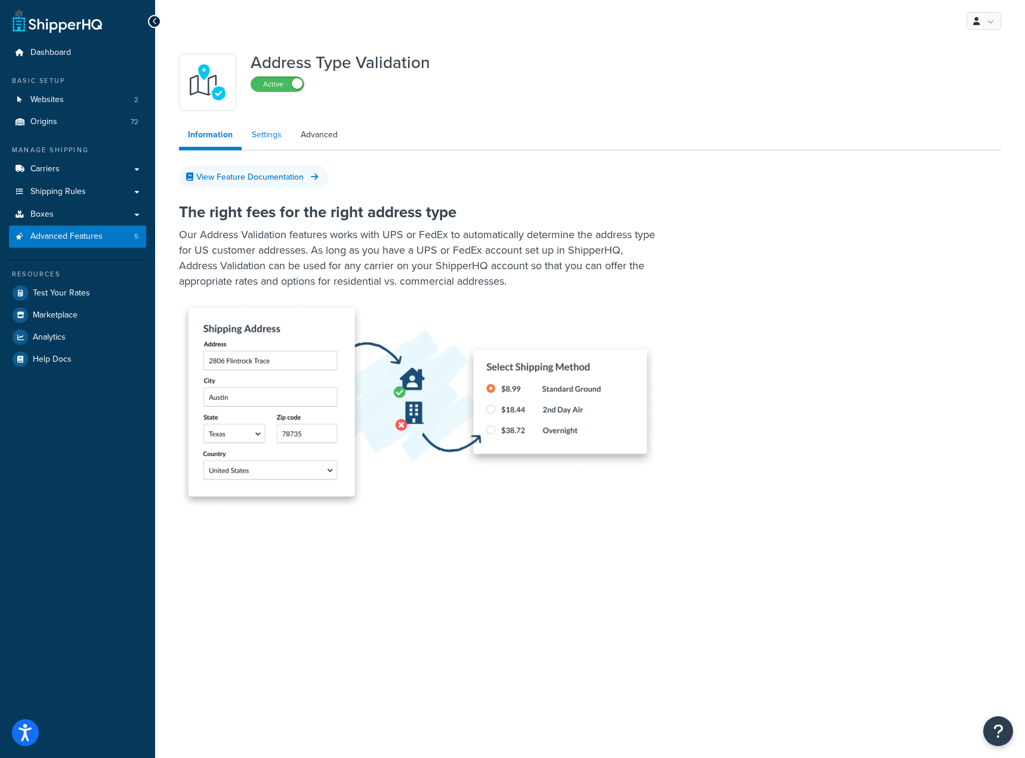
click at [273, 142] on link "Settings" at bounding box center [267, 135] width 48 height 24
select select "92460"
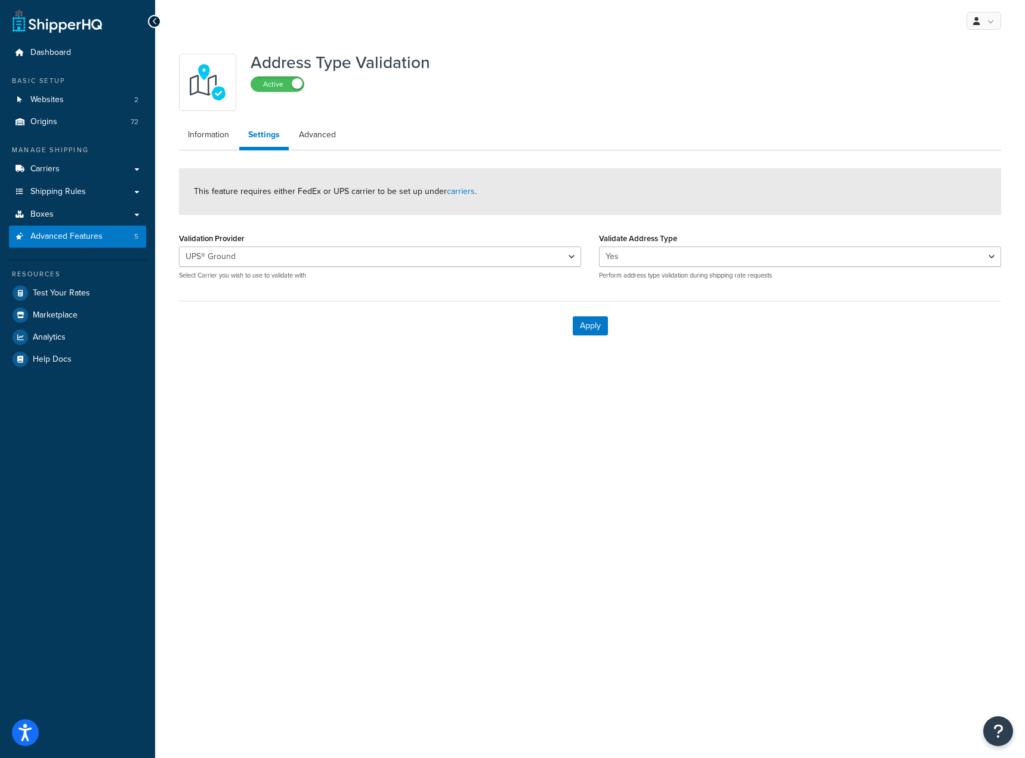
click at [409, 403] on div "My Profile Billing Global Settings Contact Us Logout Address Type Validation Ac…" at bounding box center [590, 379] width 870 height 758
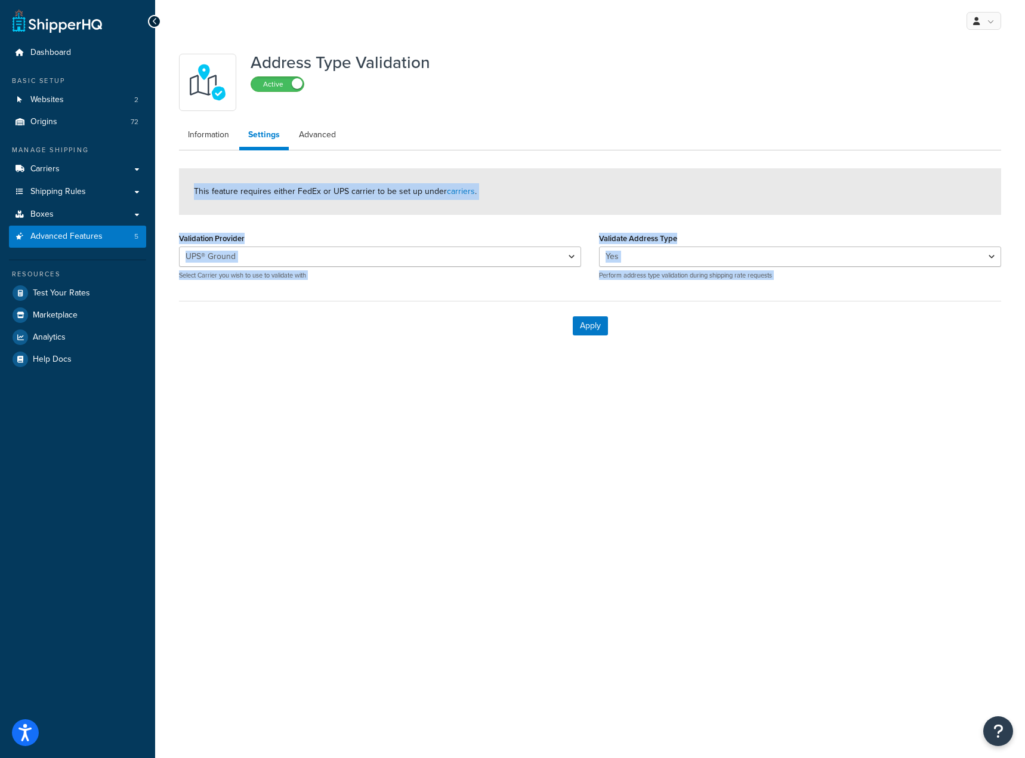
drag, startPoint x: 714, startPoint y: 464, endPoint x: 542, endPoint y: 146, distance: 361.8
click at [542, 146] on div "My Profile Billing Global Settings Contact Us Logout Address Type Validation Ac…" at bounding box center [590, 379] width 870 height 758
click at [541, 144] on ul "Information Settings Advanced" at bounding box center [590, 136] width 822 height 27
click at [217, 144] on link "Information" at bounding box center [208, 135] width 59 height 24
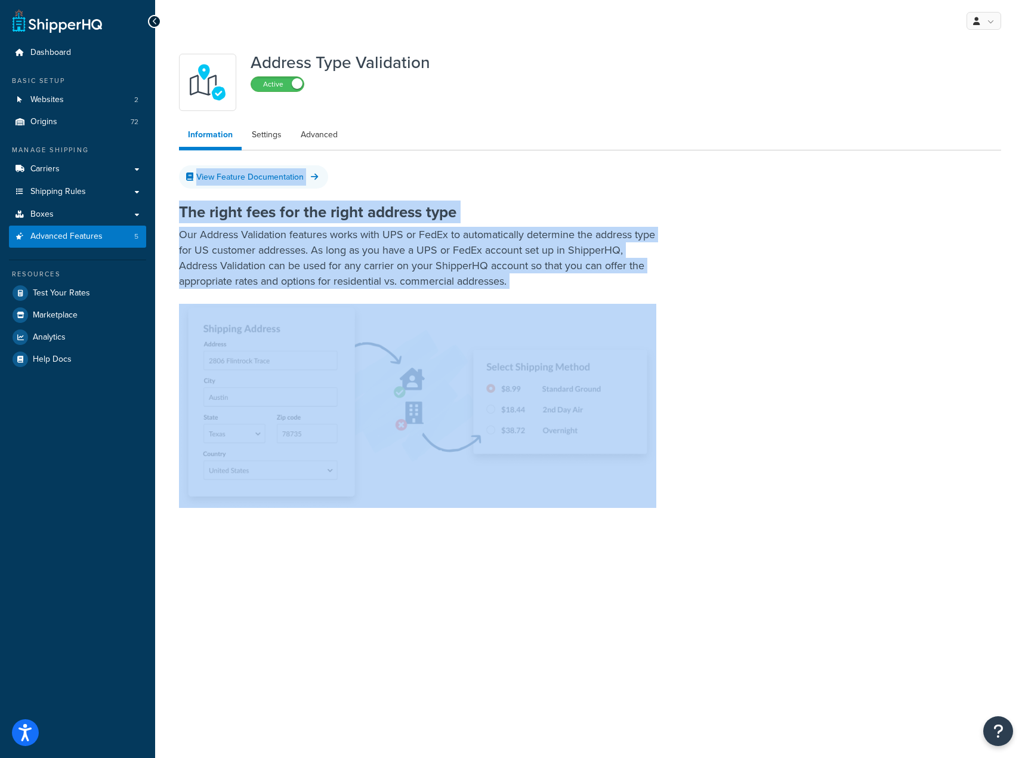
click at [399, 564] on div "Address Type Validation Active Information Settings Advanced View Feature Docum…" at bounding box center [590, 311] width 870 height 539
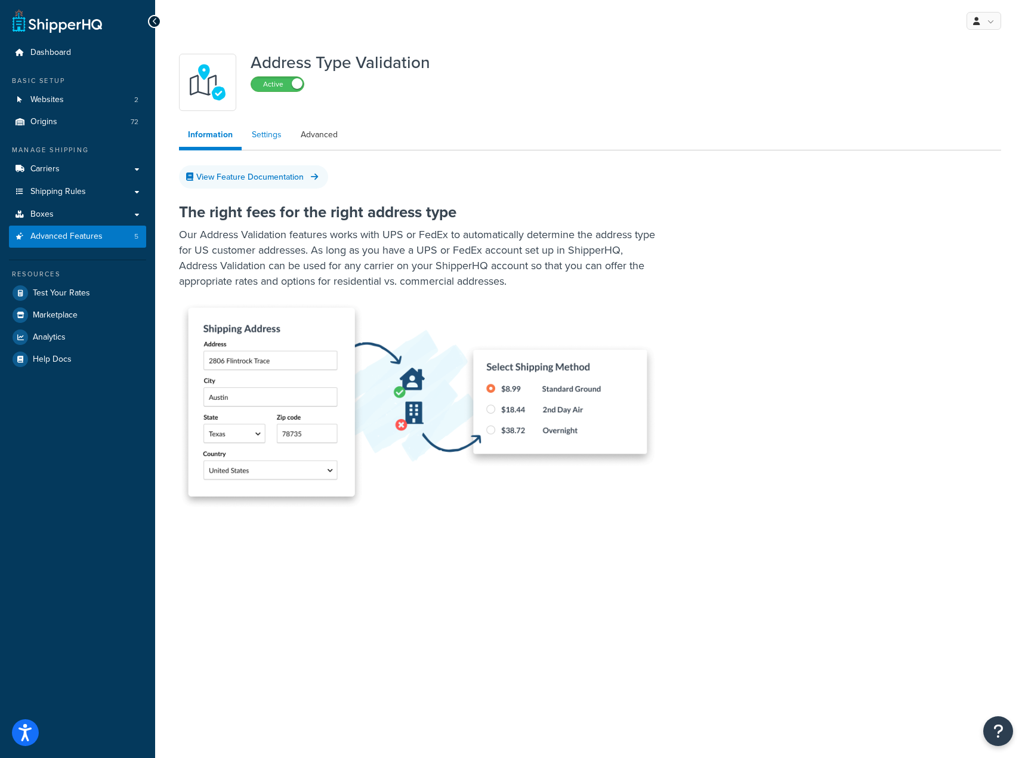
click at [261, 133] on link "Settings" at bounding box center [267, 135] width 48 height 24
select select "92460"
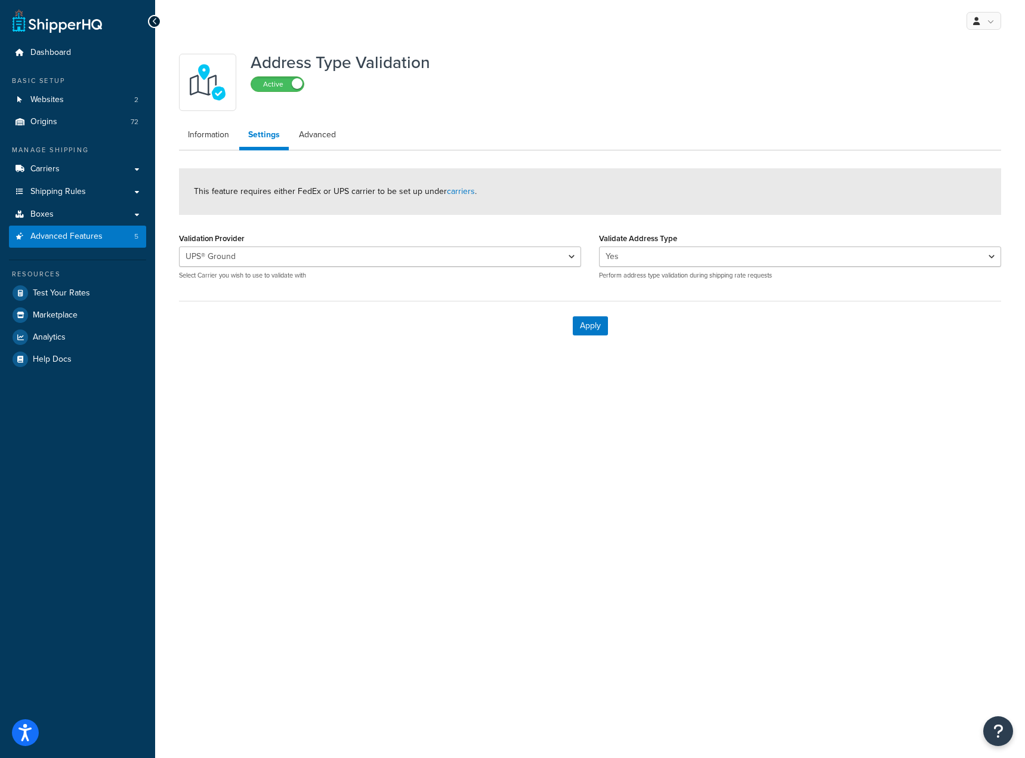
click at [390, 422] on div "My Profile Billing Global Settings Contact Us Logout Address Type Validation Ac…" at bounding box center [590, 379] width 870 height 758
click at [807, 443] on div "My Profile Billing Global Settings Contact Us Logout Address Type Validation Ac…" at bounding box center [590, 379] width 870 height 758
click at [447, 487] on div "My Profile Billing Global Settings Contact Us Logout Address Type Validation Ac…" at bounding box center [590, 379] width 870 height 758
click at [54, 234] on span "Advanced Features" at bounding box center [66, 237] width 72 height 10
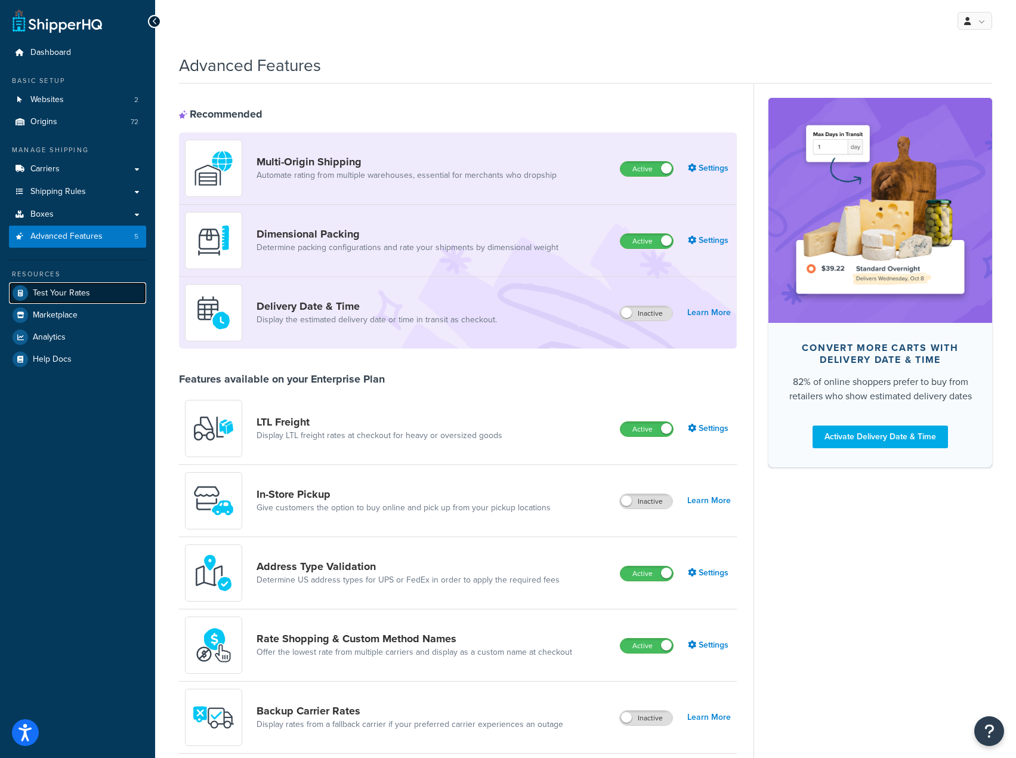
click at [102, 293] on link "Test Your Rates" at bounding box center [77, 292] width 137 height 21
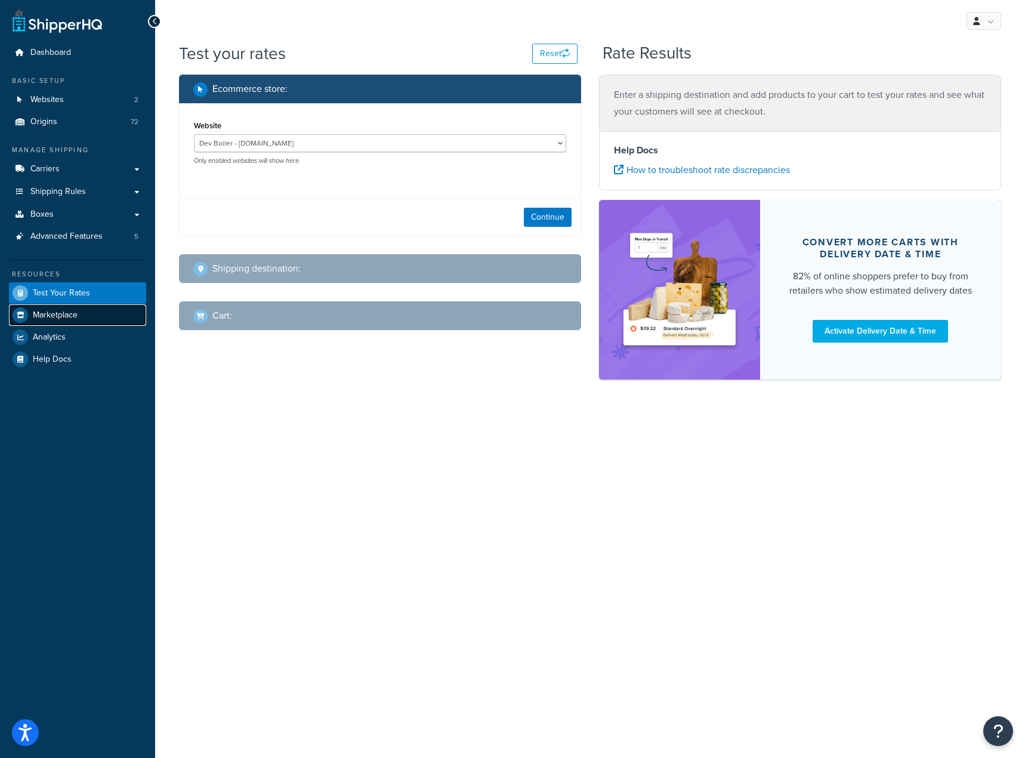
click at [80, 319] on link "Marketplace" at bounding box center [77, 314] width 137 height 21
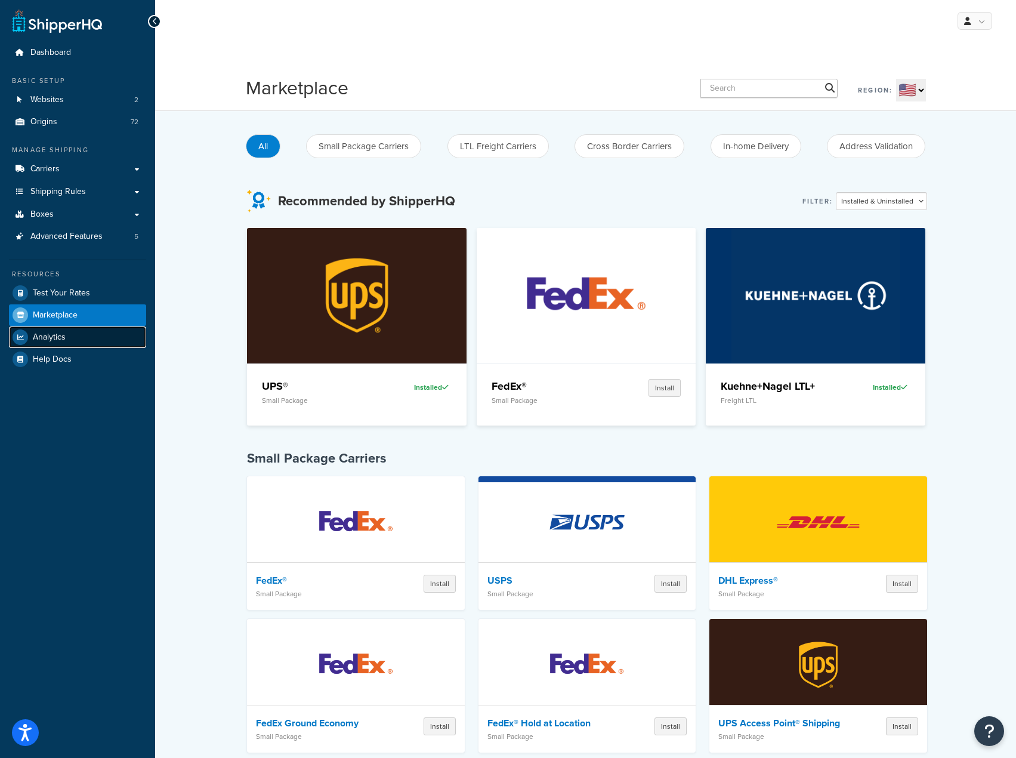
click at [69, 332] on link "Analytics" at bounding box center [77, 336] width 137 height 21
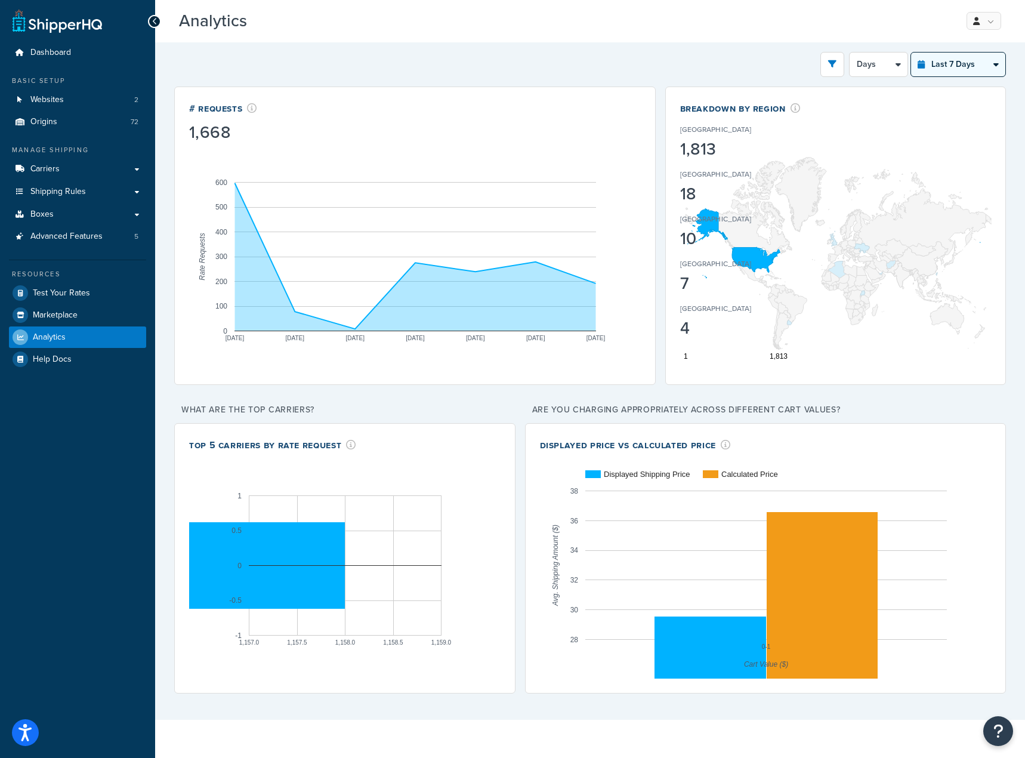
click at [941, 76] on div "Last 7 Days Select a time period Last 24 Hours Last 7 Days Last 30 Days Last 3 …" at bounding box center [958, 64] width 95 height 25
click at [976, 71] on select "Last 24 Hours Last 7 Days Last 30 Days Last 3 Months Last 6 Months Last 12 Mont…" at bounding box center [958, 65] width 94 height 24
select select "last_3_months"
click at [911, 53] on select "Last 24 Hours Last 7 Days Last 30 Days Last 3 Months Last 6 Months Last 12 Mont…" at bounding box center [958, 65] width 94 height 24
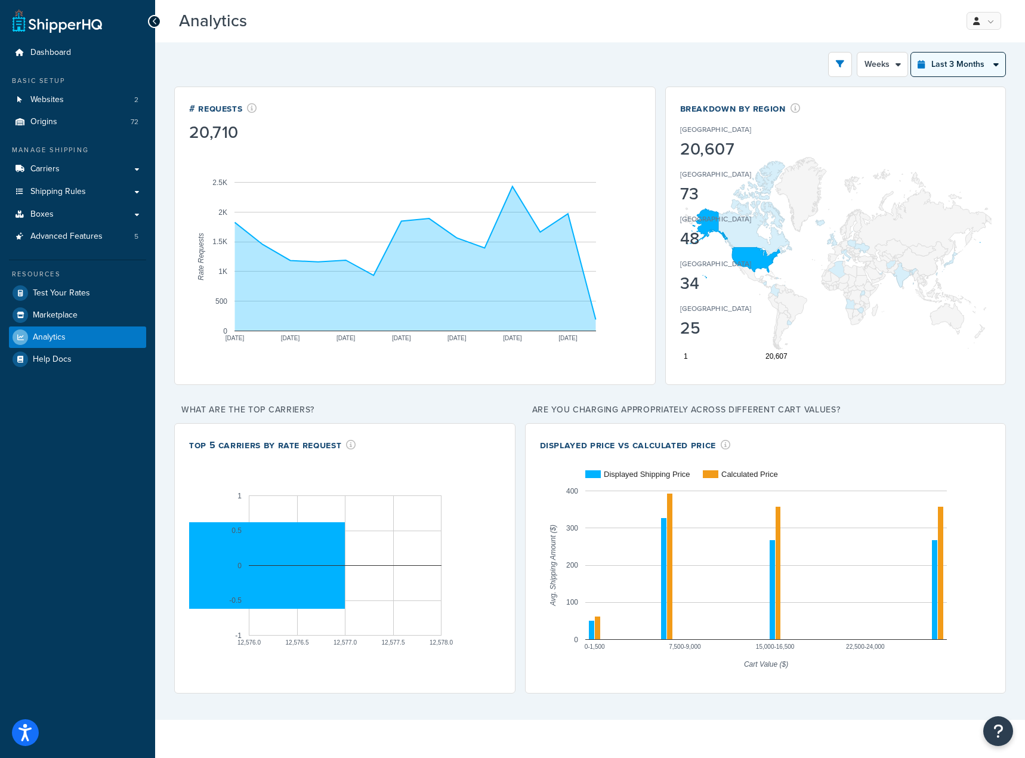
click at [949, 64] on select "Last 24 Hours Last 7 Days Last 30 Days Last 3 Months Last 6 Months Last 12 Mont…" at bounding box center [958, 65] width 94 height 24
click at [893, 68] on select "Month Weeks" at bounding box center [882, 65] width 50 height 24
select select "1M"
click at [857, 53] on select "Month Weeks" at bounding box center [882, 65] width 50 height 24
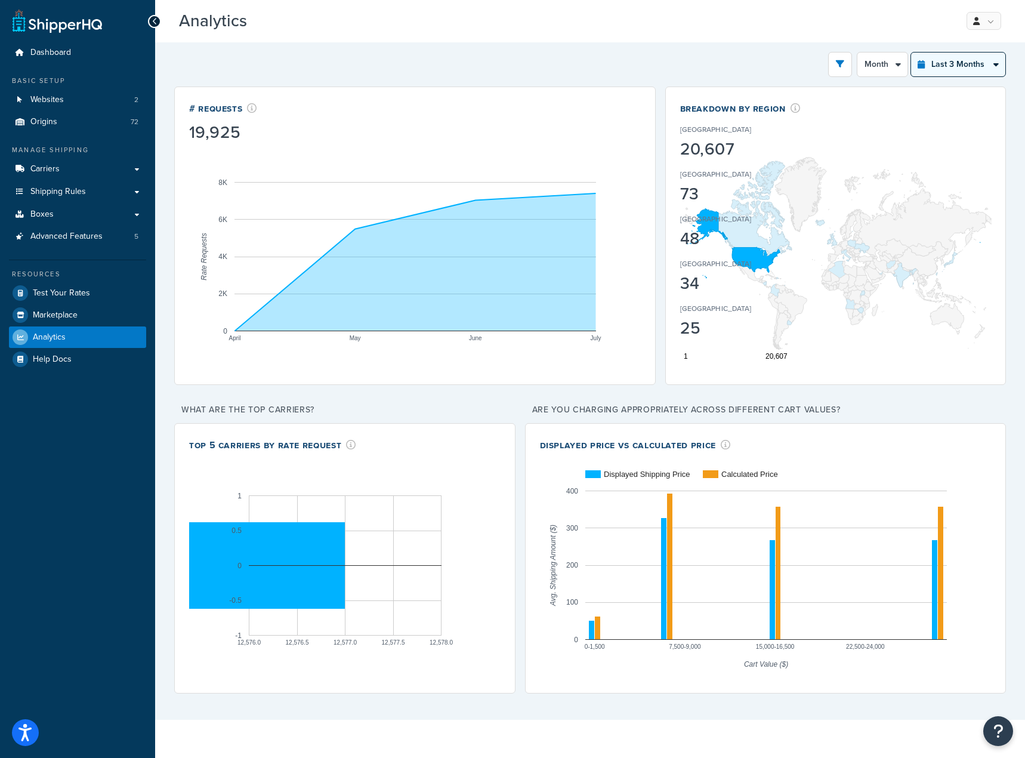
click at [968, 69] on select "Last 24 Hours Last 7 Days Last 30 Days Last 3 Months Last 6 Months Last 12 Mont…" at bounding box center [958, 65] width 94 height 24
select select "last_year"
click at [911, 53] on select "Last 24 Hours Last 7 Days Last 30 Days Last 3 Months Last 6 Months Last 12 Mont…" at bounding box center [958, 65] width 94 height 24
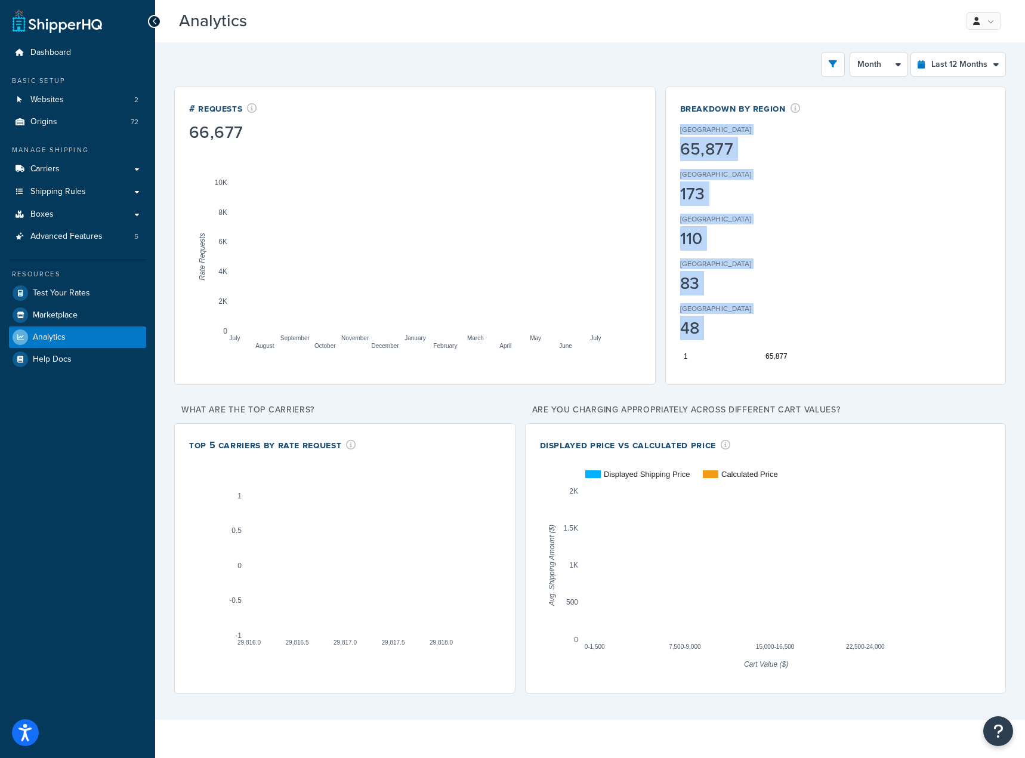
drag, startPoint x: 673, startPoint y: 118, endPoint x: 805, endPoint y: 370, distance: 284.2
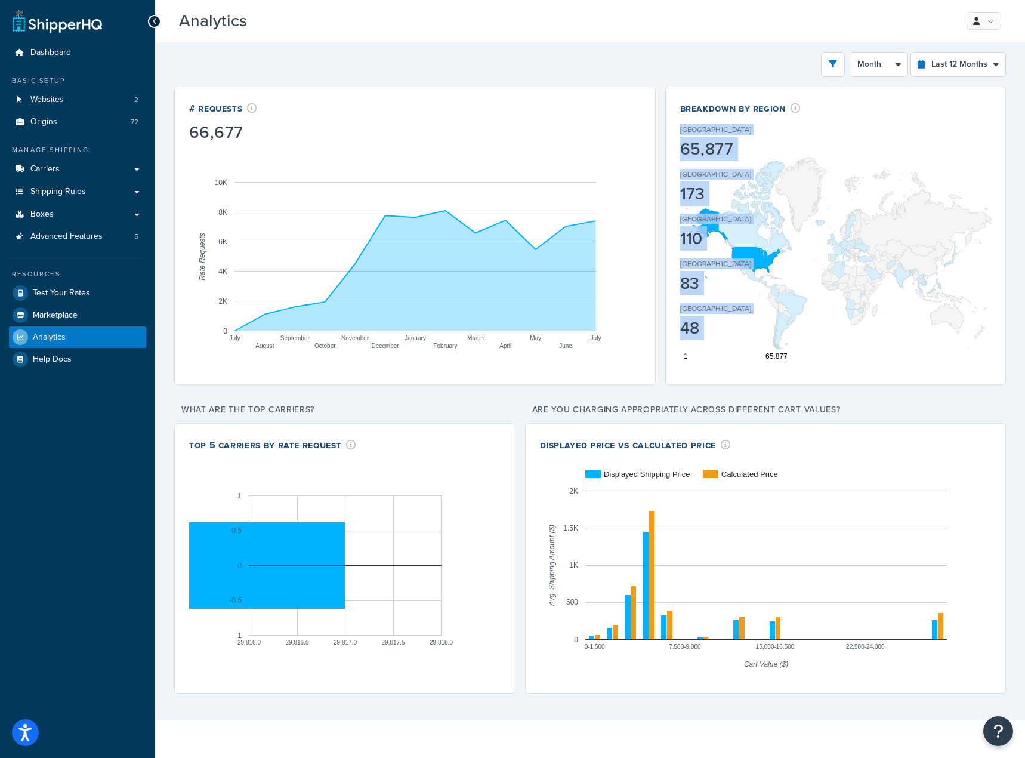
click at [805, 370] on div "Breakdown by Region United States 65,877 Canada 173 United Arab Emirates 110 Ug…" at bounding box center [835, 236] width 341 height 298
click at [804, 388] on div "# Requests 66,677 July August September October November December January Febru…" at bounding box center [590, 394] width 832 height 614
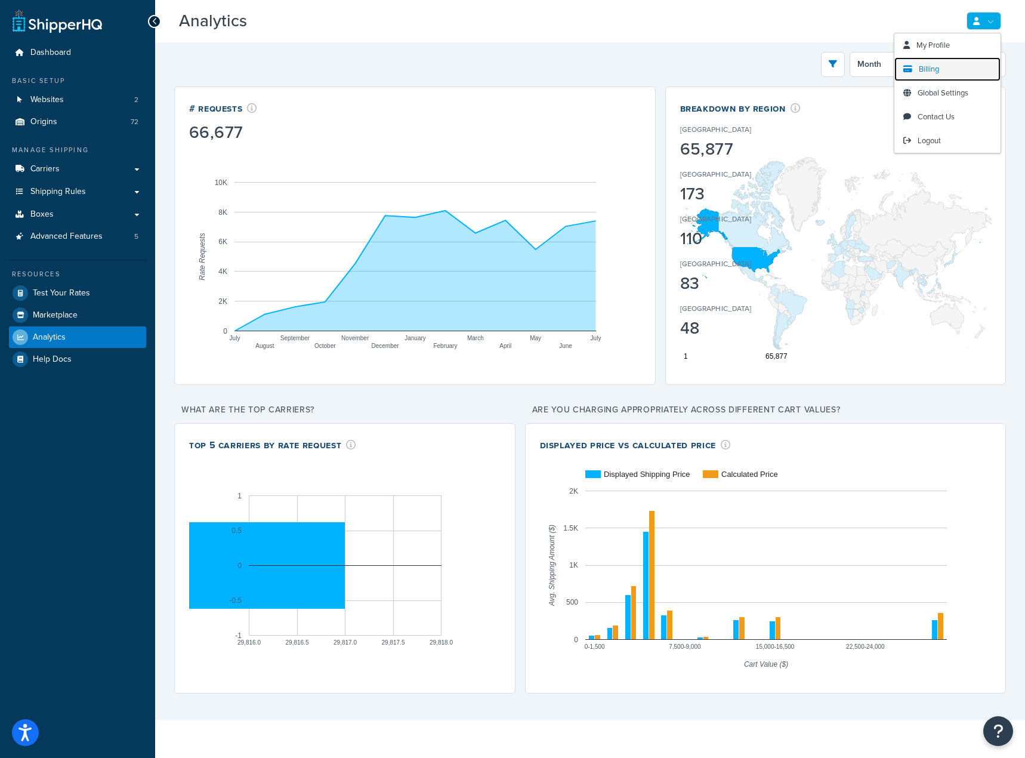
click at [949, 75] on link "Billing" at bounding box center [947, 69] width 106 height 24
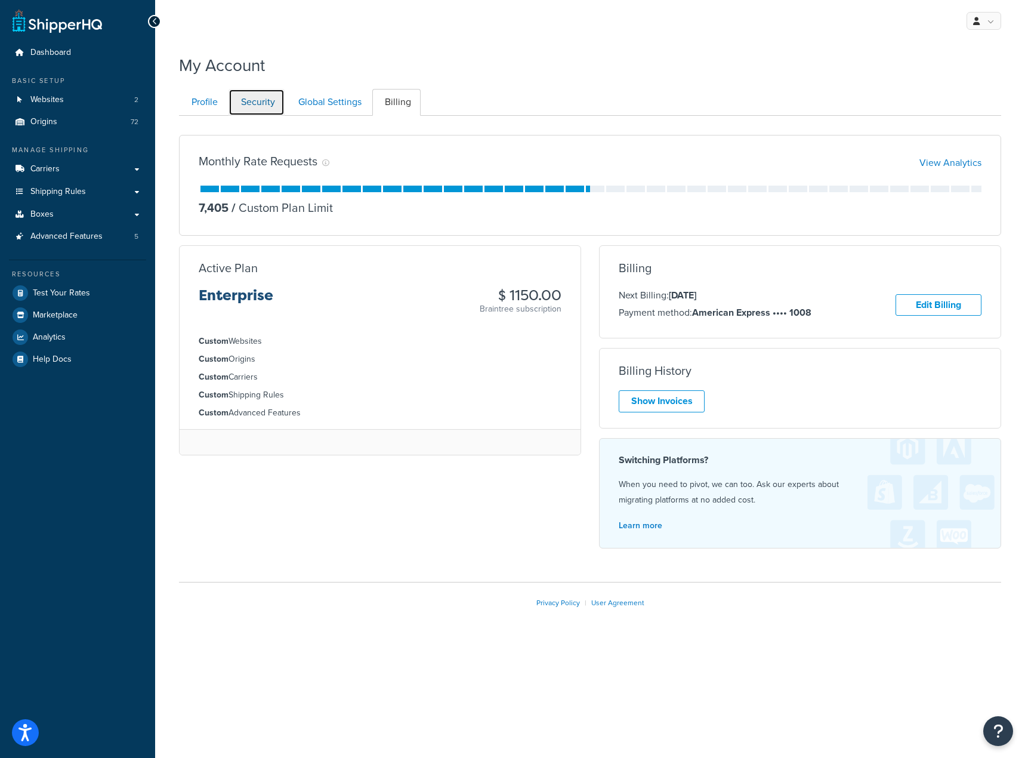
click at [252, 104] on link "Security" at bounding box center [257, 102] width 56 height 27
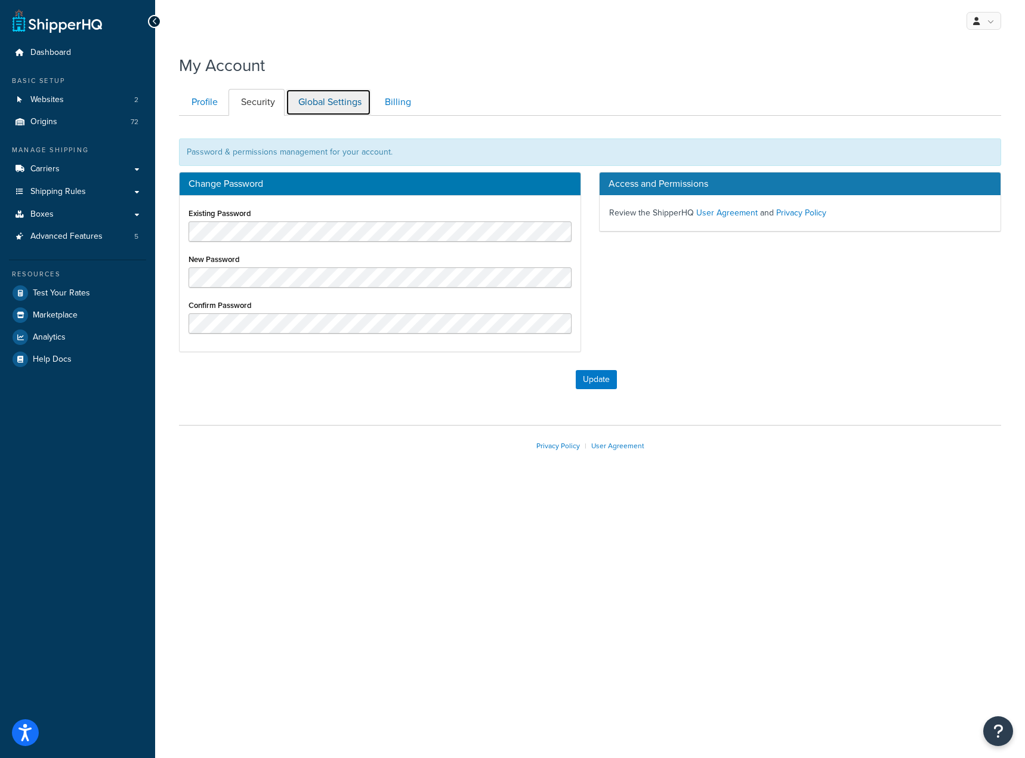
click at [335, 112] on link "Global Settings" at bounding box center [328, 102] width 85 height 27
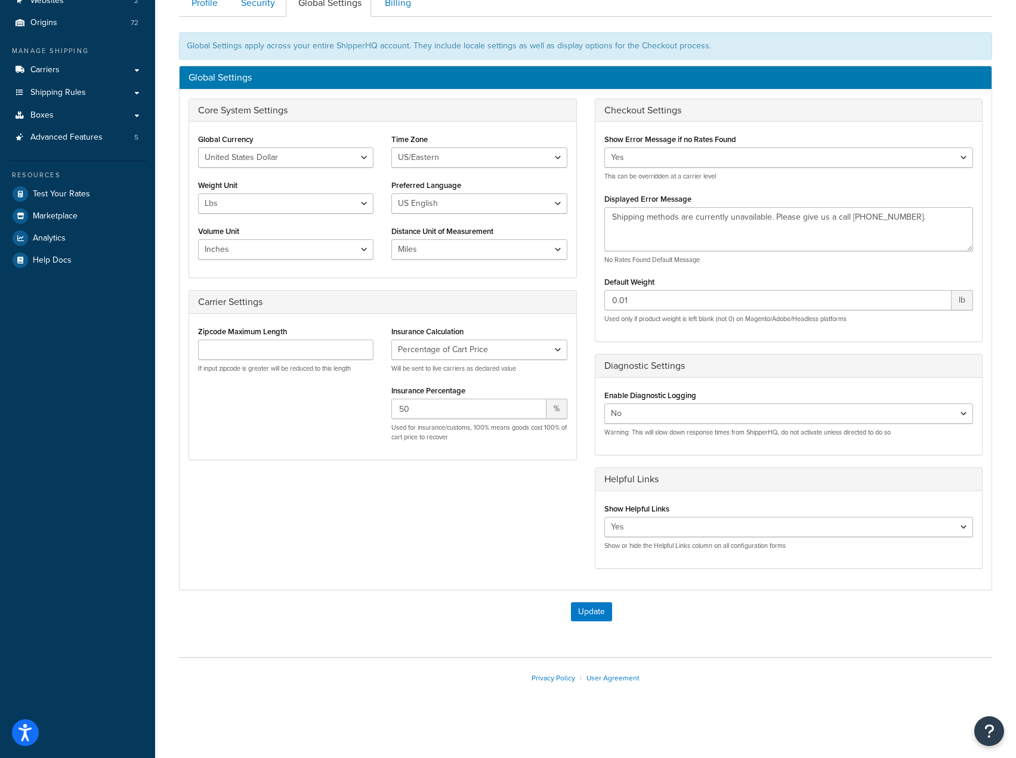
click at [376, 101] on div "Core System Settings" at bounding box center [382, 110] width 387 height 23
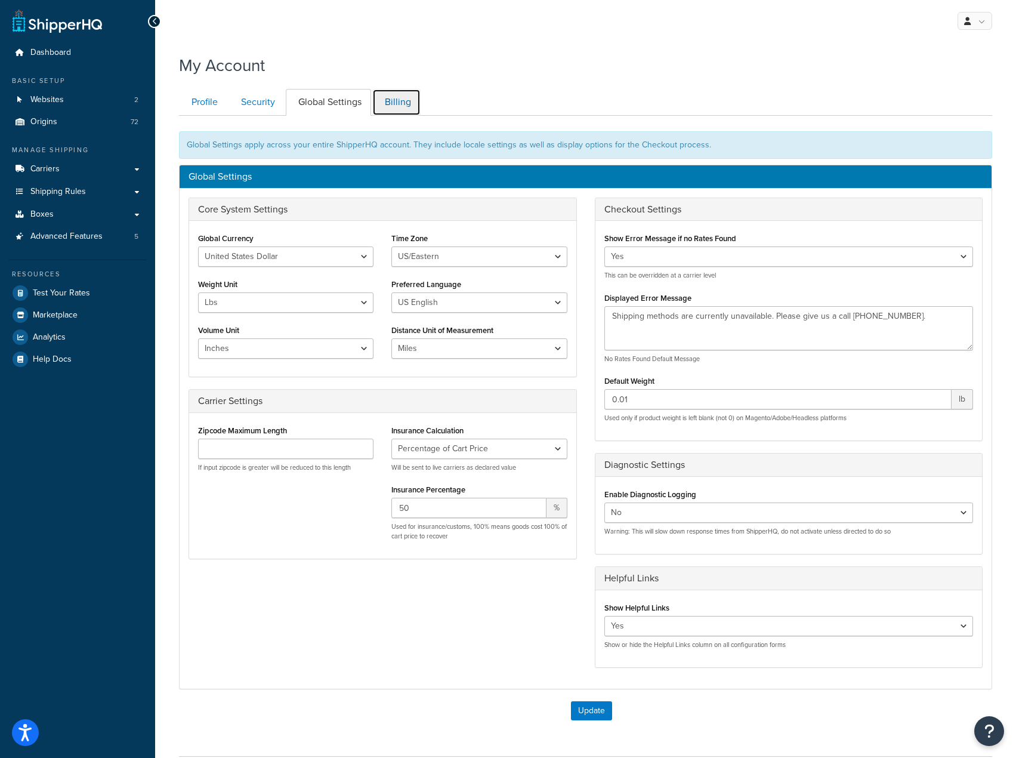
click at [396, 105] on link "Billing" at bounding box center [396, 102] width 48 height 27
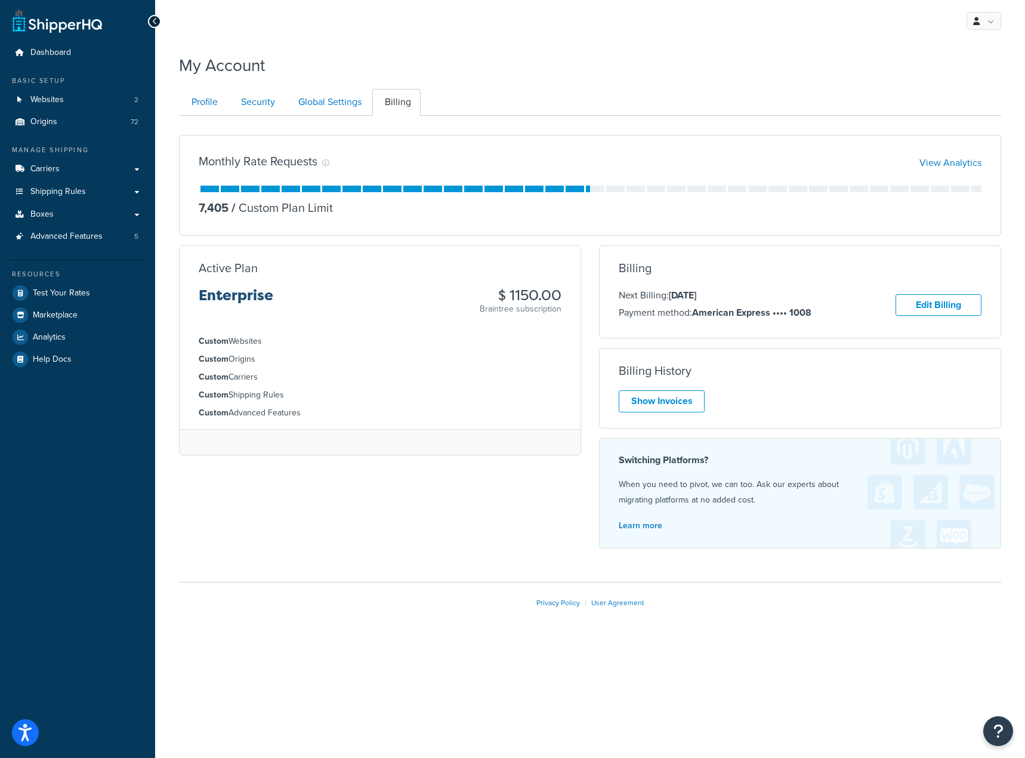
drag, startPoint x: 302, startPoint y: 323, endPoint x: 322, endPoint y: 406, distance: 85.2
click at [322, 406] on div "Active Plan Enterprise $ 1150.00 Braintree subscription Custom Websites Custom …" at bounding box center [380, 350] width 402 height 210
drag, startPoint x: 322, startPoint y: 411, endPoint x: 325, endPoint y: 399, distance: 12.3
click at [322, 412] on li "Custom Advanced Features" at bounding box center [380, 412] width 363 height 13
click at [378, 186] on div at bounding box center [394, 189] width 391 height 7
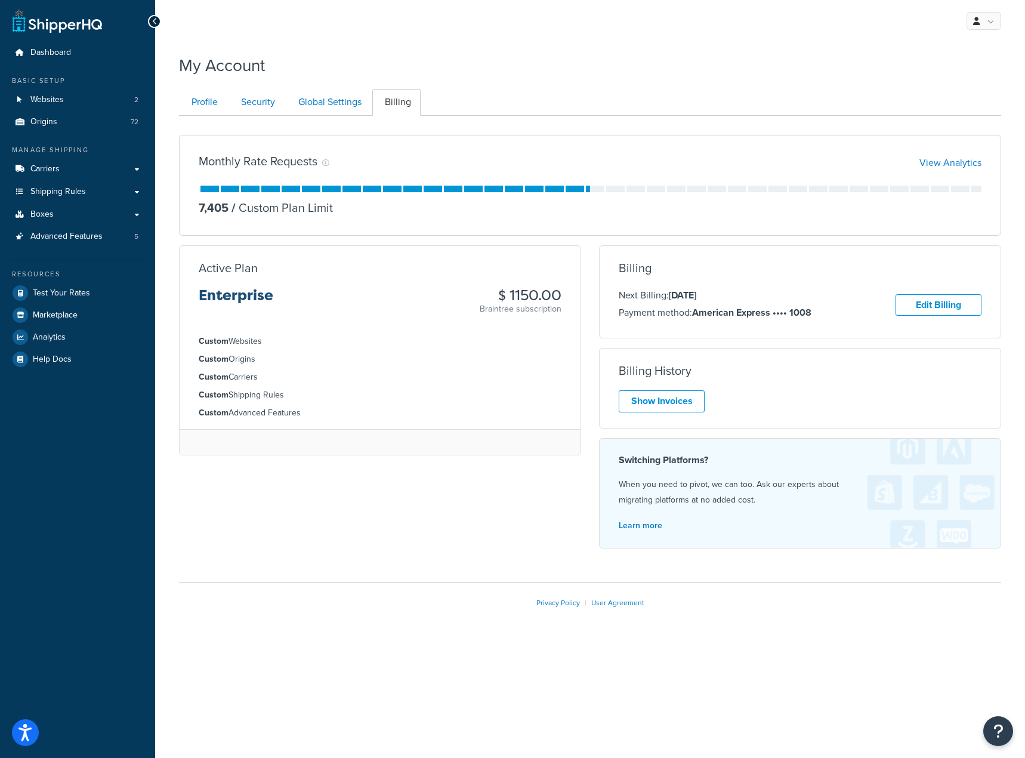
click at [408, 165] on div "Monthly Rate Requests View Analytics" at bounding box center [590, 163] width 783 height 17
click at [321, 158] on div "Monthly Rate Requests" at bounding box center [264, 163] width 131 height 17
drag, startPoint x: 376, startPoint y: 159, endPoint x: 393, endPoint y: 155, distance: 17.1
click at [377, 159] on div "Monthly Rate Requests View Analytics" at bounding box center [590, 163] width 783 height 17
drag, startPoint x: 43, startPoint y: 337, endPoint x: 58, endPoint y: 341, distance: 15.7
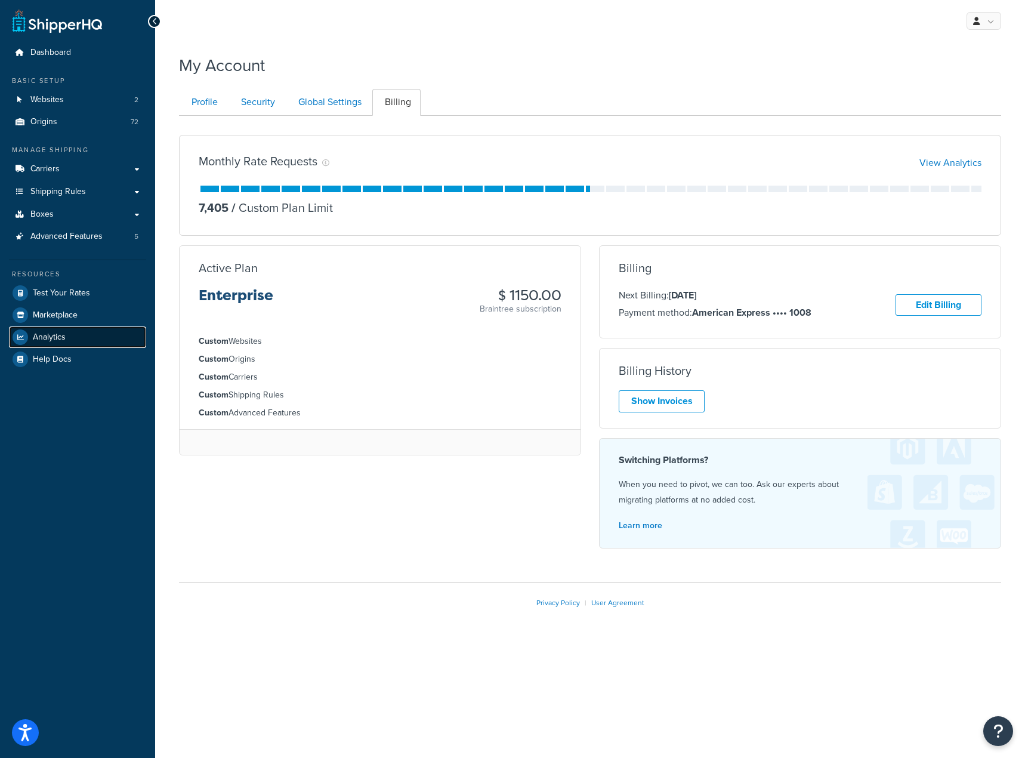
click at [43, 338] on span "Analytics" at bounding box center [49, 337] width 33 height 10
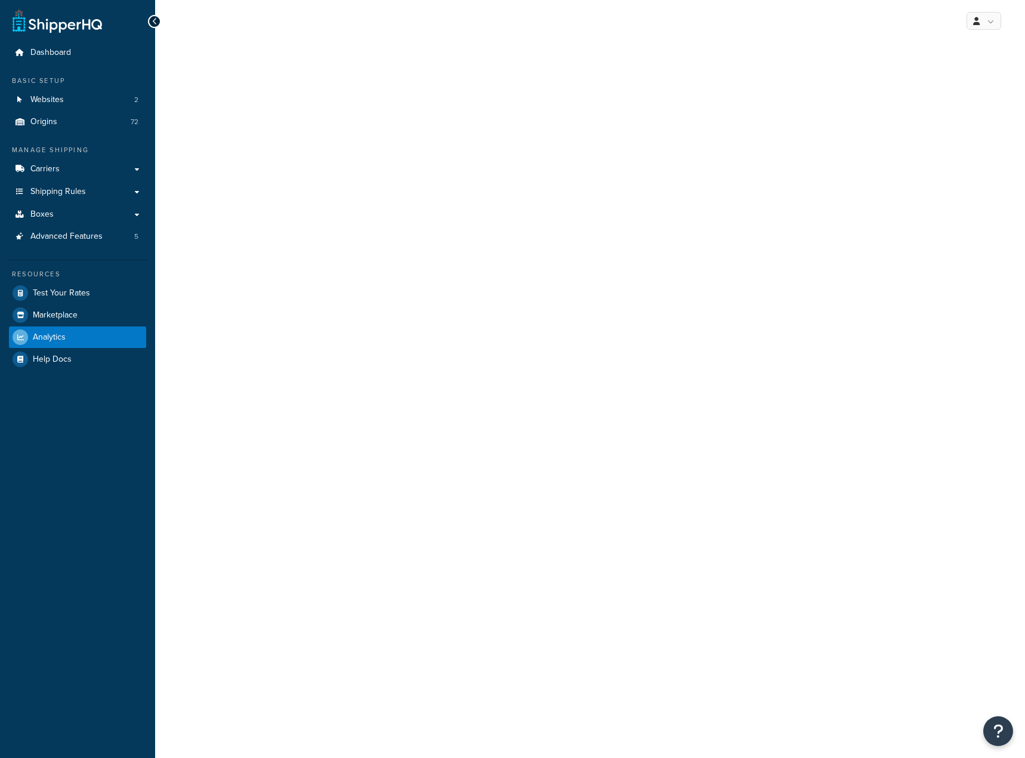
select select "last_7_days"
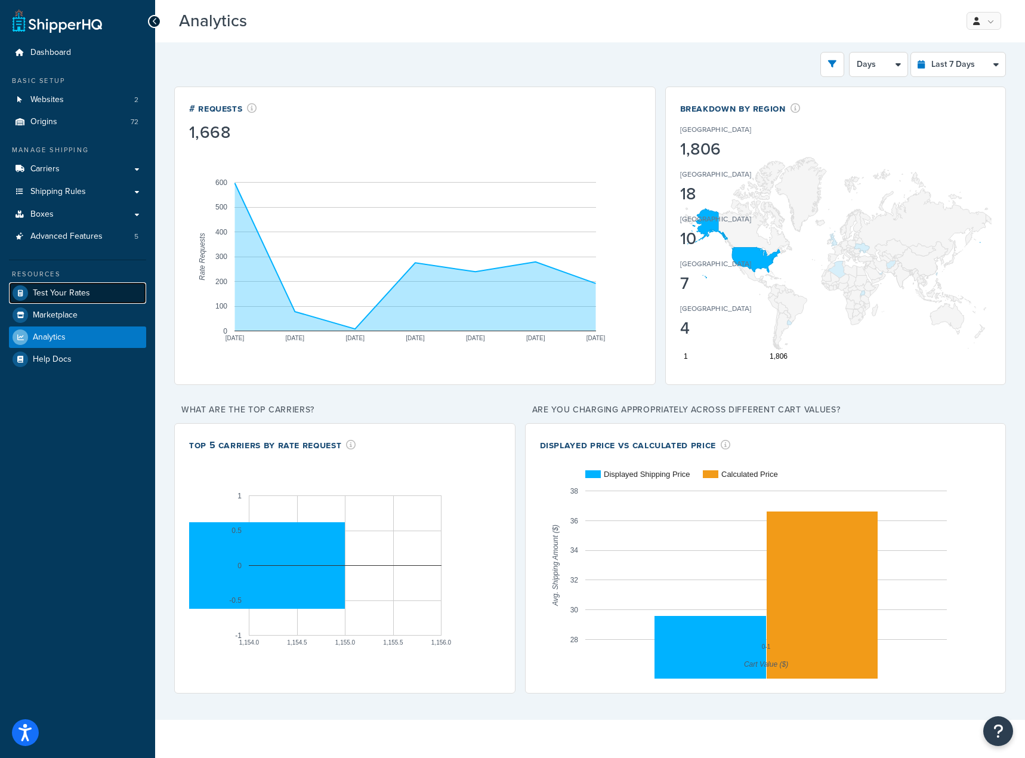
click at [73, 294] on span "Test Your Rates" at bounding box center [61, 293] width 57 height 10
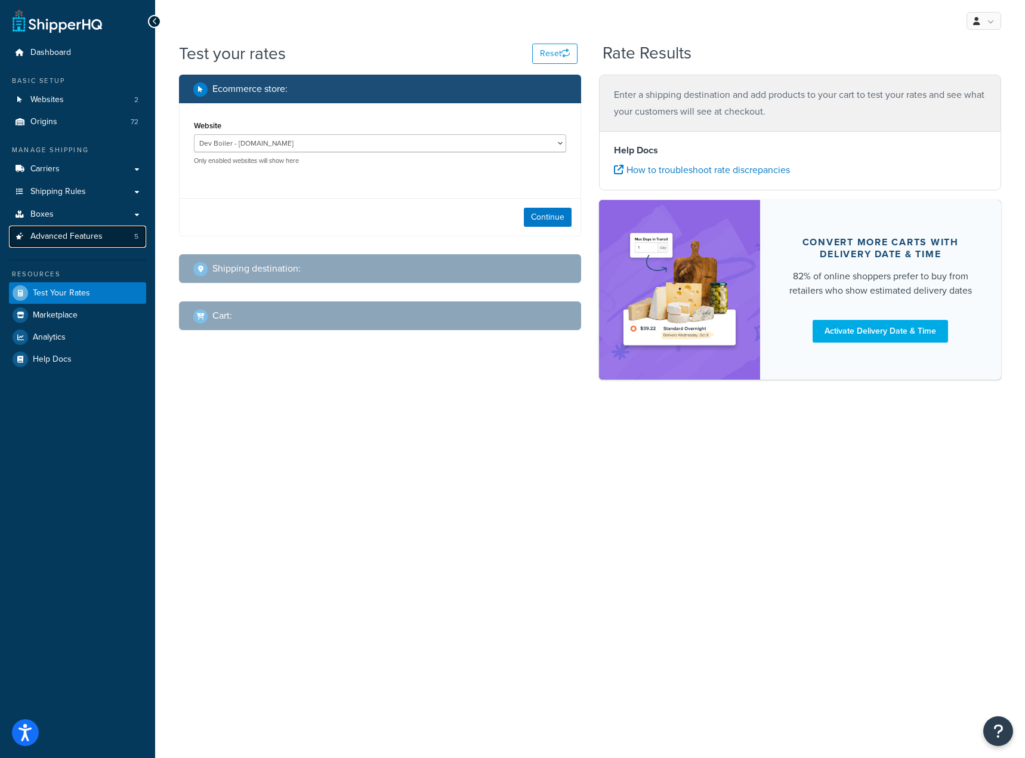
click at [75, 245] on link "Advanced Features 5" at bounding box center [77, 237] width 137 height 22
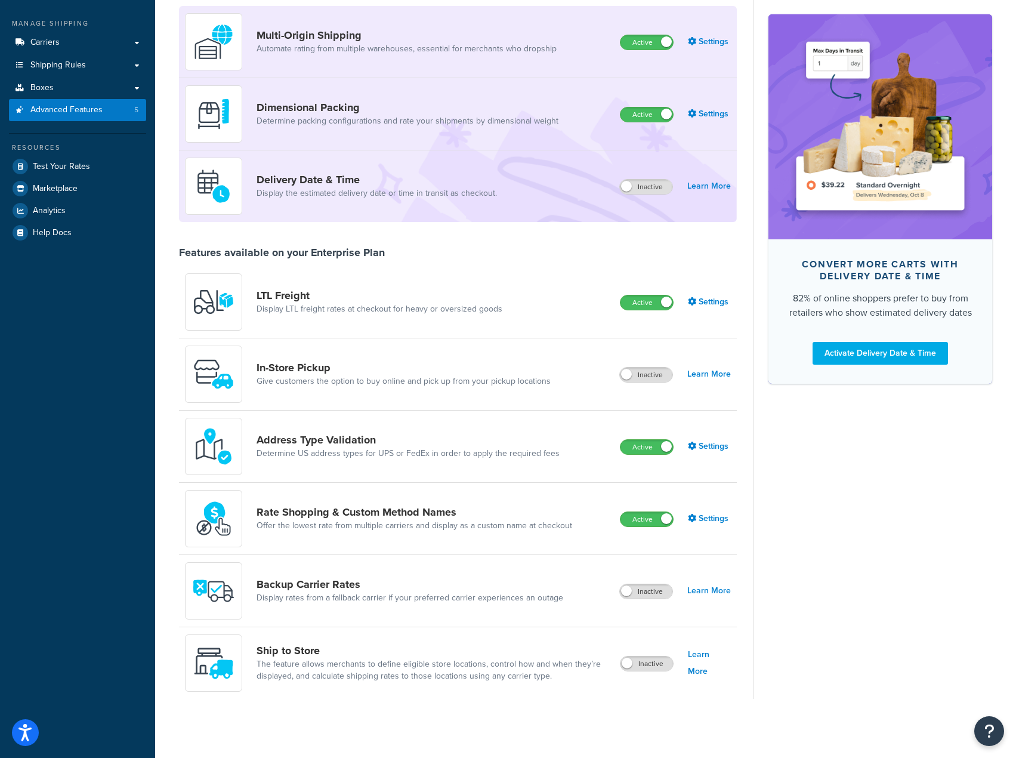
scroll to position [127, 0]
click at [702, 448] on link "Settings" at bounding box center [709, 445] width 43 height 17
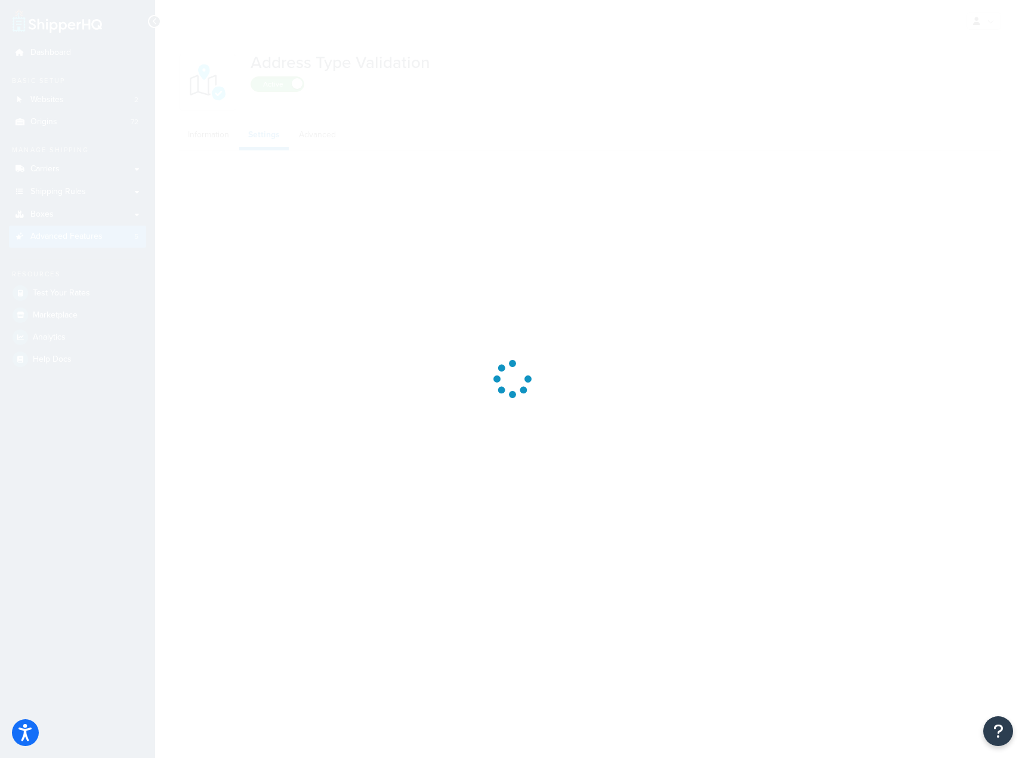
select select "92460"
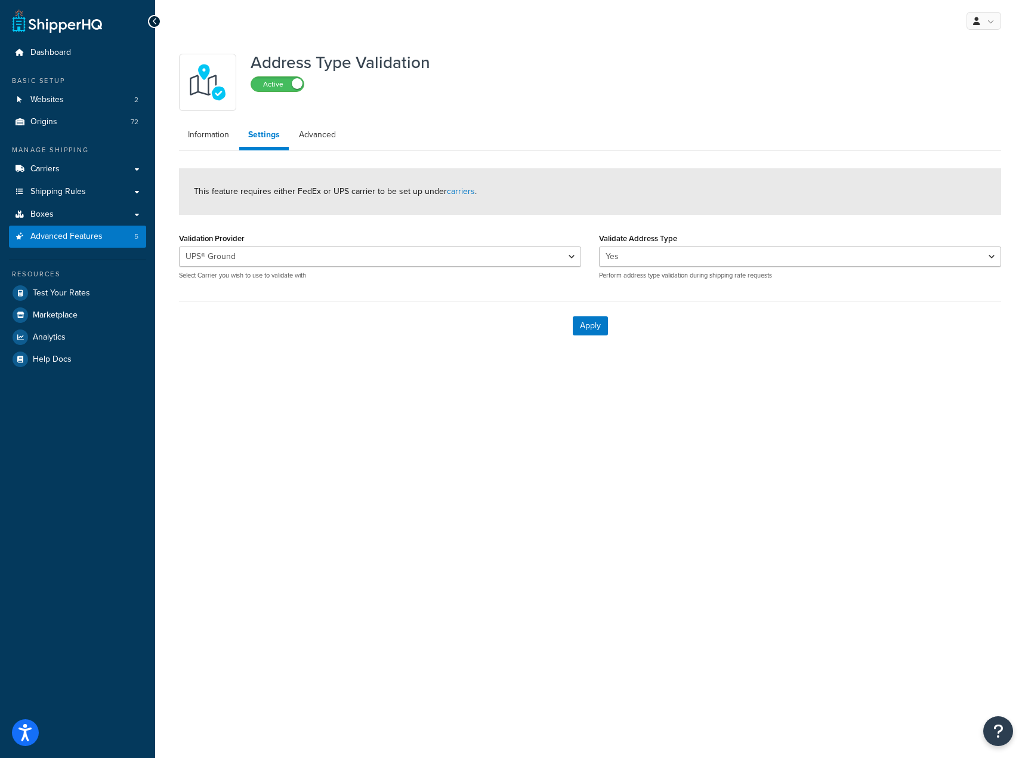
click at [436, 456] on div "My Profile Billing Global Settings Contact Us Logout Address Type Validation Ac…" at bounding box center [590, 379] width 870 height 758
click at [192, 132] on link "Information" at bounding box center [208, 135] width 59 height 24
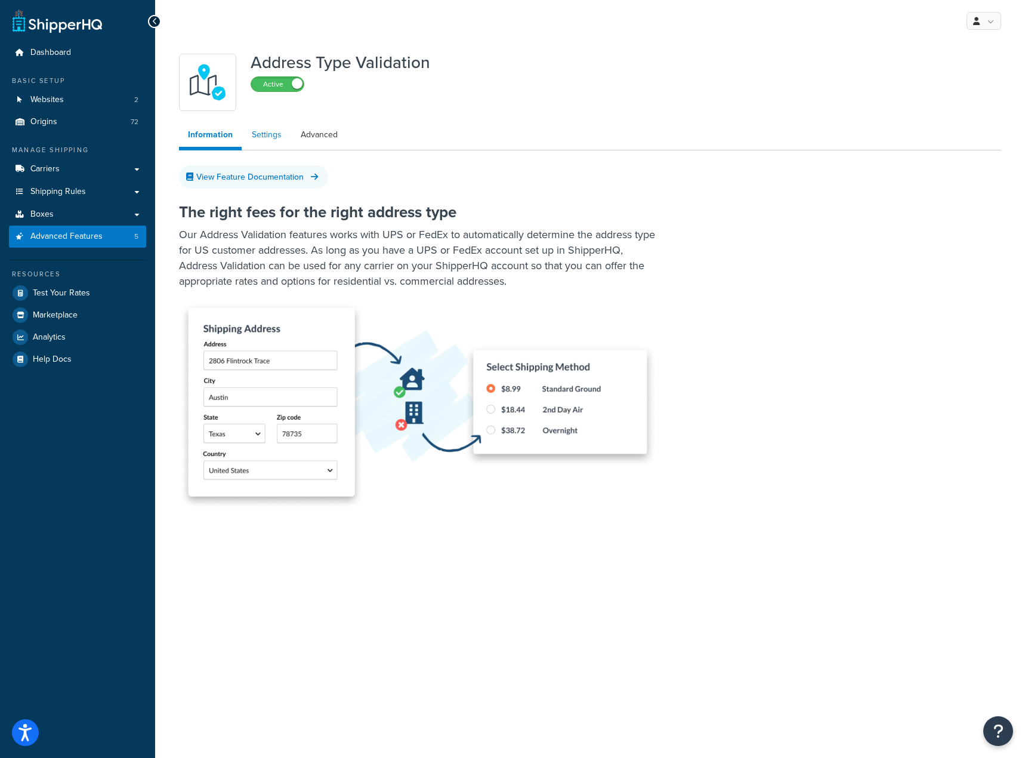
click at [255, 138] on link "Settings" at bounding box center [267, 135] width 48 height 24
select select "92460"
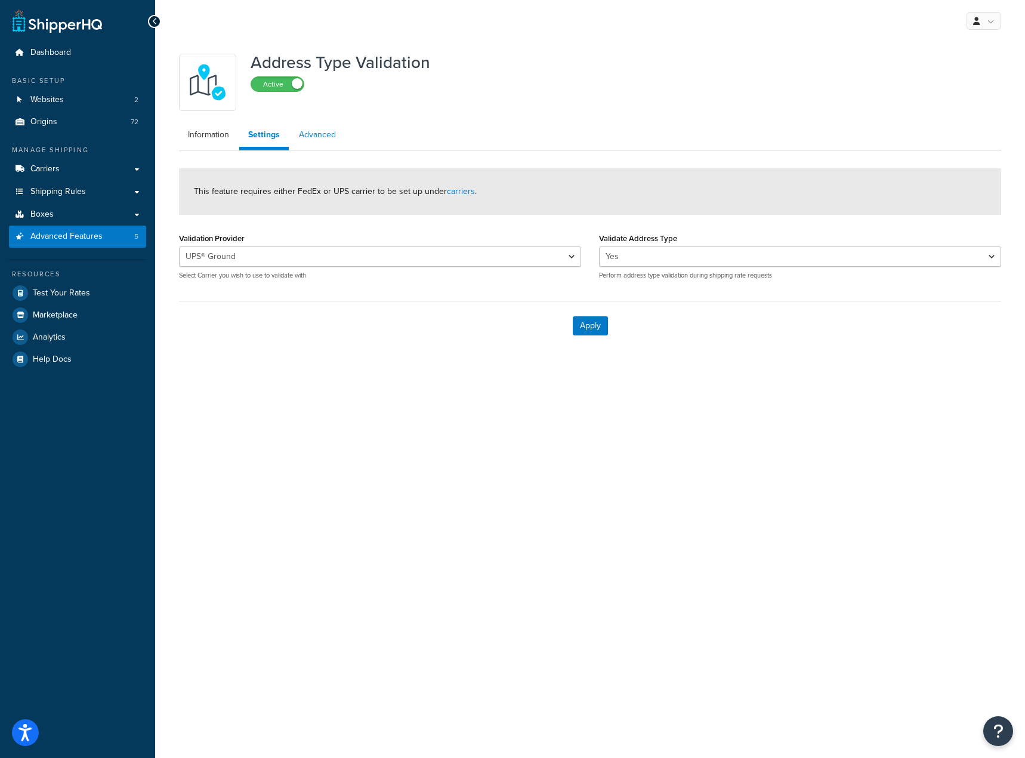
click at [304, 143] on link "Advanced" at bounding box center [317, 135] width 55 height 24
click at [279, 137] on link "Settings" at bounding box center [263, 135] width 48 height 24
select select "92460"
click at [203, 136] on link "Information" at bounding box center [208, 135] width 59 height 24
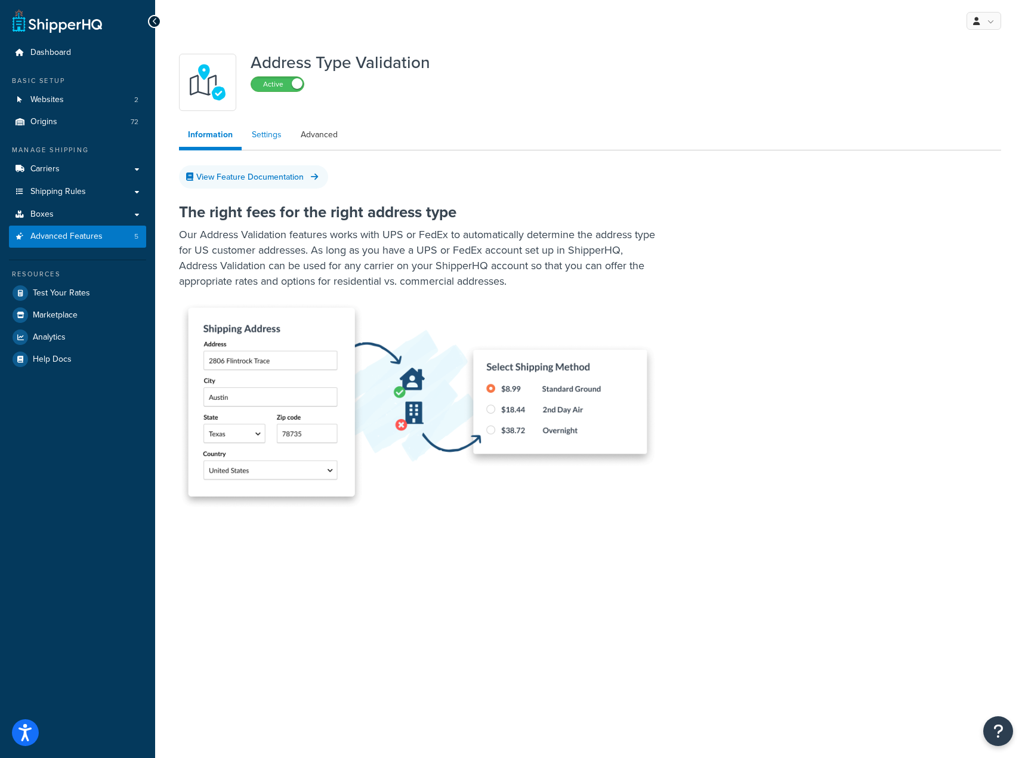
click at [255, 140] on link "Settings" at bounding box center [267, 135] width 48 height 24
select select "92460"
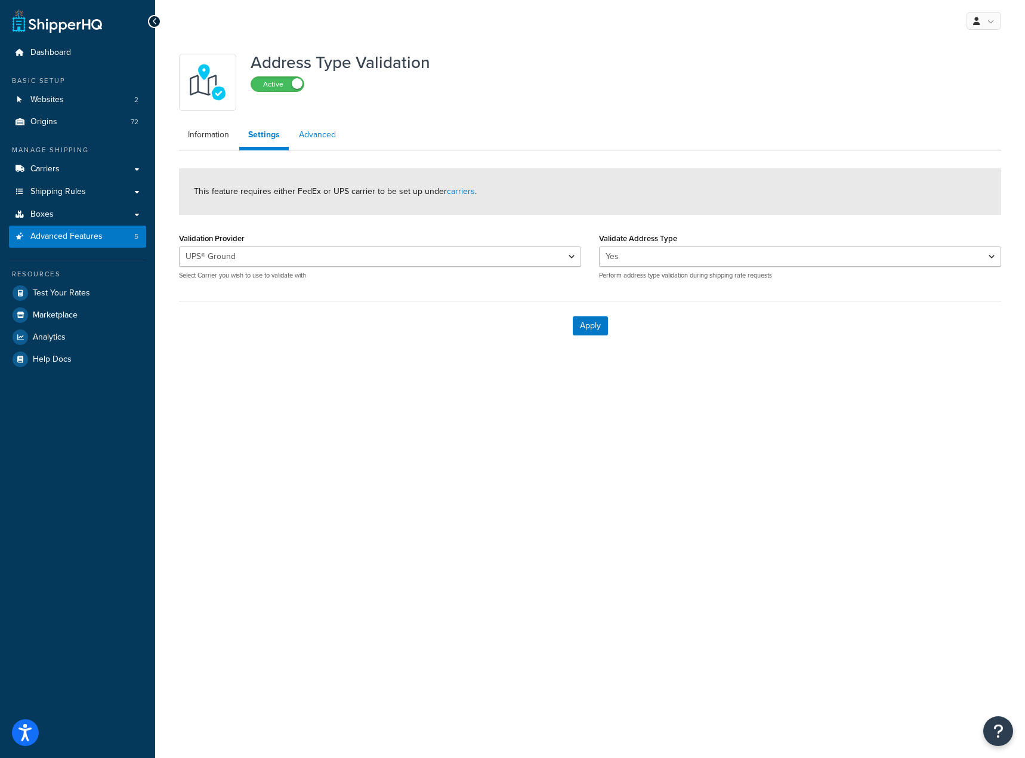
click at [320, 141] on link "Advanced" at bounding box center [317, 135] width 55 height 24
click at [257, 135] on link "Settings" at bounding box center [263, 135] width 48 height 24
select select "92460"
click at [221, 134] on link "Information" at bounding box center [208, 135] width 59 height 24
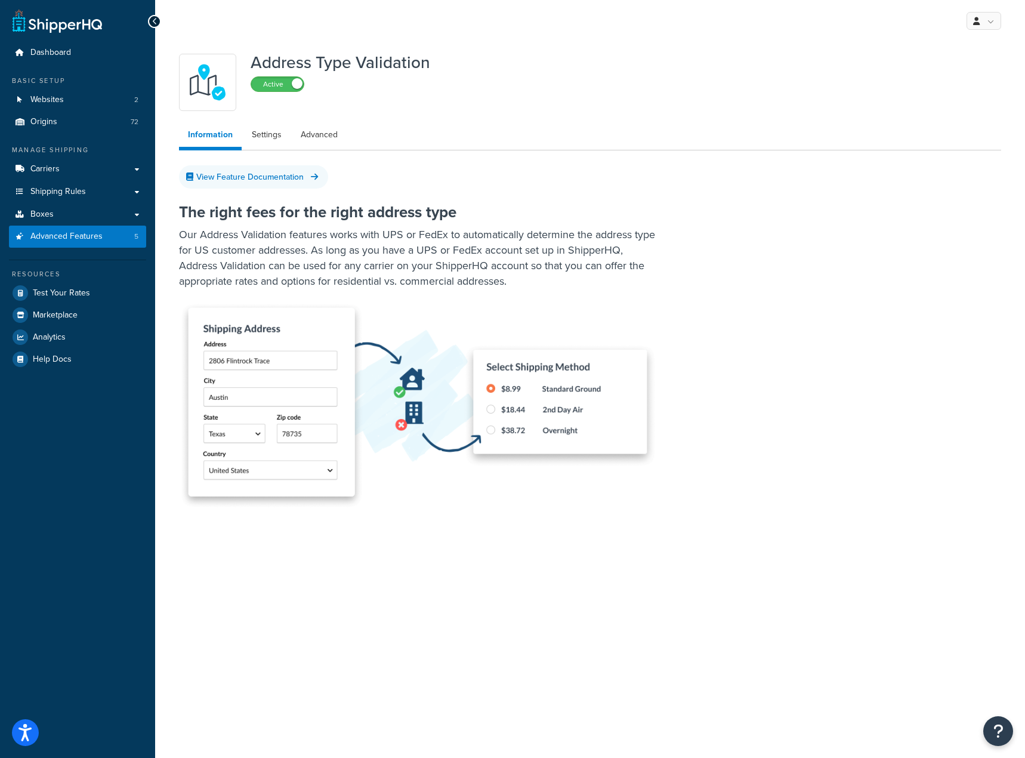
click at [400, 109] on div "Address Type Validation Active" at bounding box center [341, 82] width 180 height 57
click at [270, 172] on link "View Feature Documentation" at bounding box center [253, 176] width 149 height 23
click at [983, 30] on div "My Profile Billing Global Settings Contact Us Logout" at bounding box center [590, 21] width 870 height 42
click at [983, 19] on link at bounding box center [984, 21] width 35 height 18
click at [943, 137] on link "Logout" at bounding box center [947, 141] width 106 height 24
